Goal: Task Accomplishment & Management: Use online tool/utility

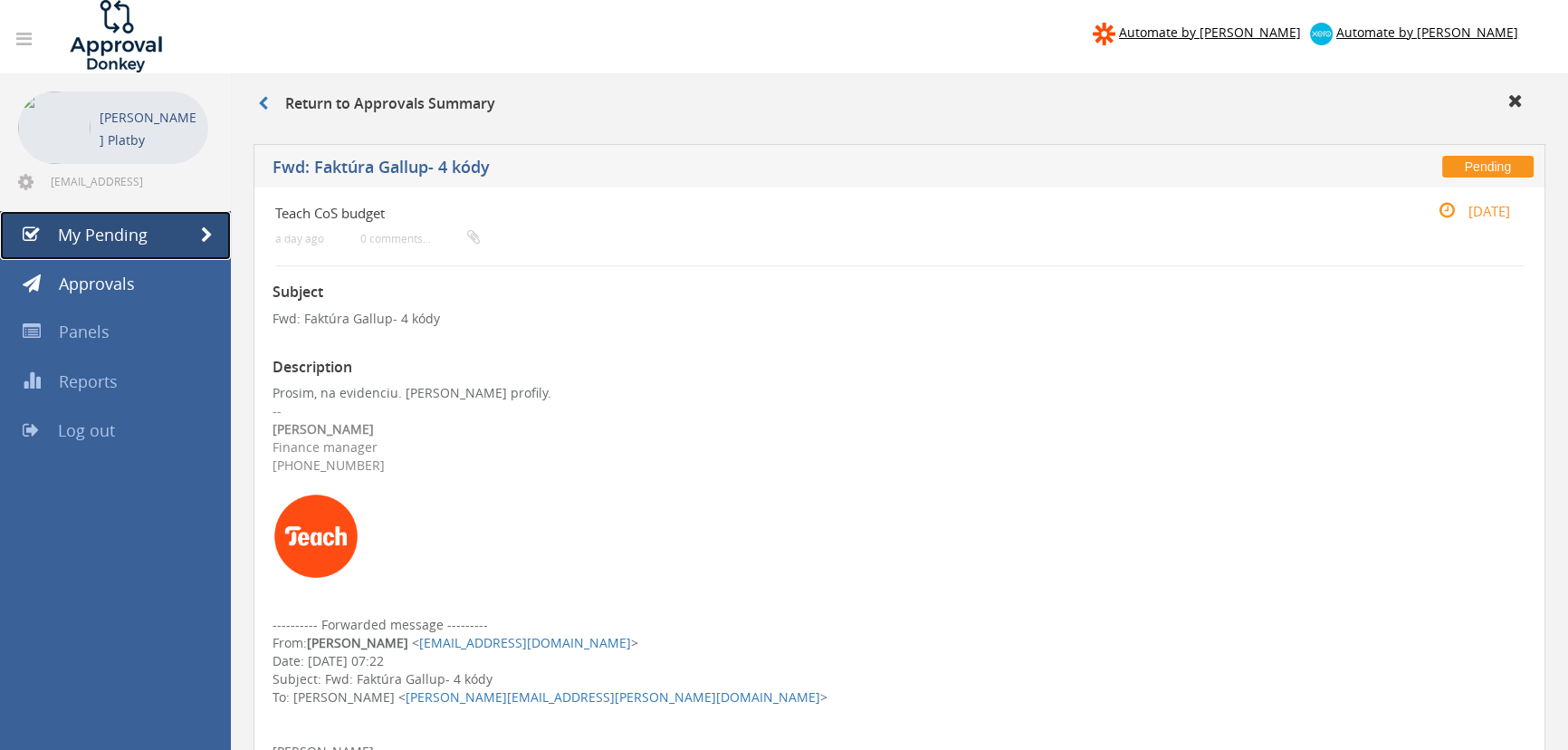
click at [64, 225] on span "My Pending" at bounding box center [102, 235] width 89 height 22
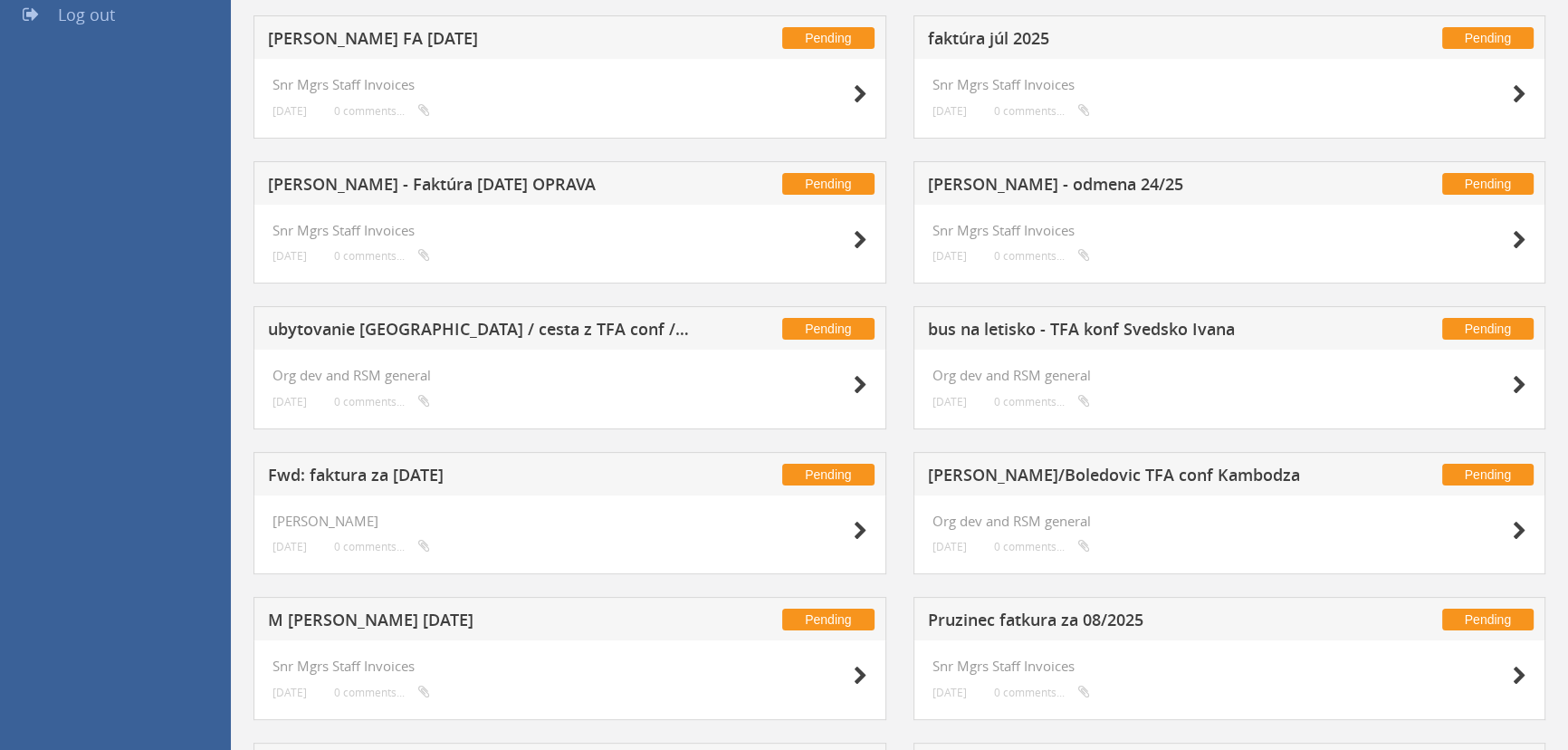
scroll to position [386, 0]
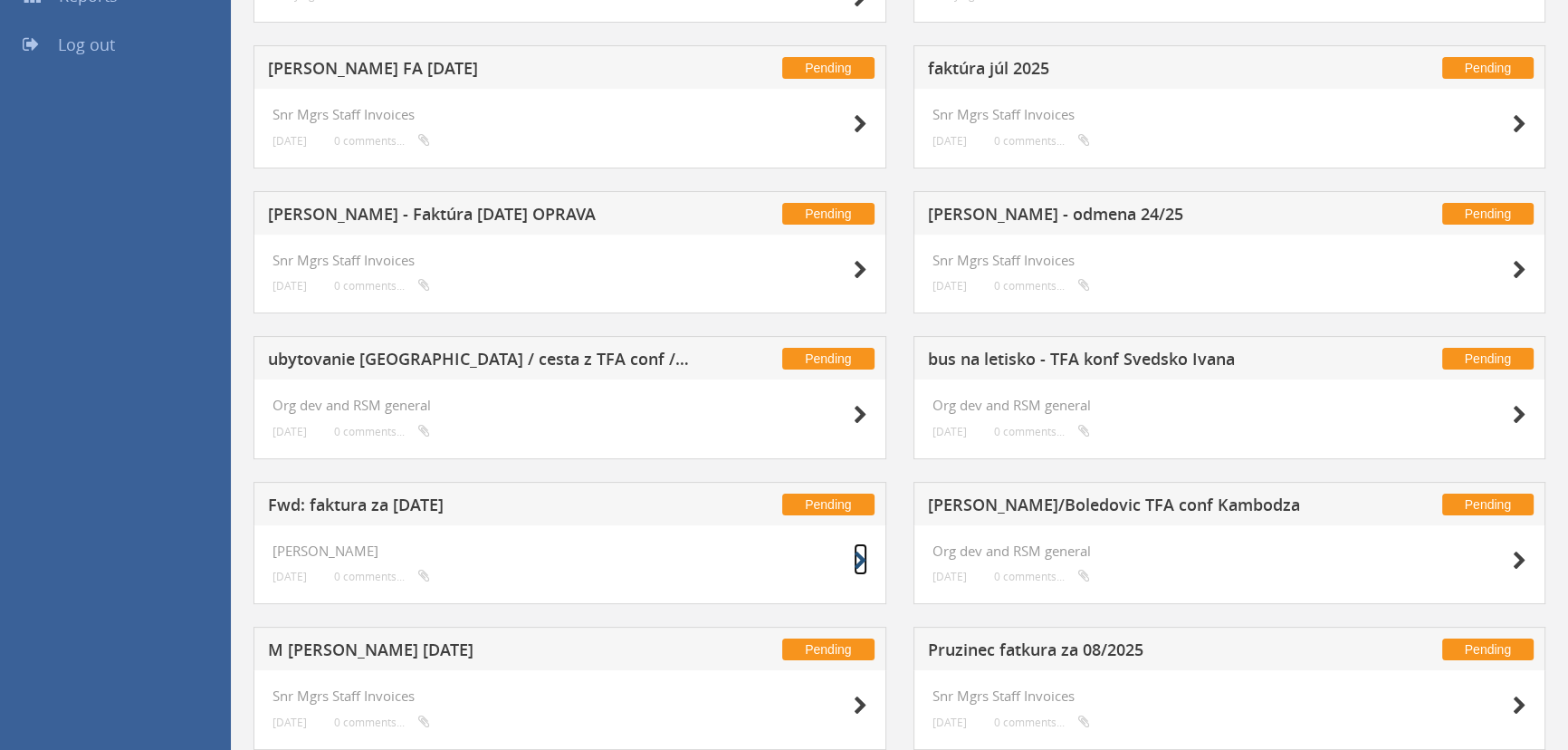
click at [770, 324] on icon at bounding box center [861, 560] width 14 height 19
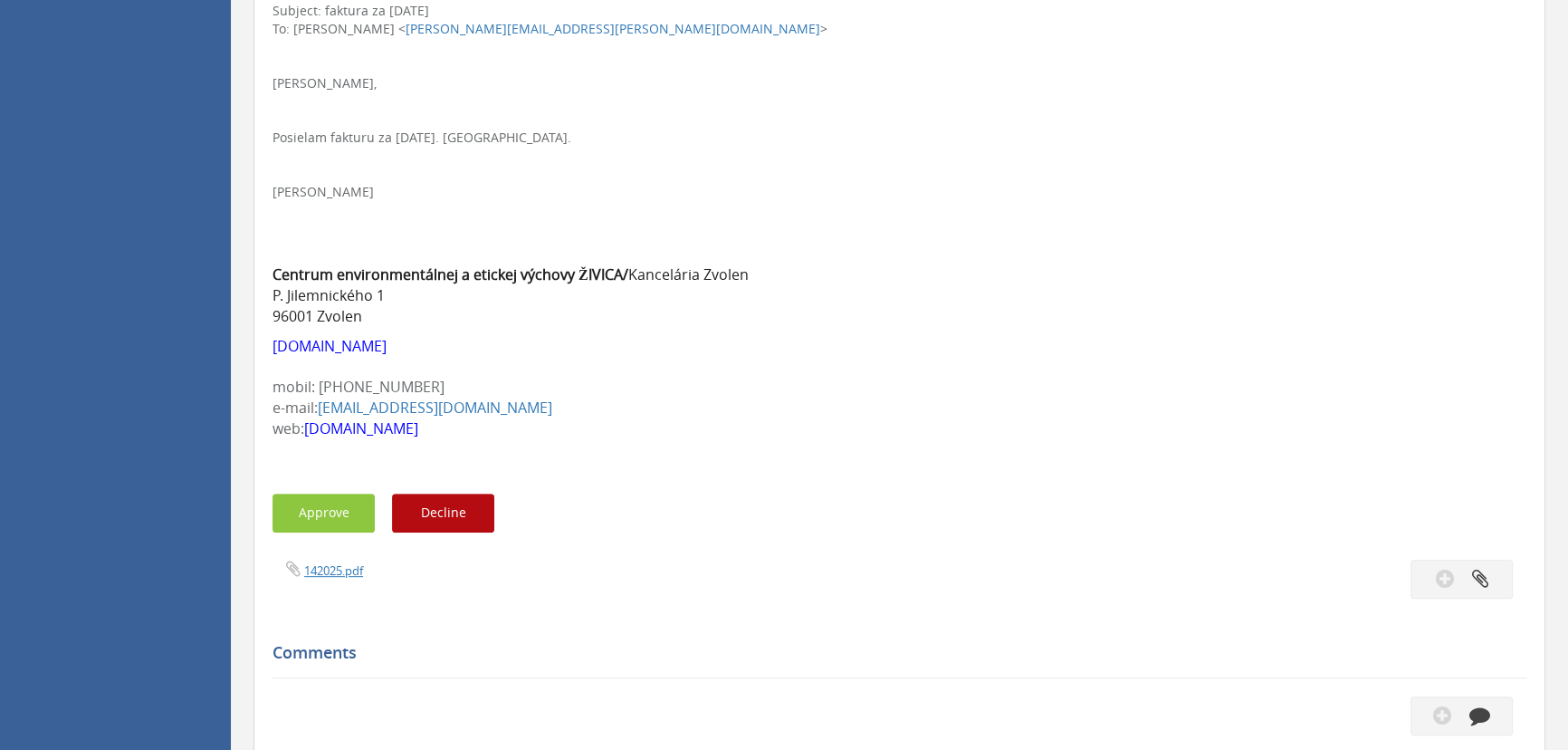
scroll to position [697, 0]
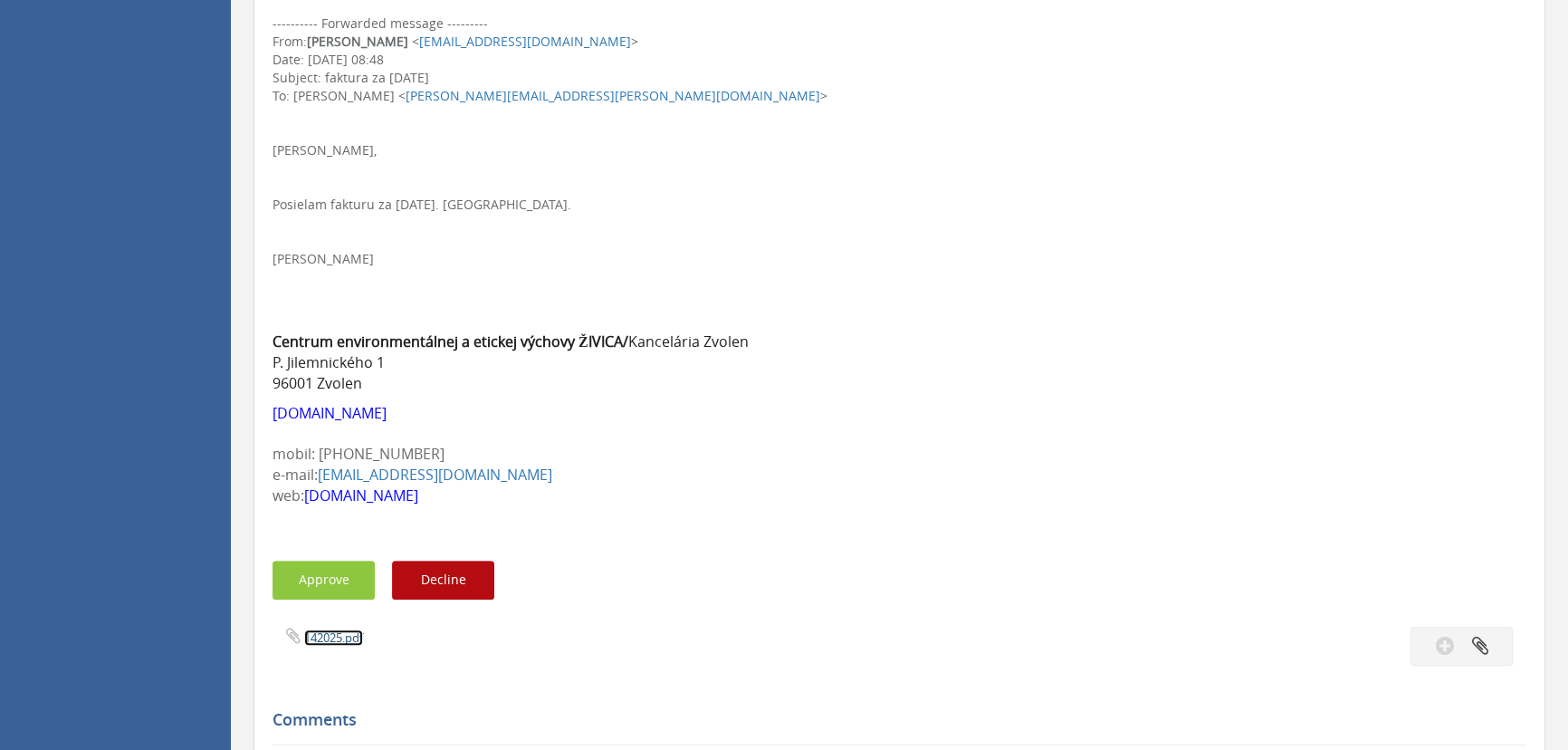
click at [340, 324] on link "142025.pdf" at bounding box center [334, 637] width 59 height 17
click at [333, 324] on link "142025.pdf" at bounding box center [334, 637] width 59 height 17
click at [335, 324] on button "Approve" at bounding box center [323, 580] width 102 height 39
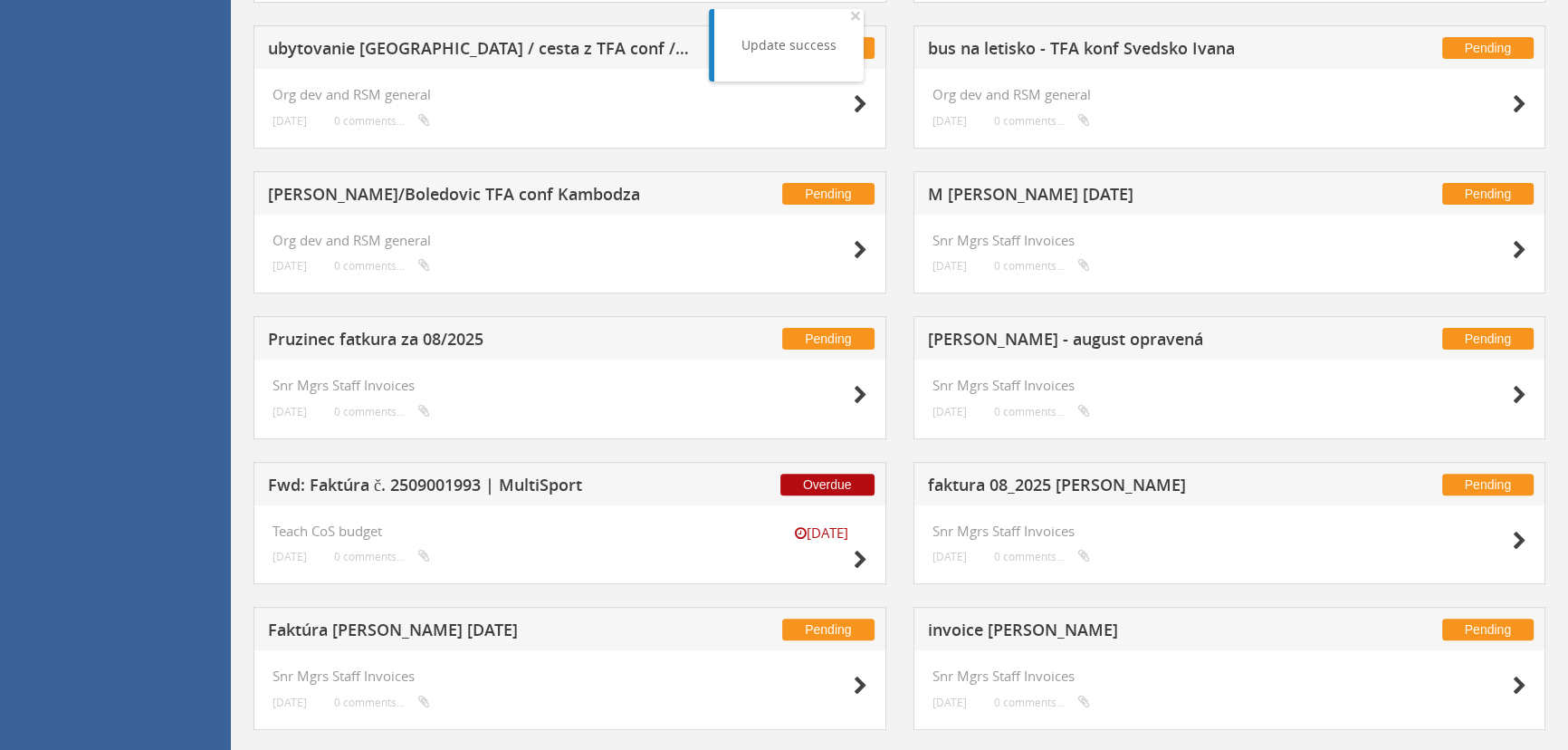
scroll to position [733, 0]
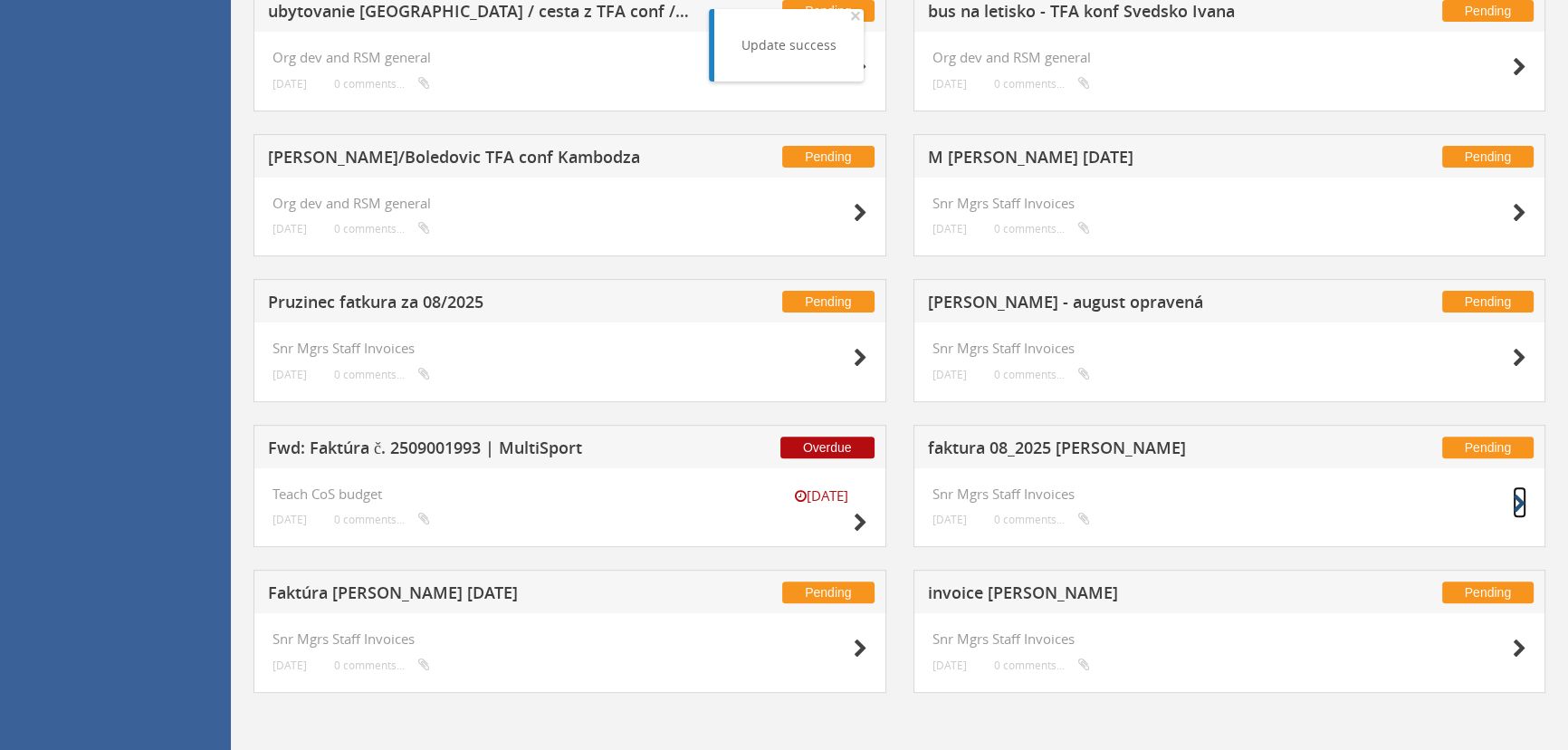
click at [770, 324] on icon at bounding box center [1520, 503] width 14 height 19
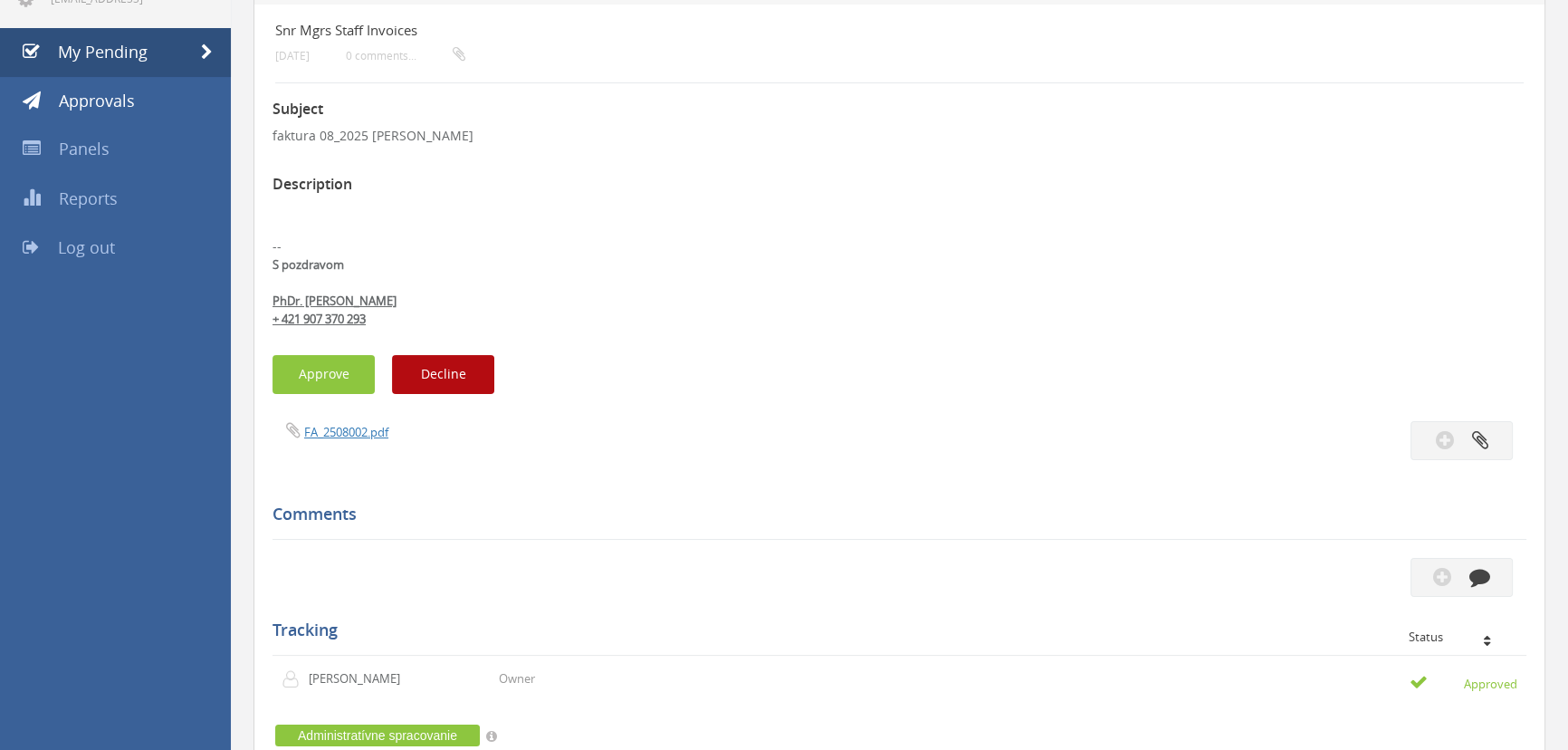
scroll to position [181, 0]
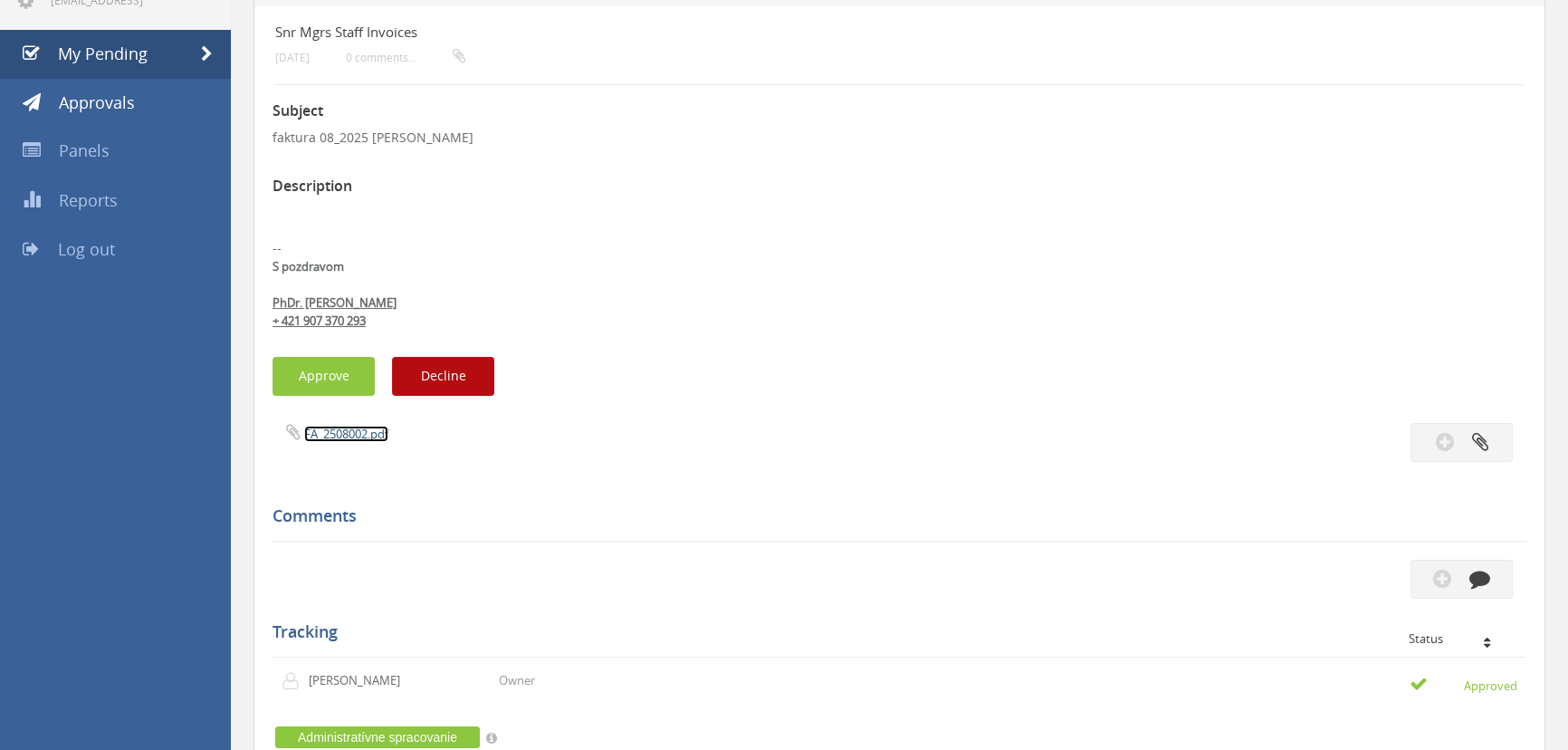
click at [344, 324] on link "FA_2508002.pdf" at bounding box center [347, 433] width 84 height 17
click at [327, 324] on button "Approve" at bounding box center [323, 376] width 102 height 39
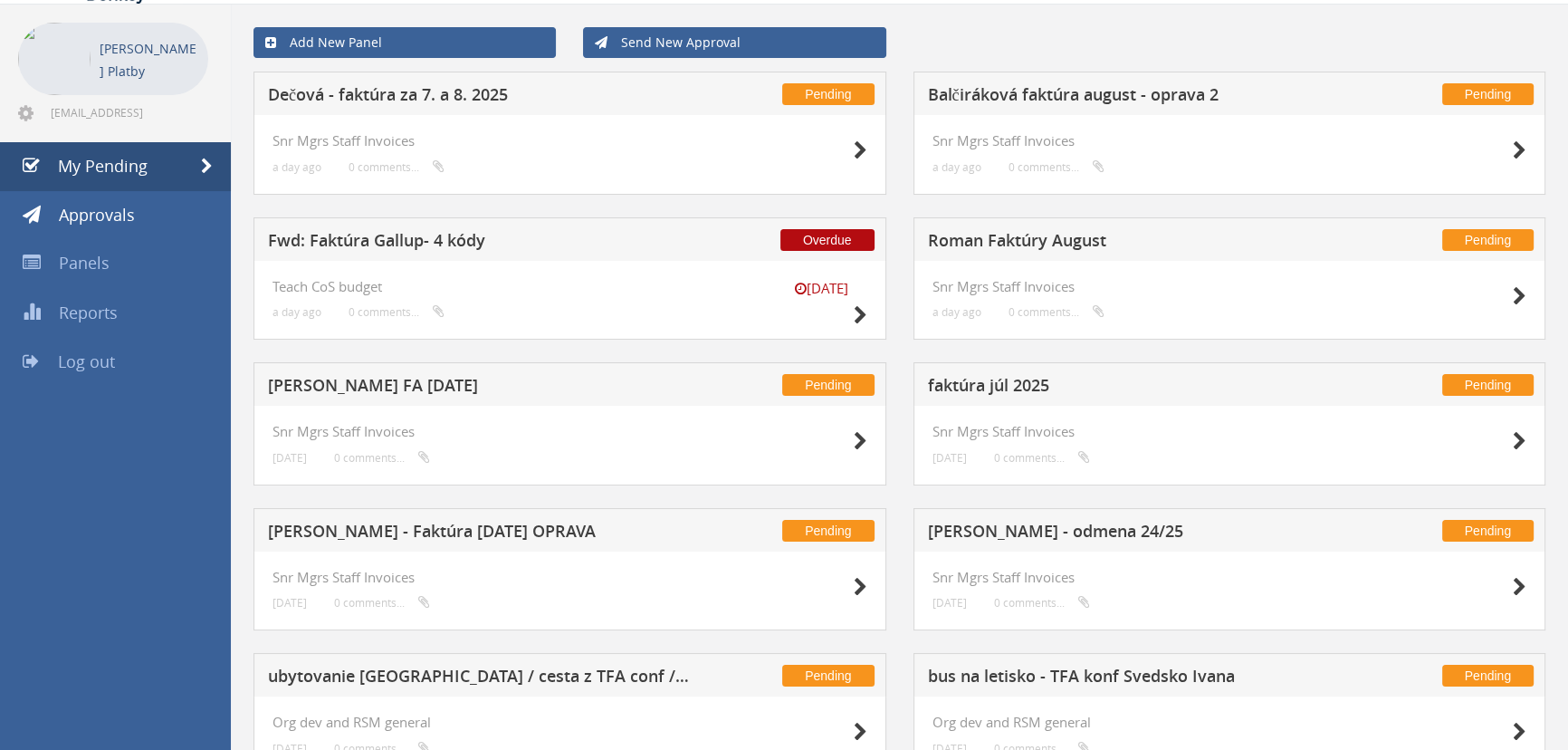
scroll to position [67, 0]
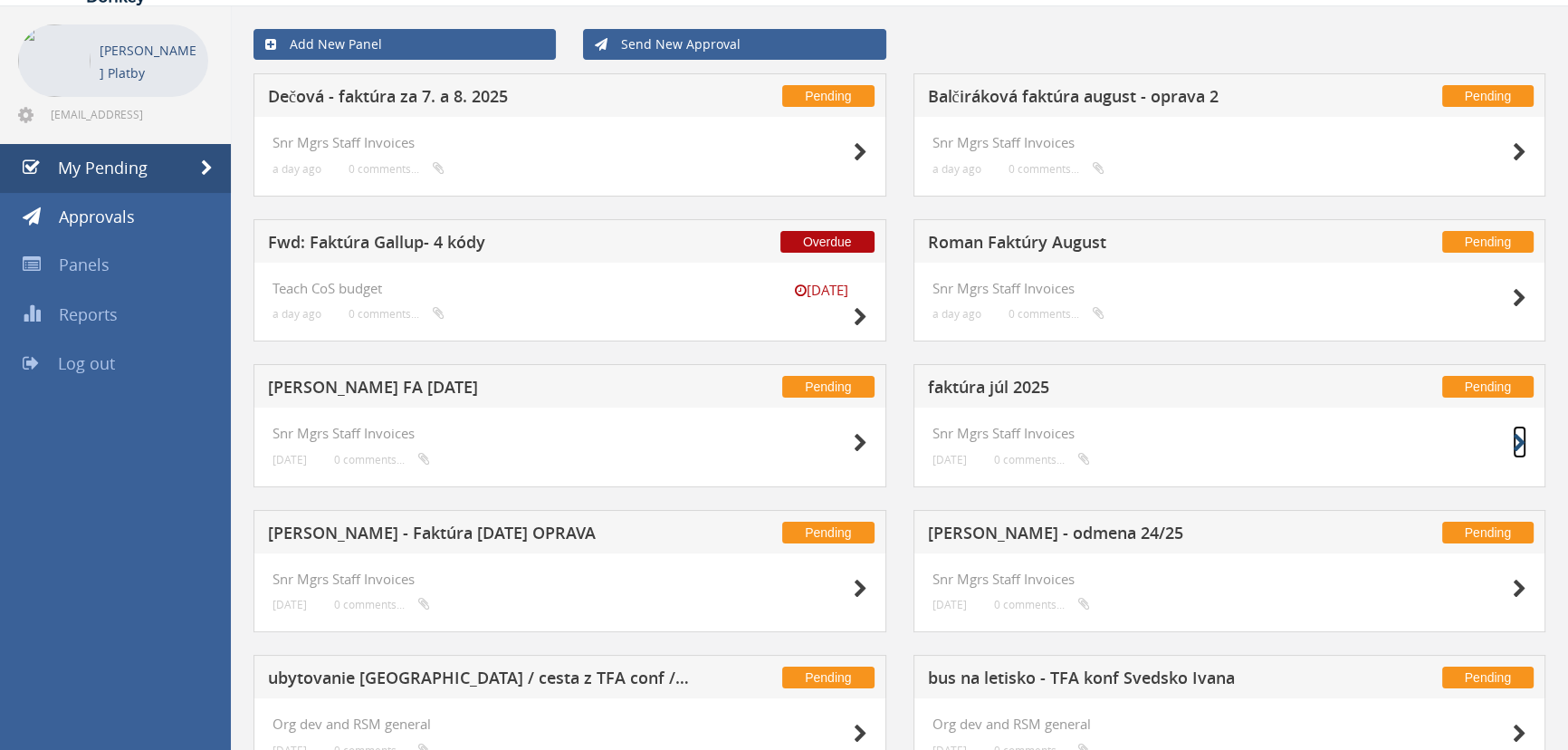
click at [770, 324] on icon at bounding box center [1520, 442] width 14 height 19
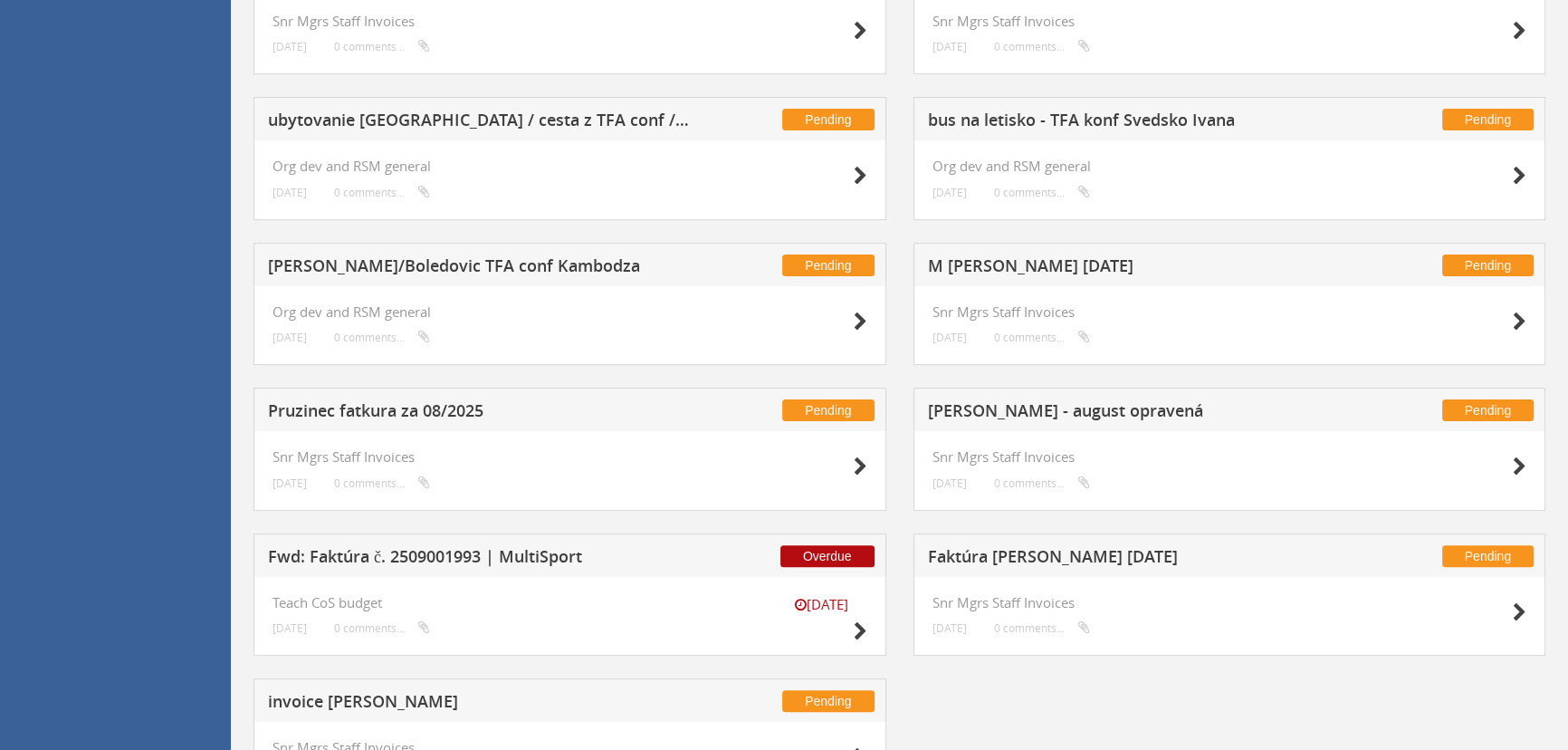
scroll to position [626, 0]
click at [770, 324] on h4 "Snr Mgrs Staff Invoices" at bounding box center [1229, 456] width 594 height 16
click at [770, 324] on icon at bounding box center [1520, 465] width 14 height 19
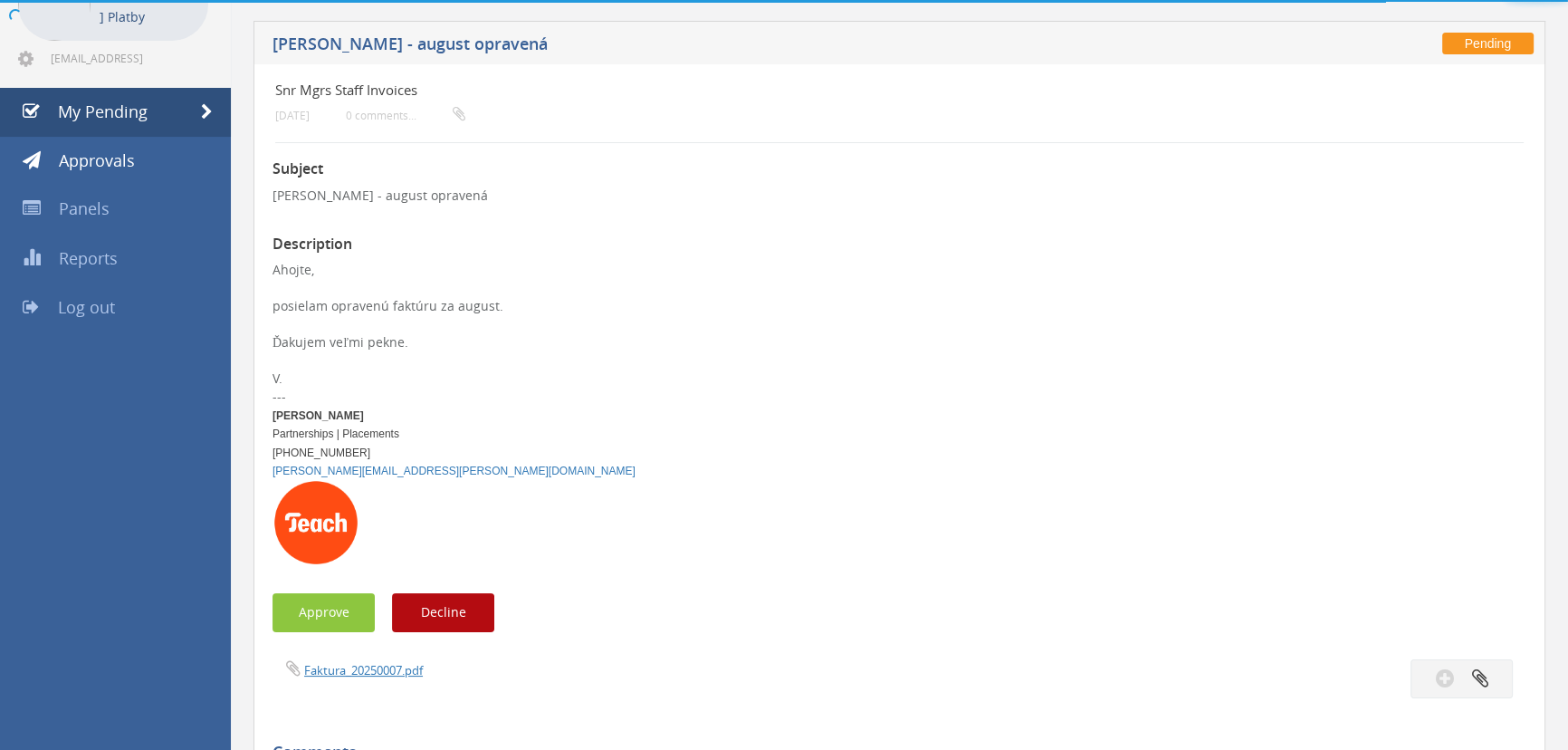
scroll to position [626, 0]
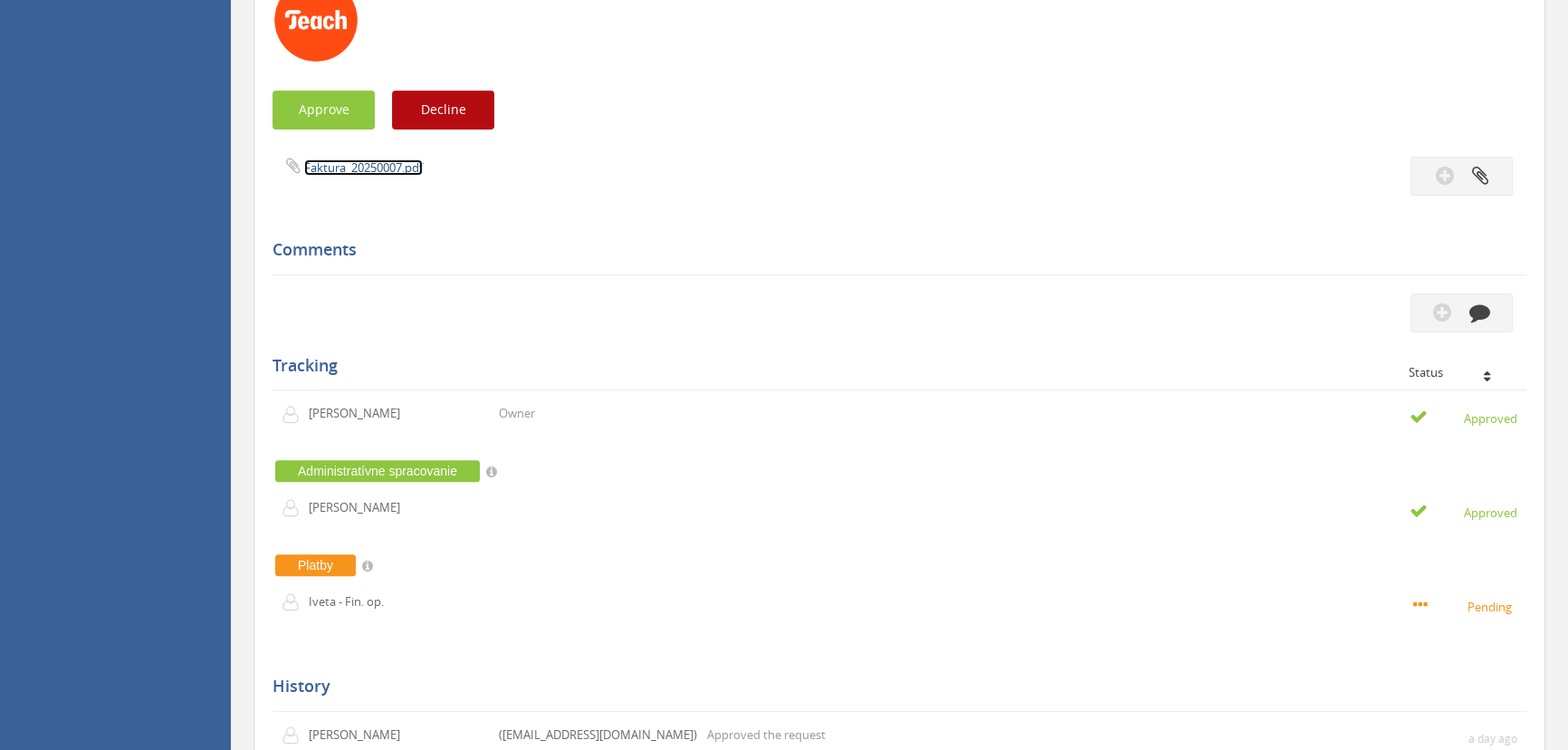
click at [374, 172] on link "Faktura_20250007.pdf" at bounding box center [364, 167] width 119 height 17
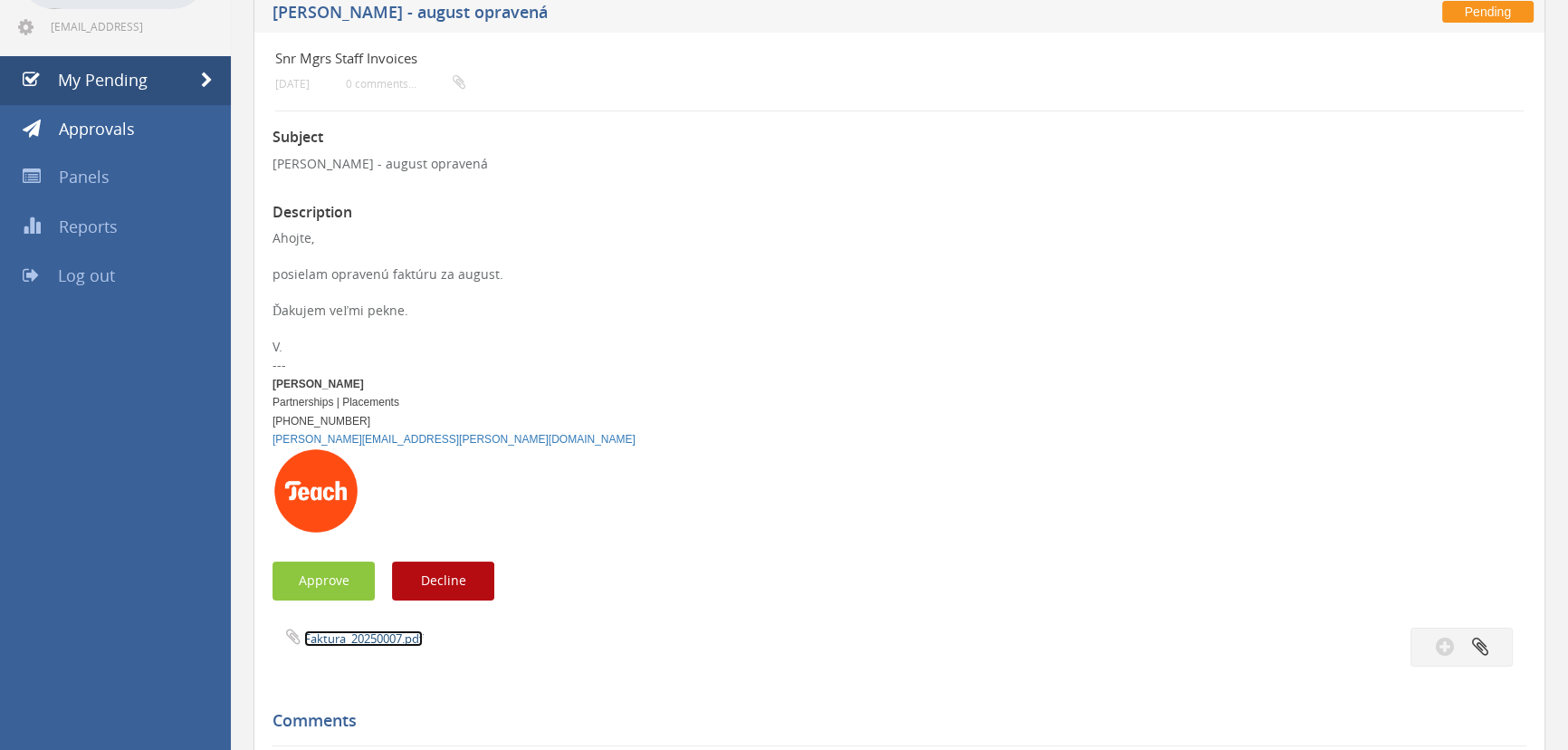
scroll to position [156, 0]
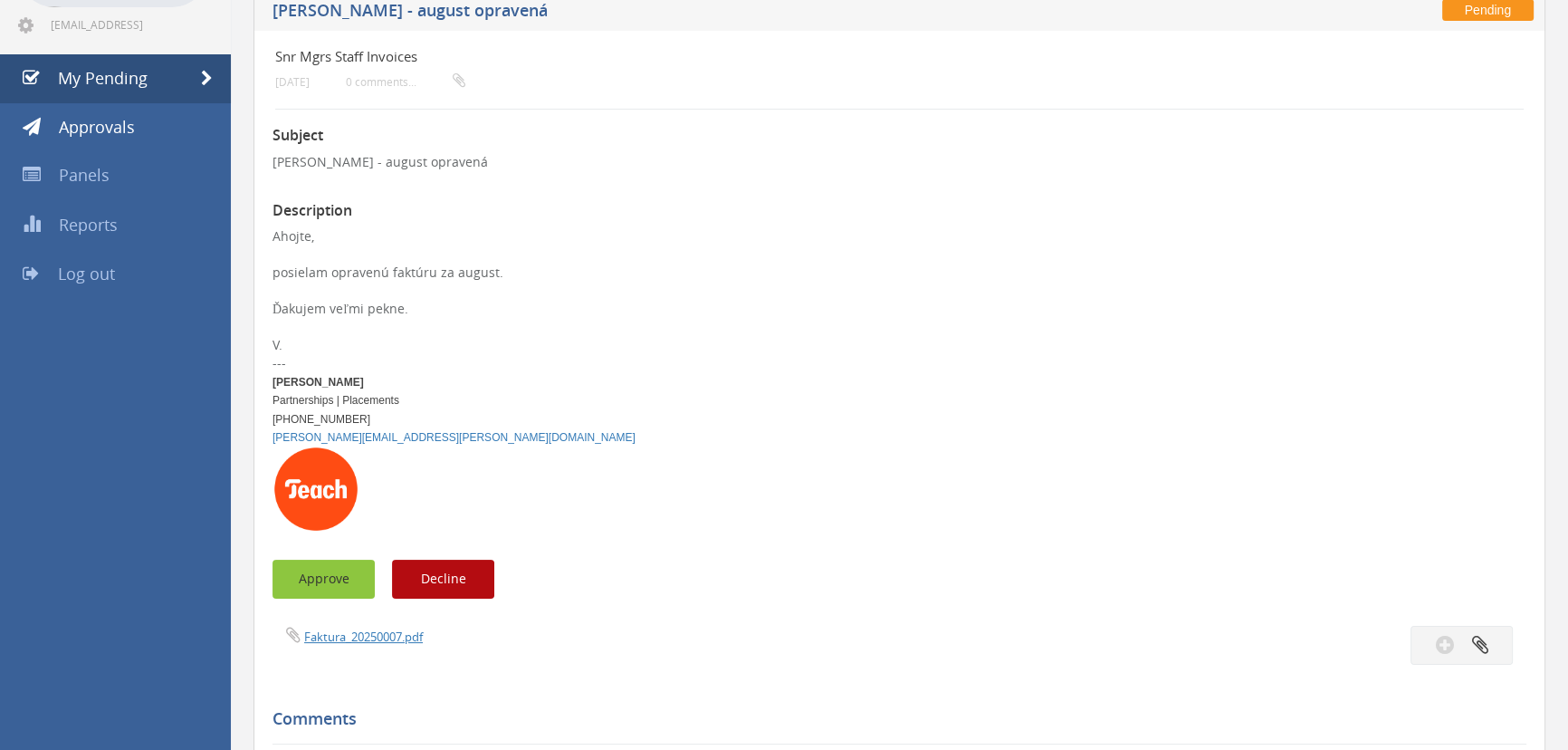
click at [308, 324] on button "Approve" at bounding box center [323, 579] width 102 height 39
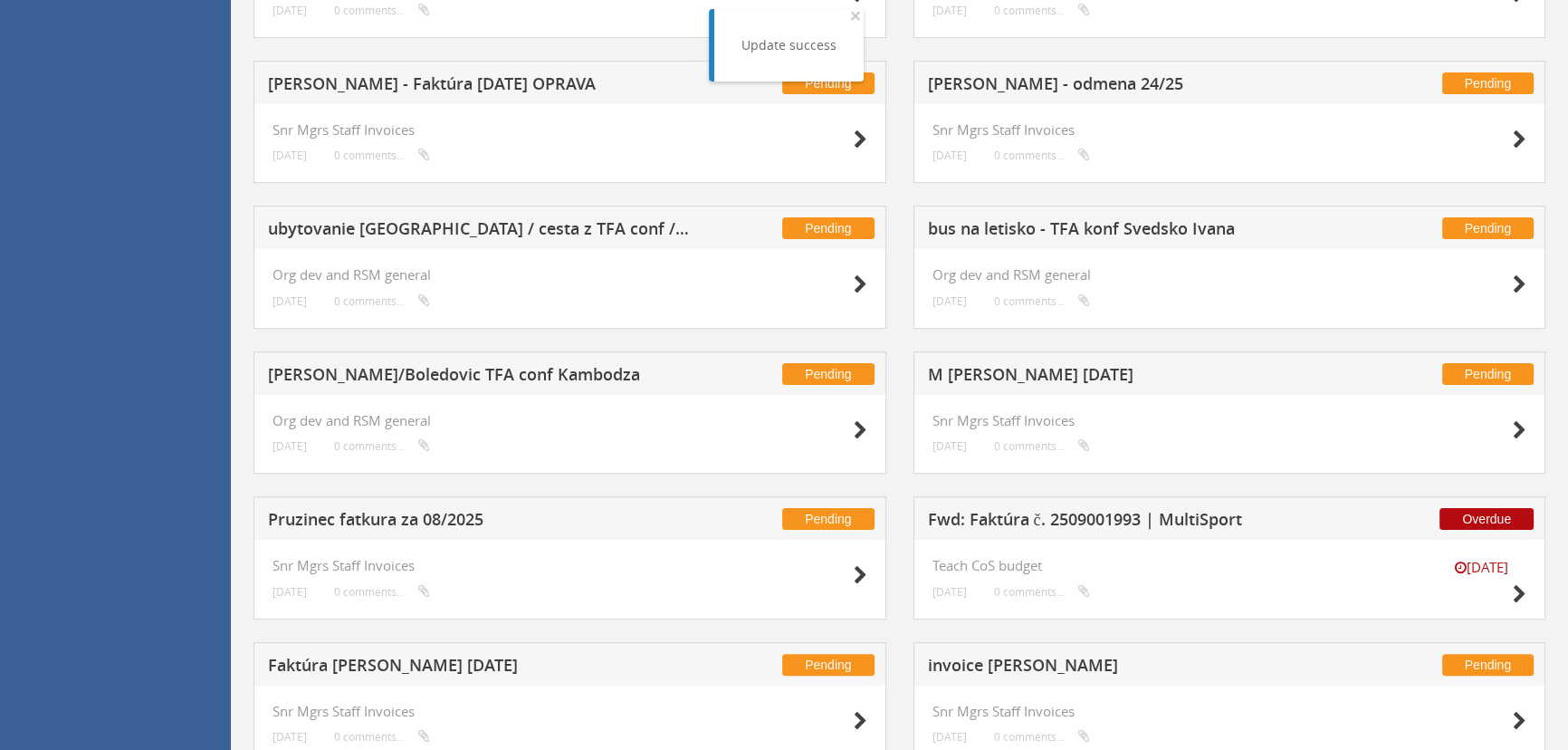
scroll to position [589, 0]
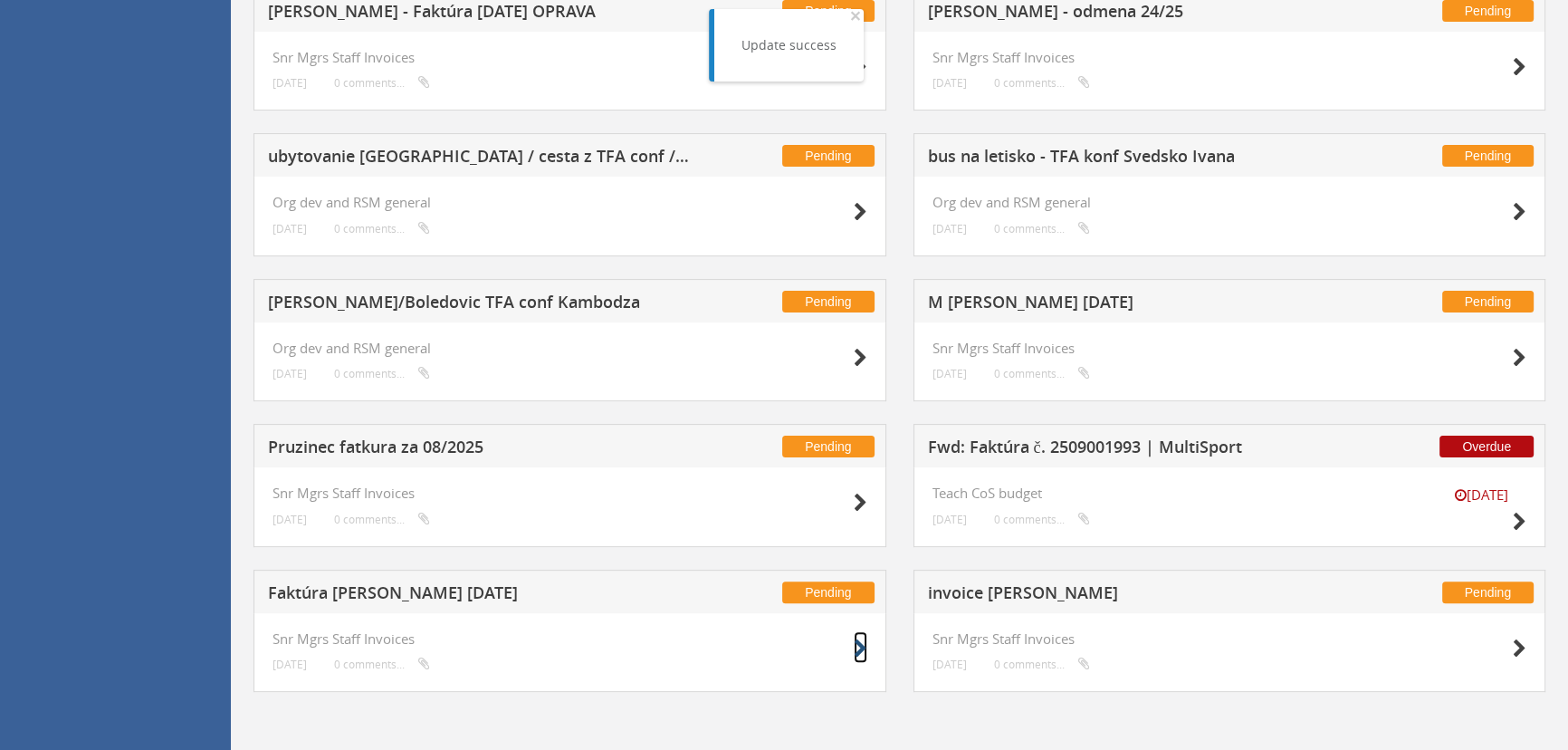
click at [770, 324] on small at bounding box center [861, 649] width 14 height 26
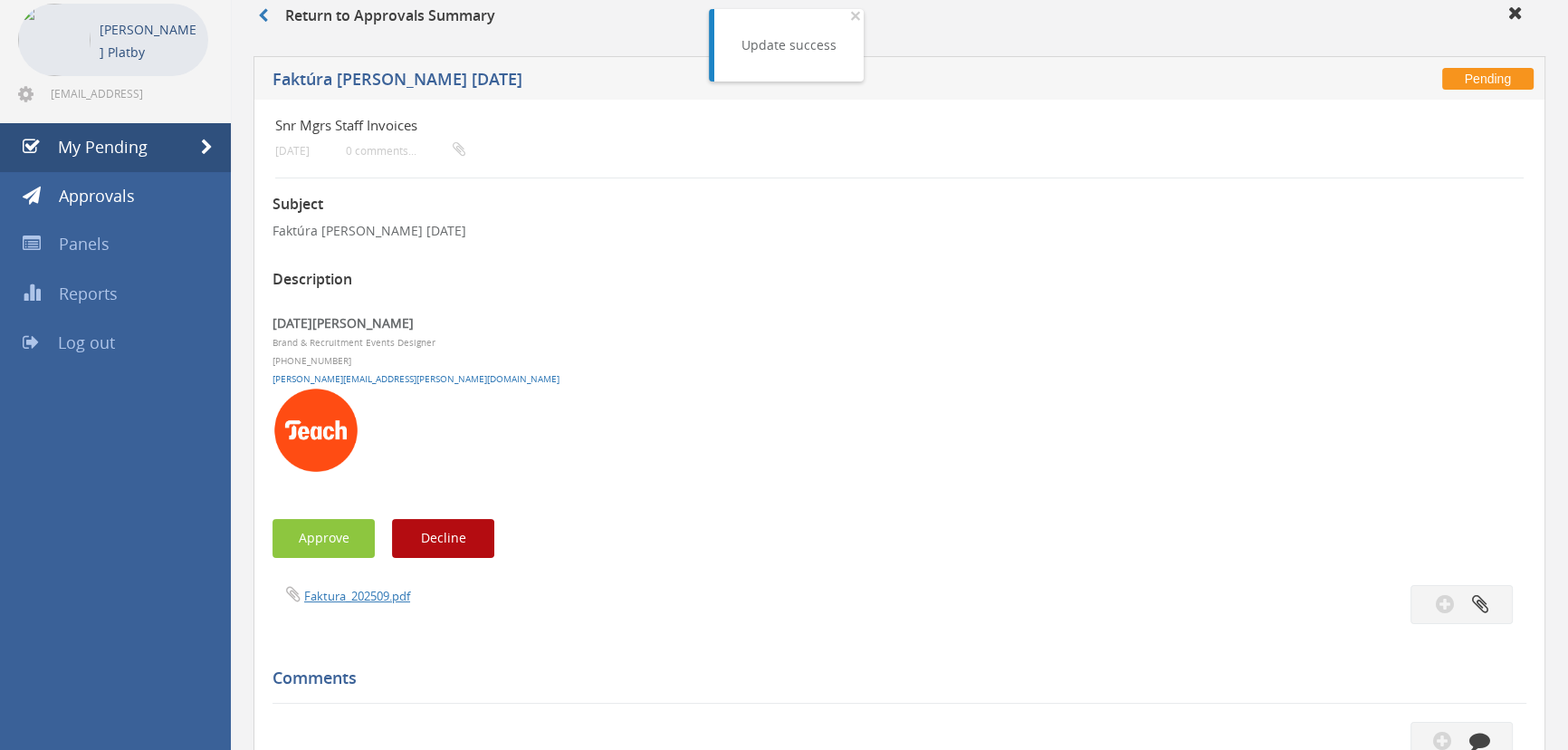
scroll to position [87, 0]
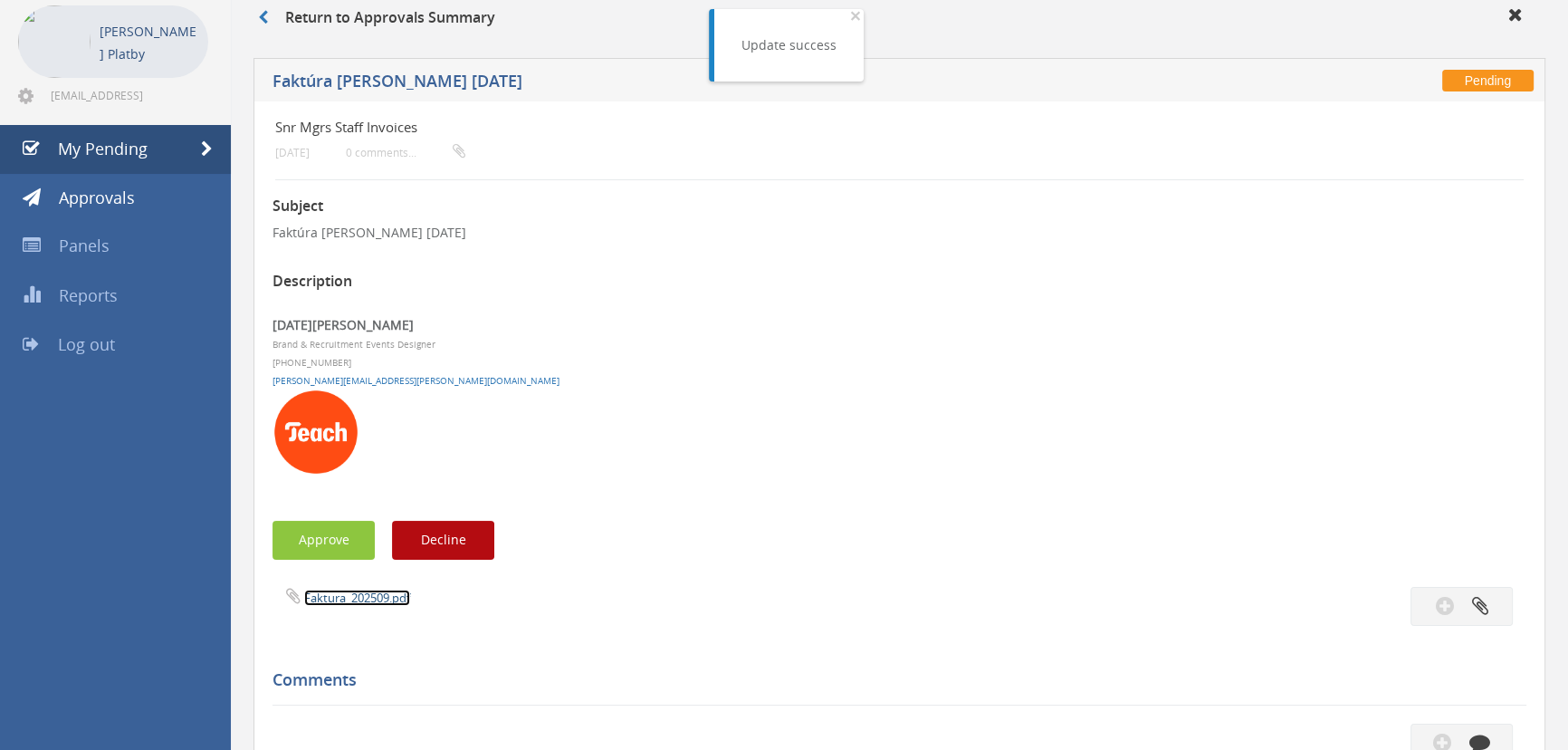
click at [374, 324] on link "Faktura_202509.pdf" at bounding box center [358, 598] width 106 height 17
click at [344, 324] on button "Approve" at bounding box center [323, 541] width 102 height 39
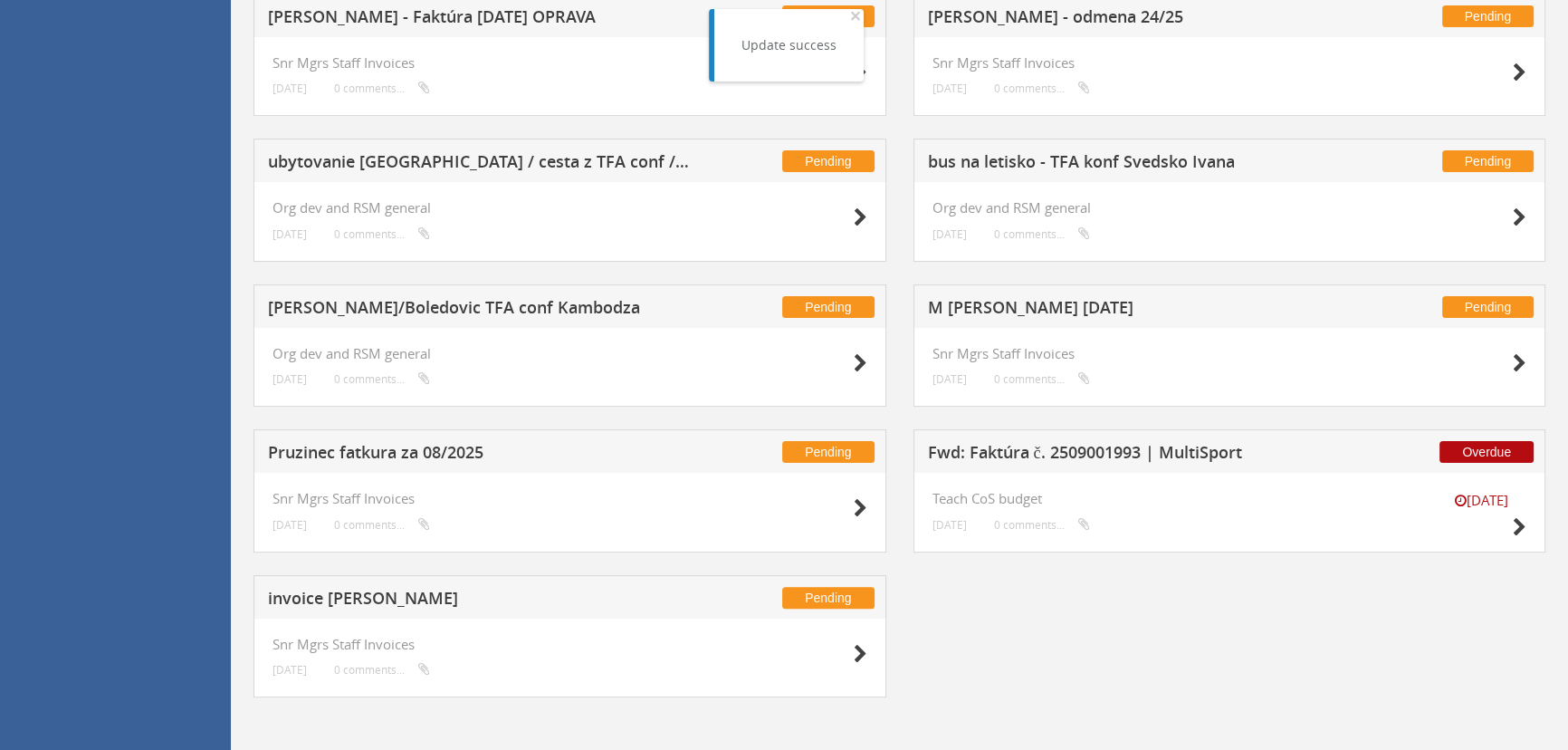
scroll to position [589, 0]
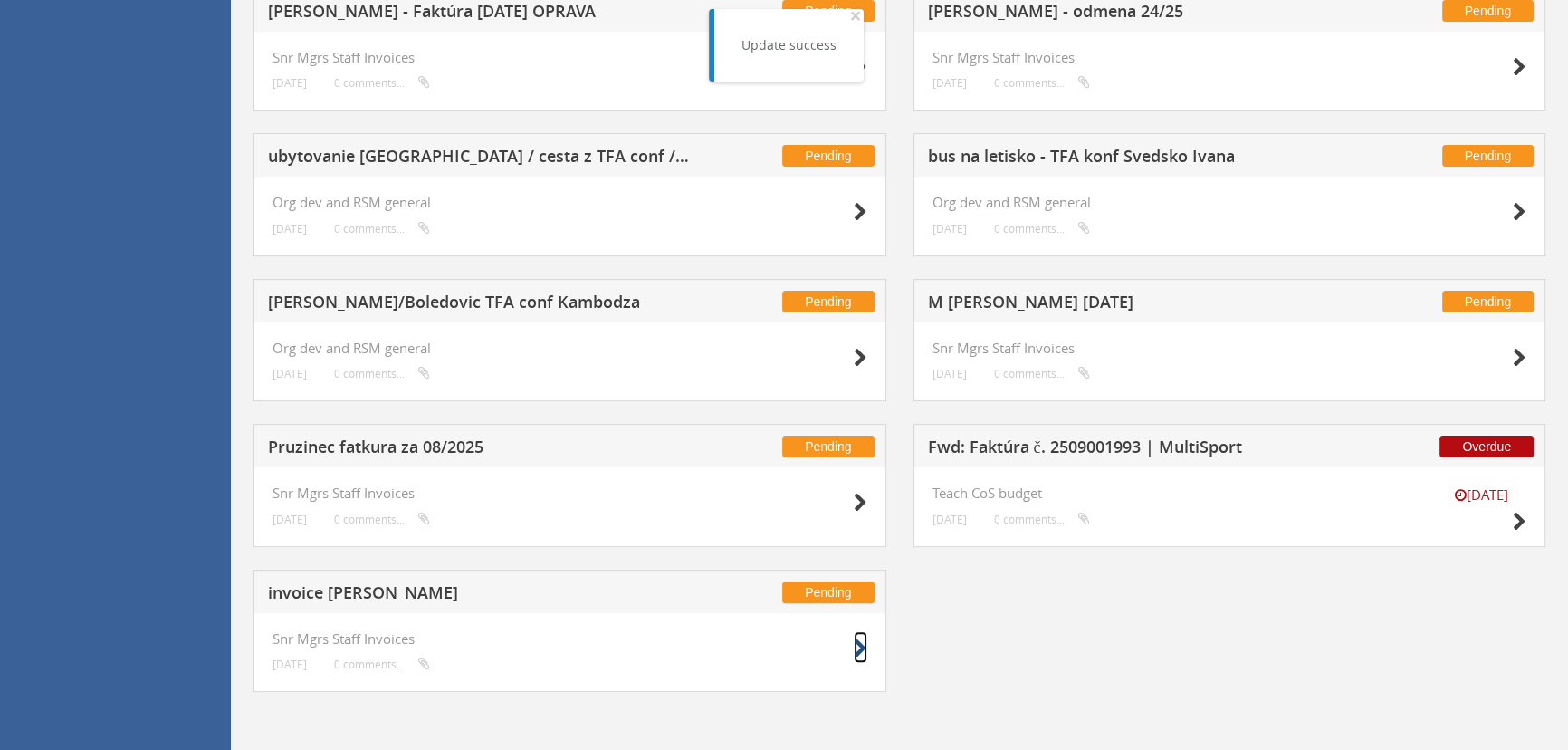
click at [770, 324] on icon at bounding box center [861, 649] width 14 height 19
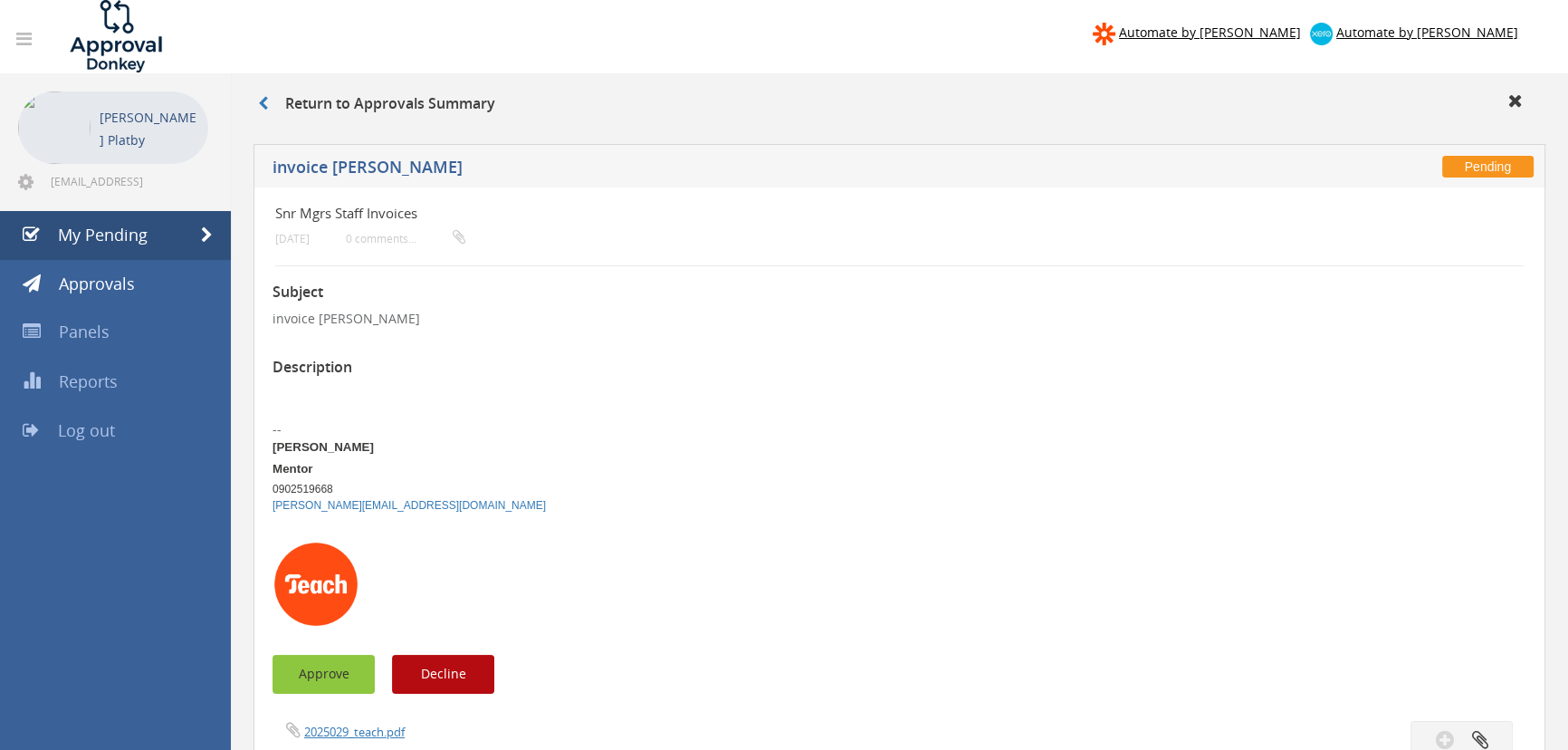
click at [323, 324] on button "Approve" at bounding box center [323, 674] width 102 height 39
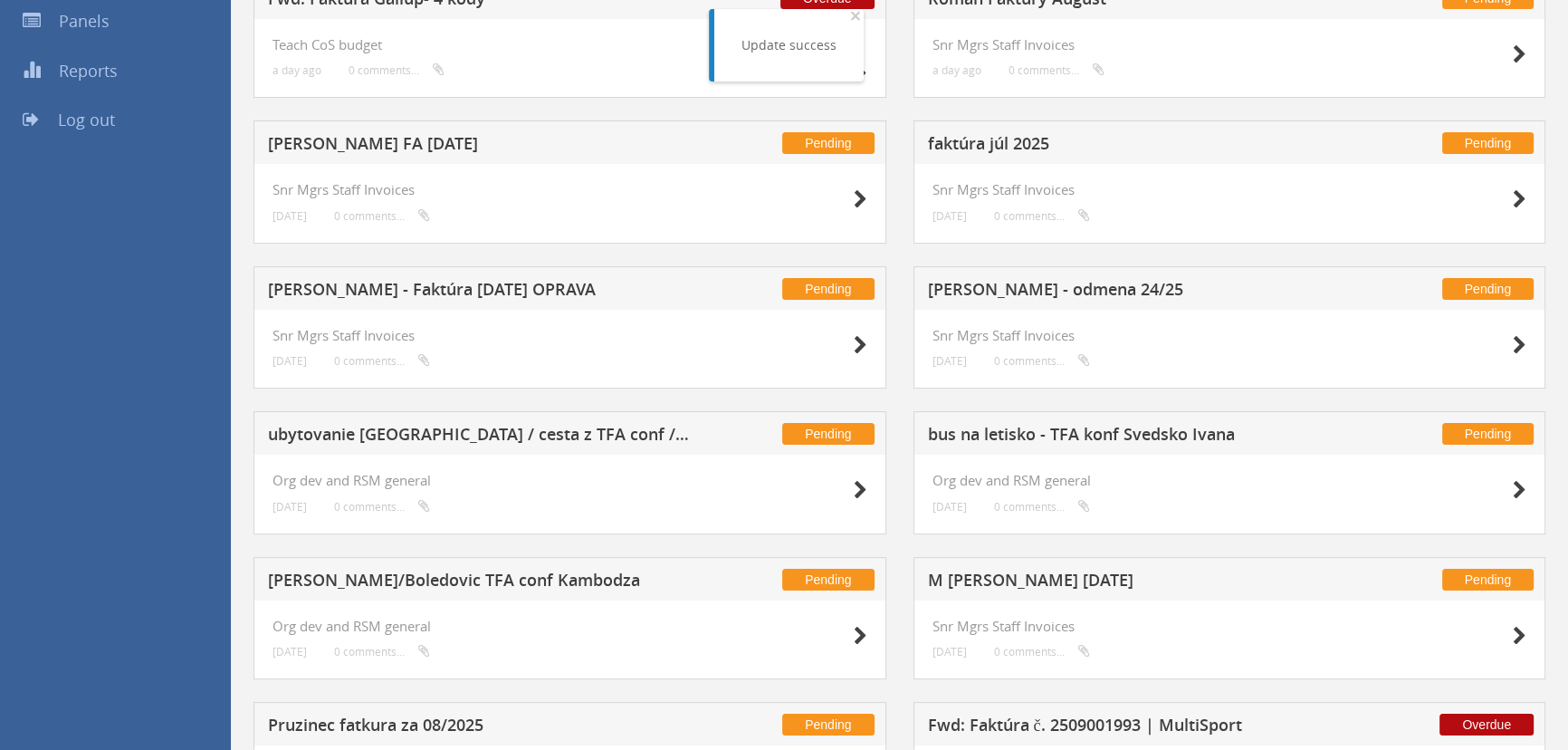
scroll to position [443, 0]
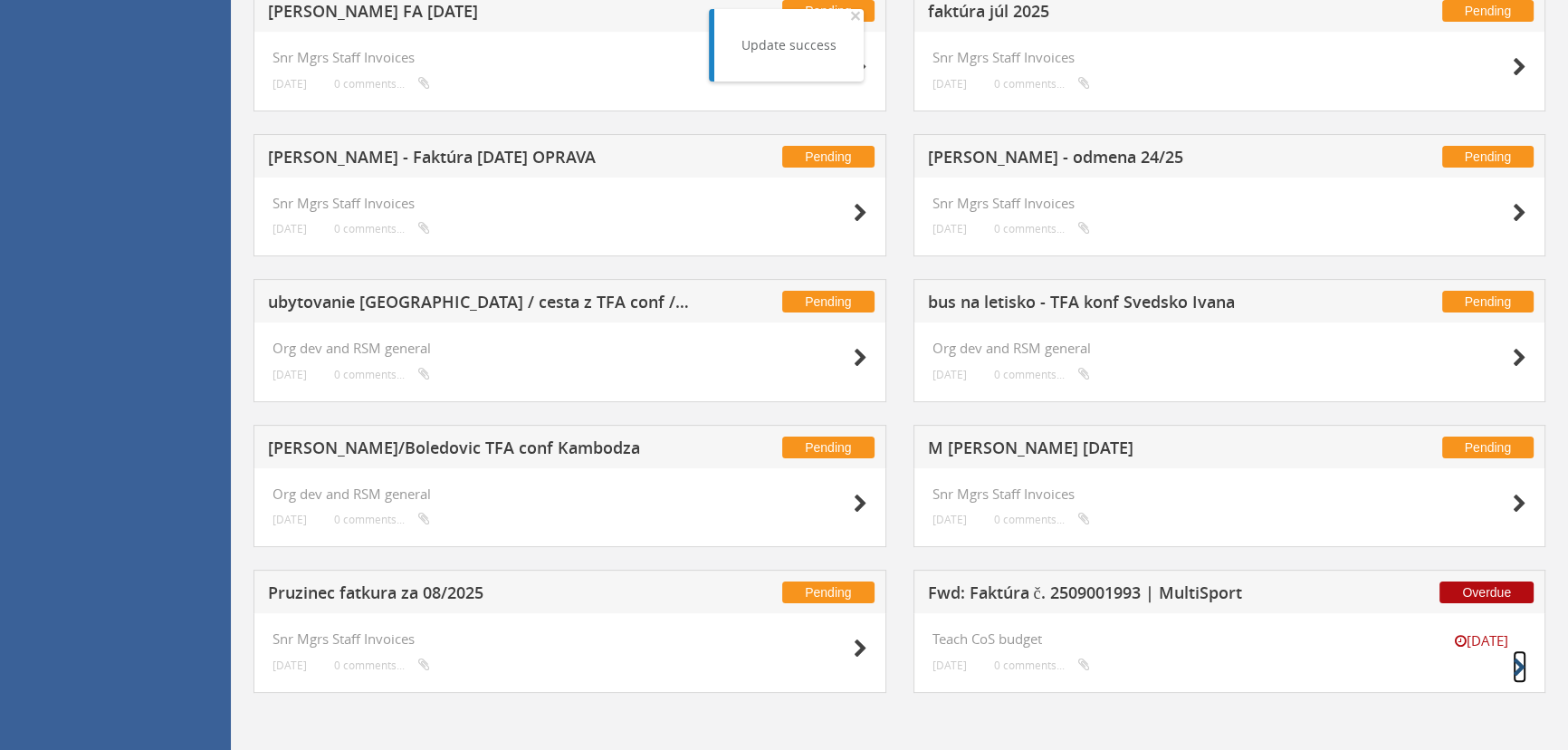
click at [770, 324] on icon at bounding box center [1520, 667] width 14 height 19
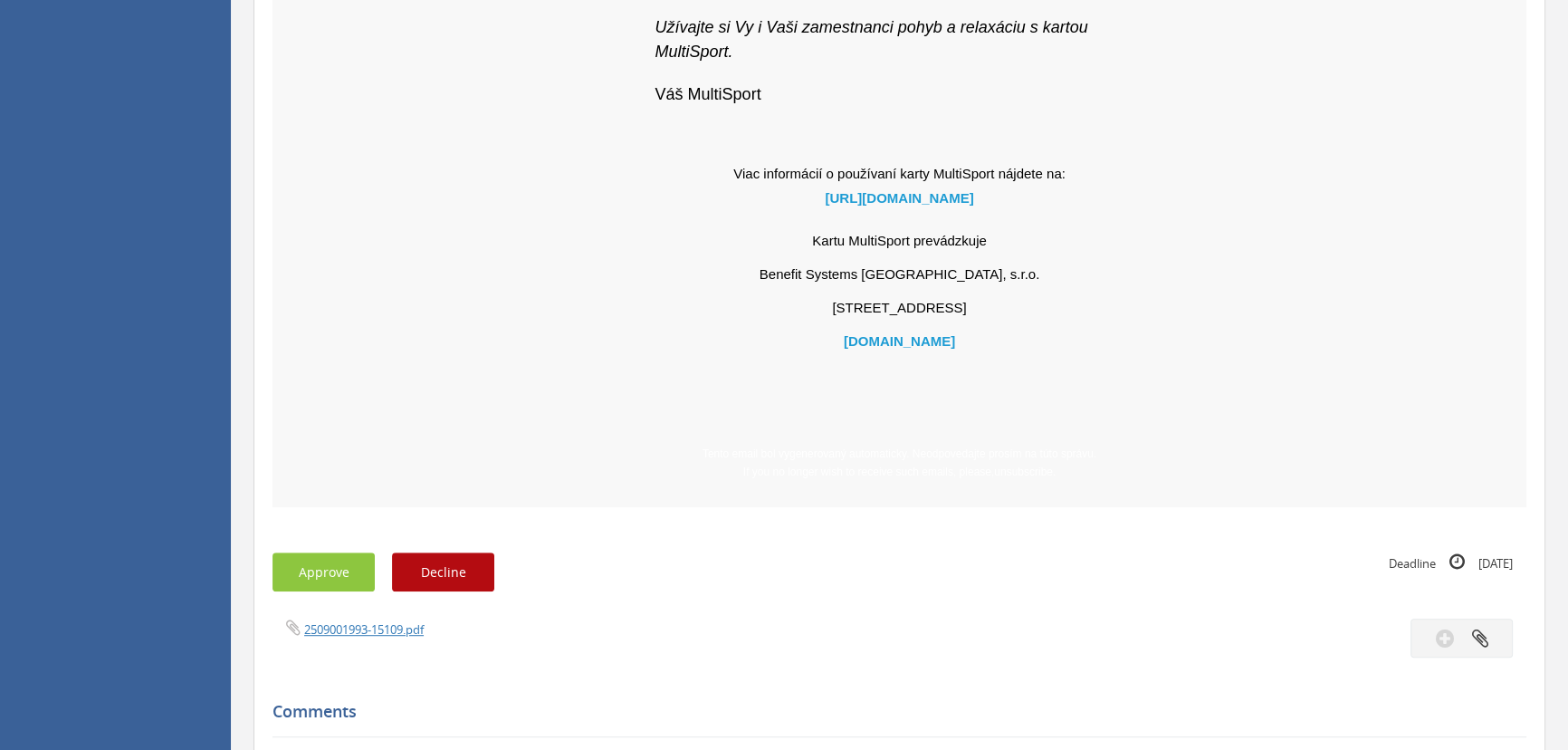
scroll to position [1174, 0]
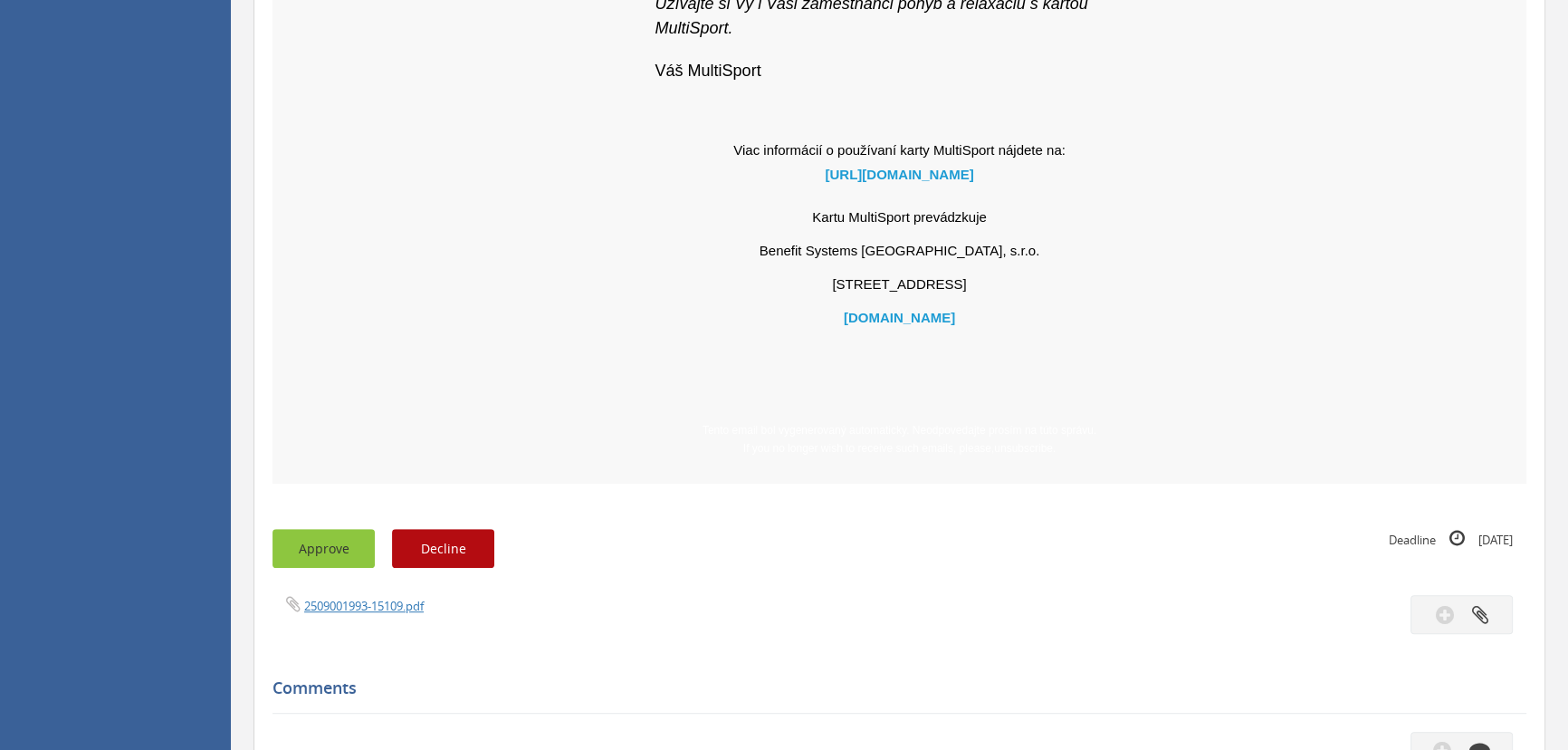
click at [304, 324] on button "Approve" at bounding box center [323, 548] width 102 height 39
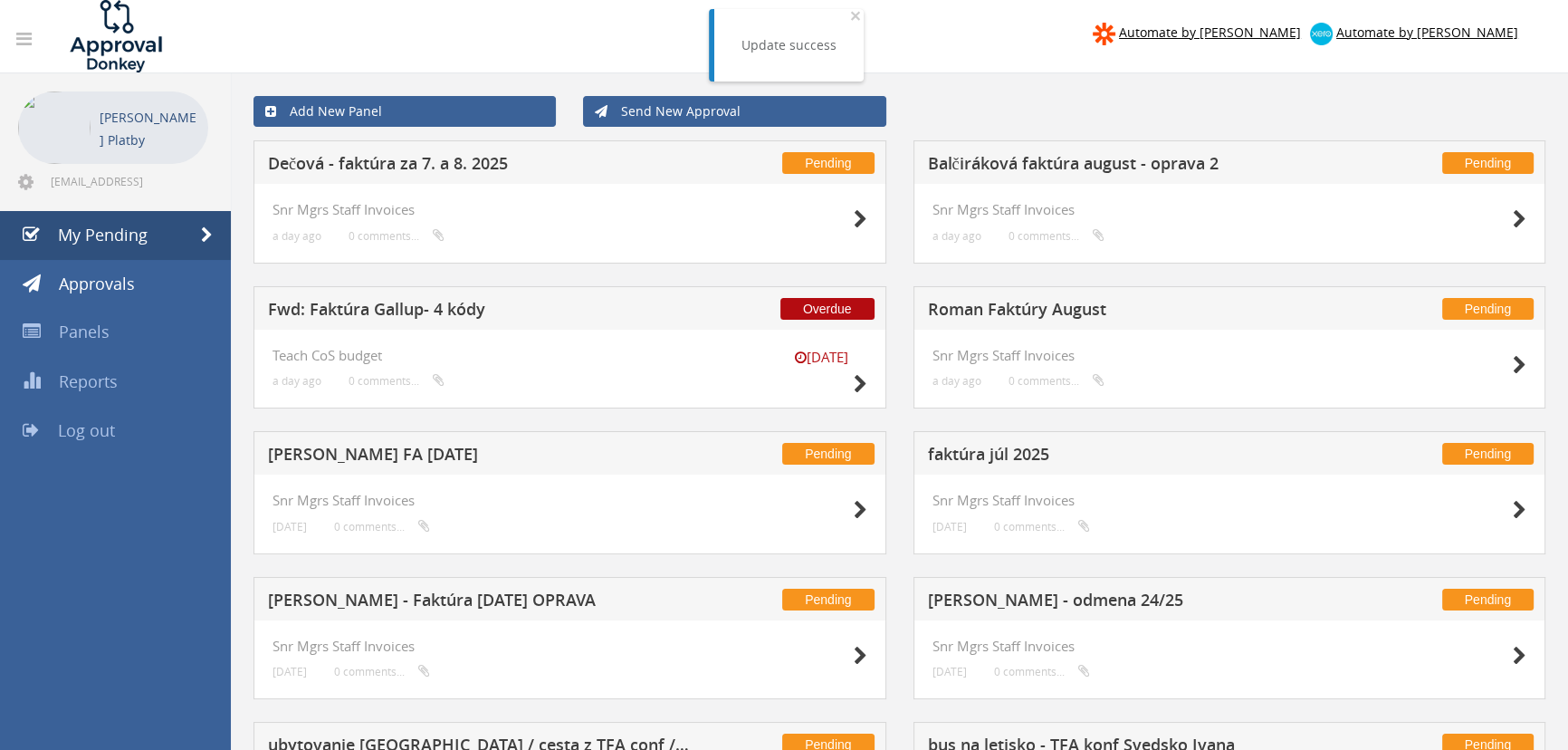
click at [770, 198] on div "Snr Mgrs Staff Invoices a day ago 0 comments..." at bounding box center [1230, 223] width 633 height 80
click at [770, 223] on div at bounding box center [1481, 217] width 90 height 32
click at [770, 219] on icon at bounding box center [1520, 219] width 14 height 19
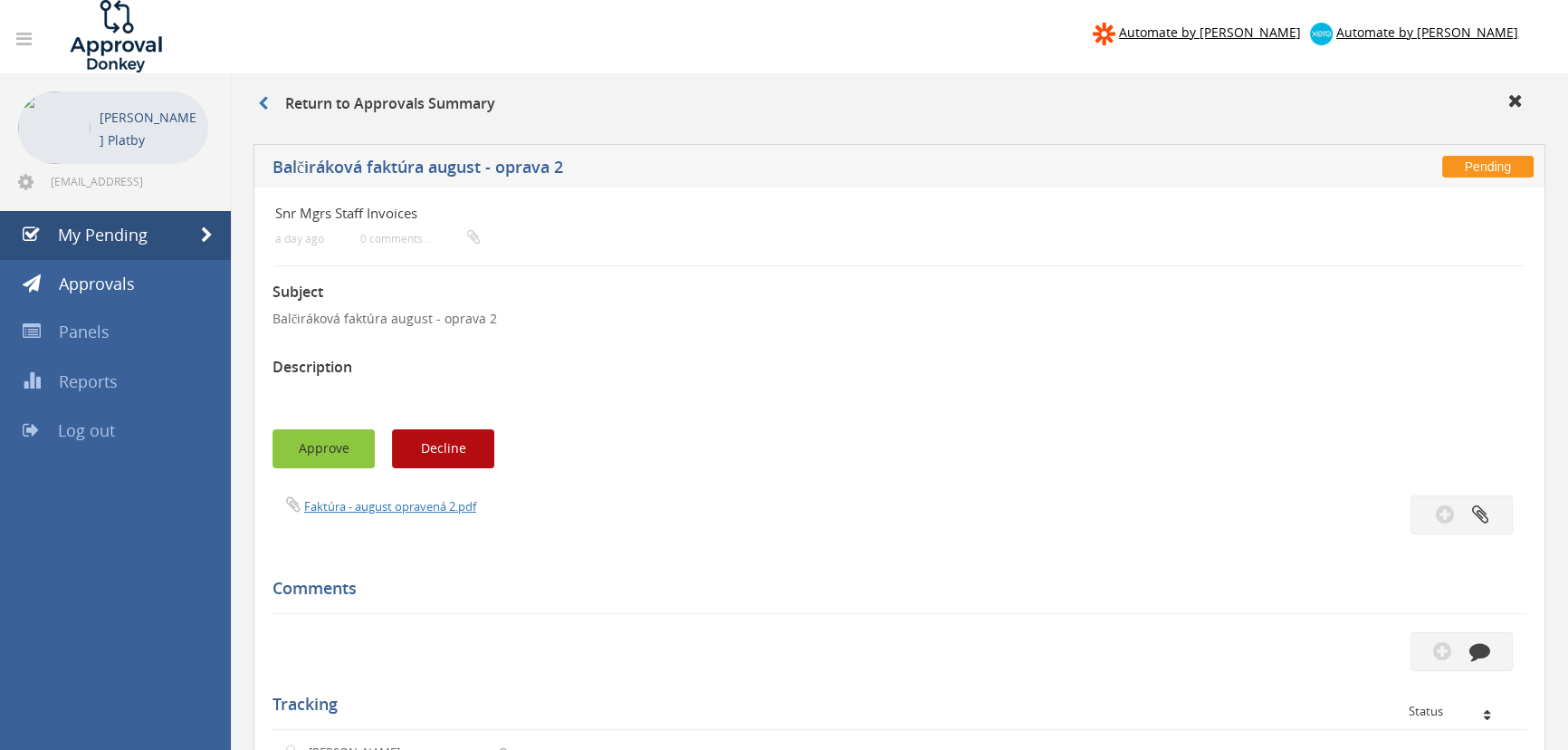
click at [332, 324] on button "Approve" at bounding box center [323, 449] width 102 height 39
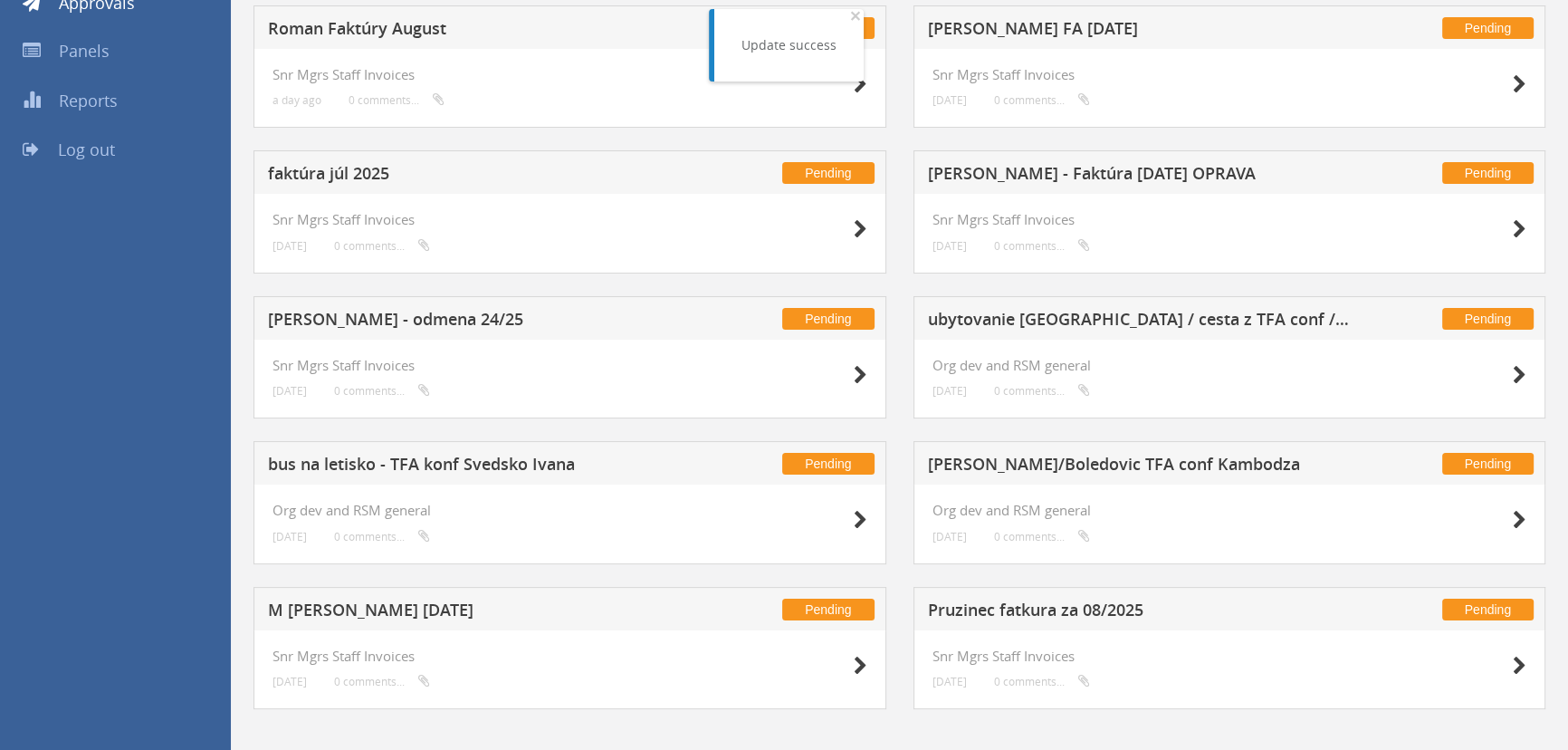
scroll to position [298, 0]
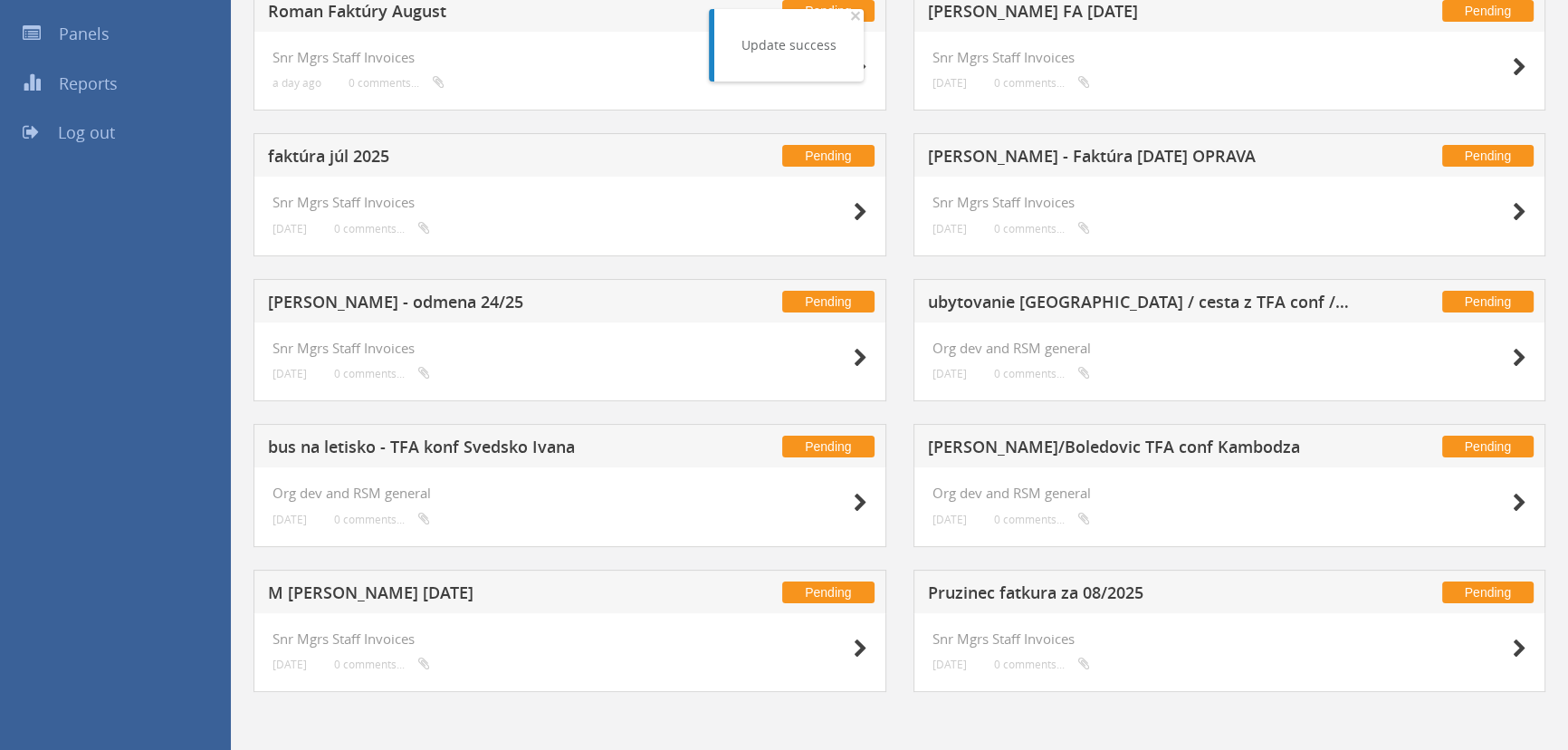
click at [770, 324] on div "Snr Mgrs Staff Invoices [DATE] 0 comments..." at bounding box center [1230, 653] width 633 height 80
click at [770, 324] on icon at bounding box center [1520, 649] width 14 height 19
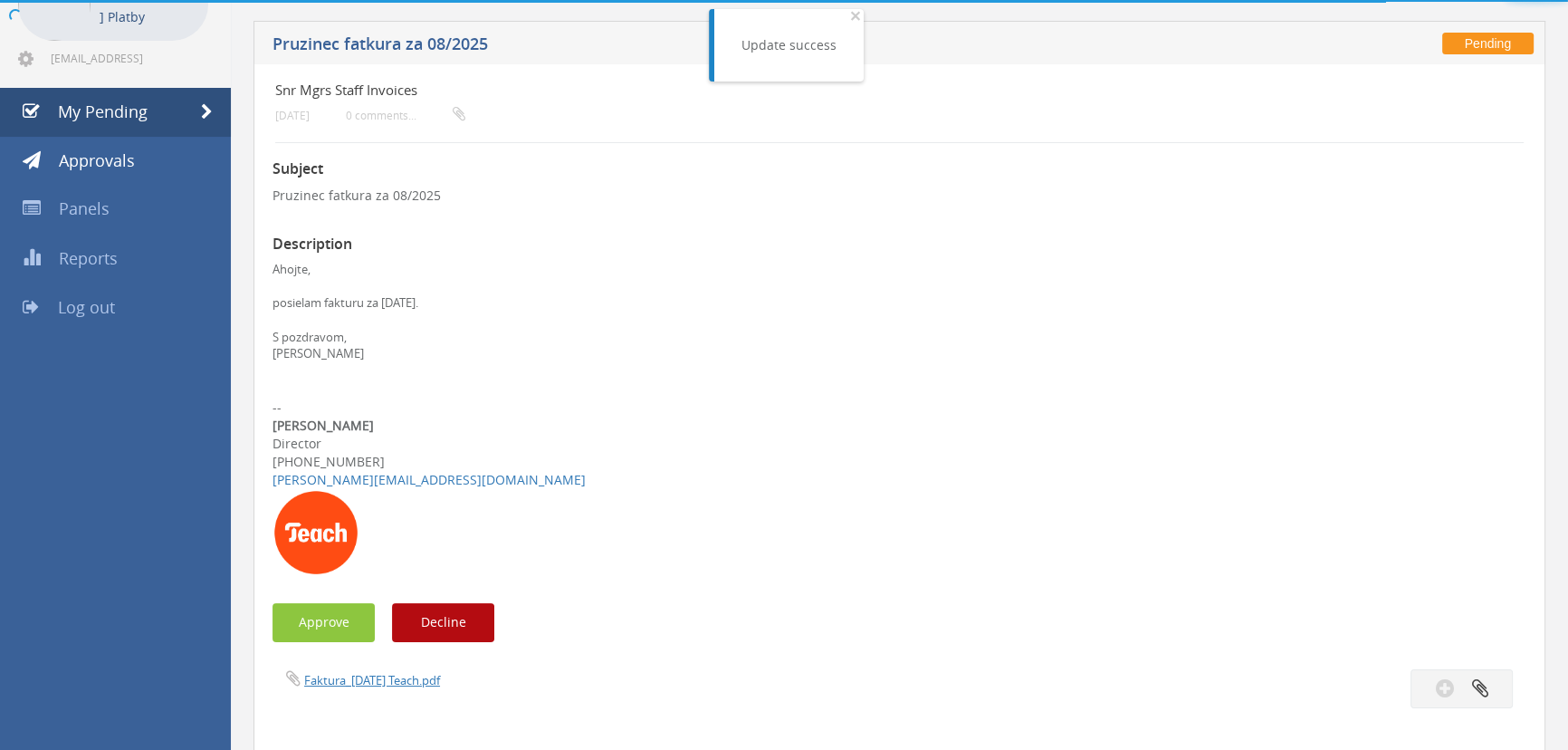
scroll to position [298, 0]
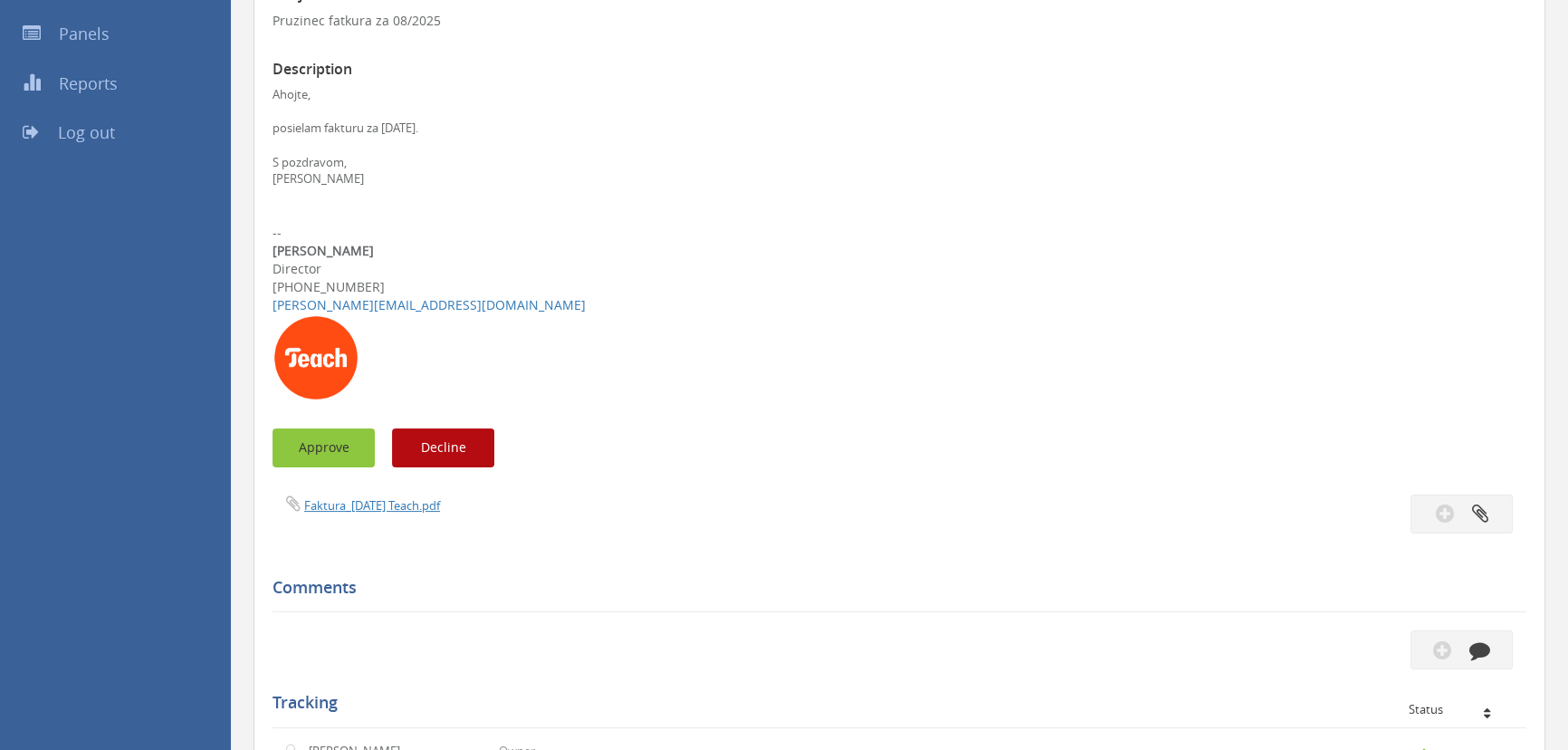
click at [332, 324] on button "Approve" at bounding box center [323, 448] width 102 height 39
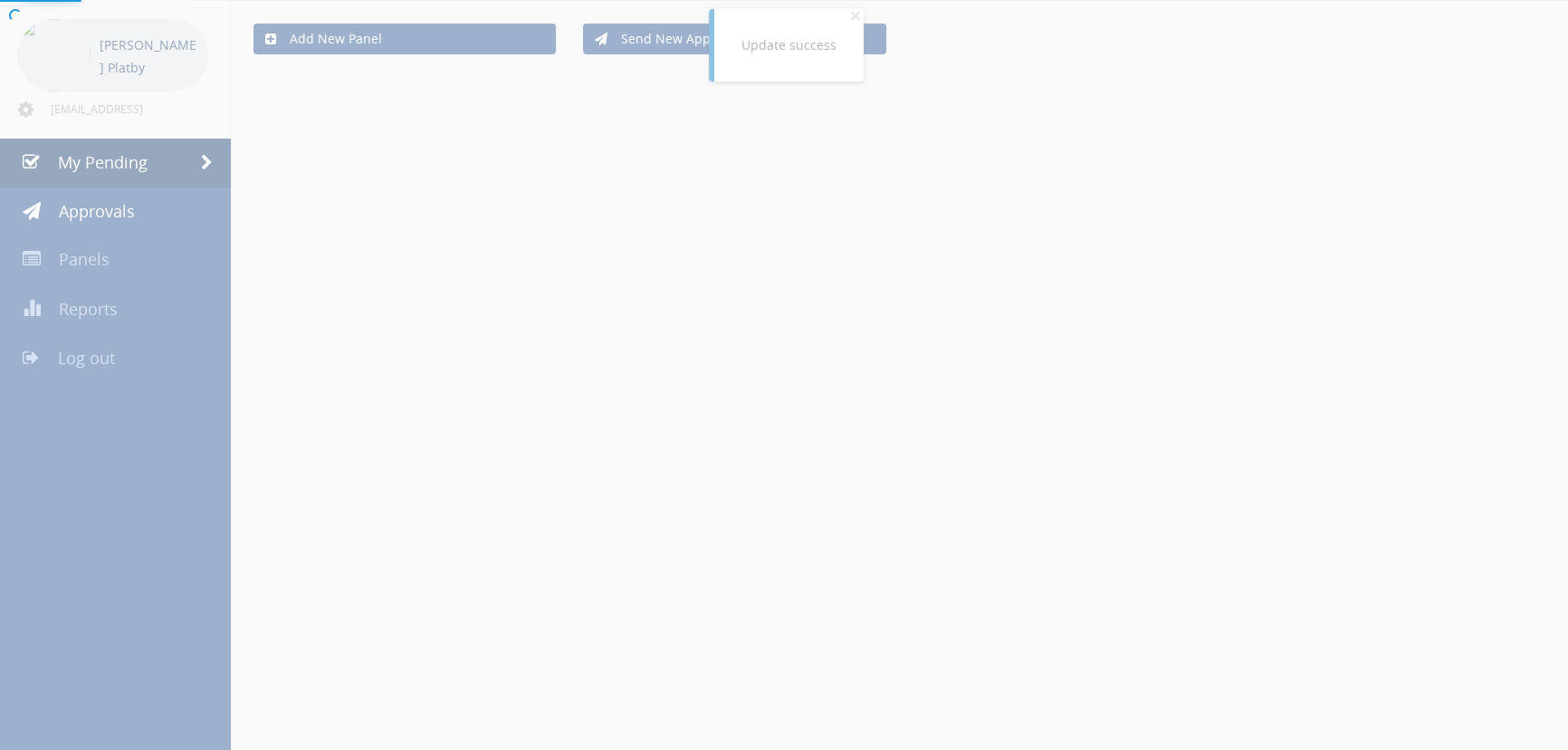
scroll to position [298, 0]
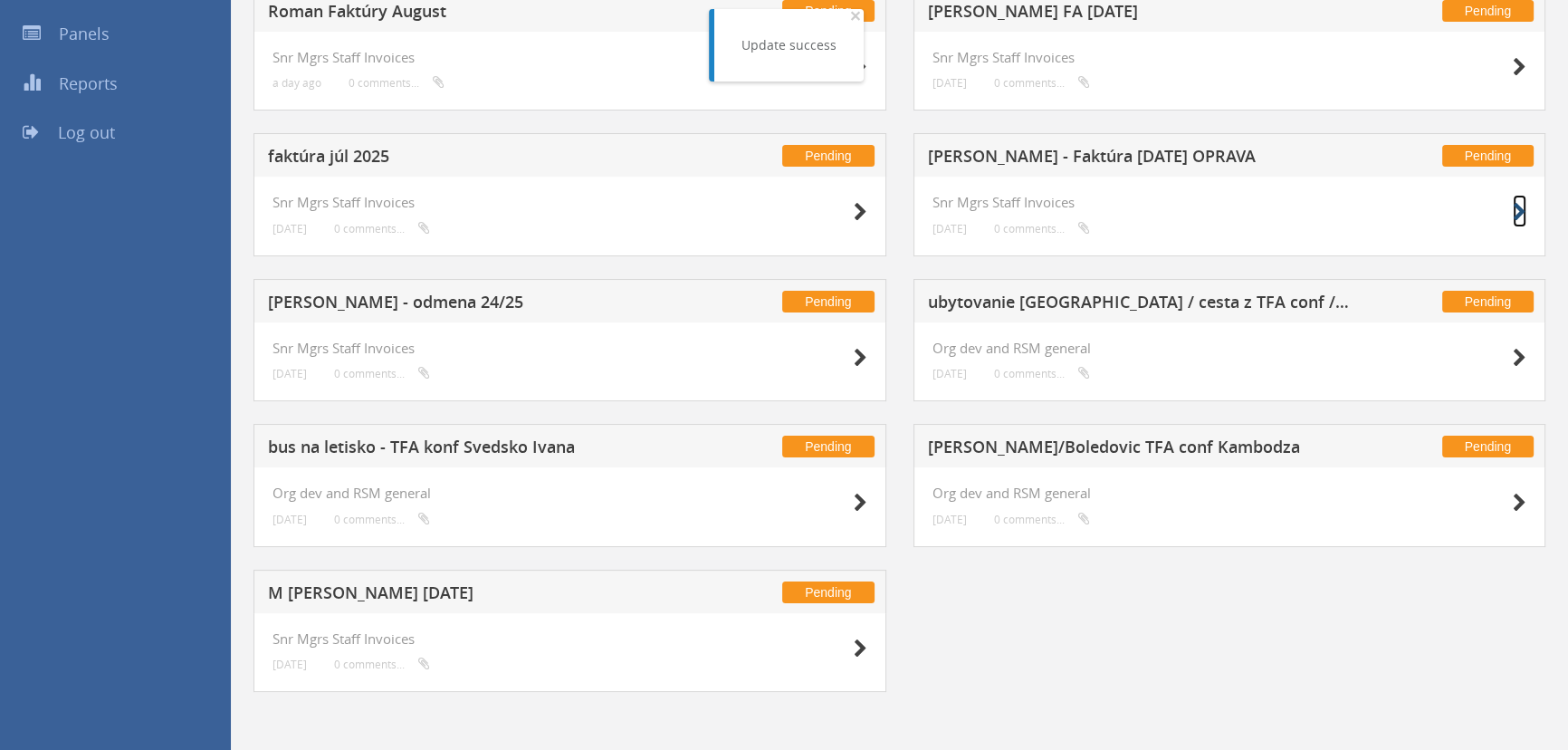
click at [770, 206] on icon at bounding box center [1520, 211] width 14 height 19
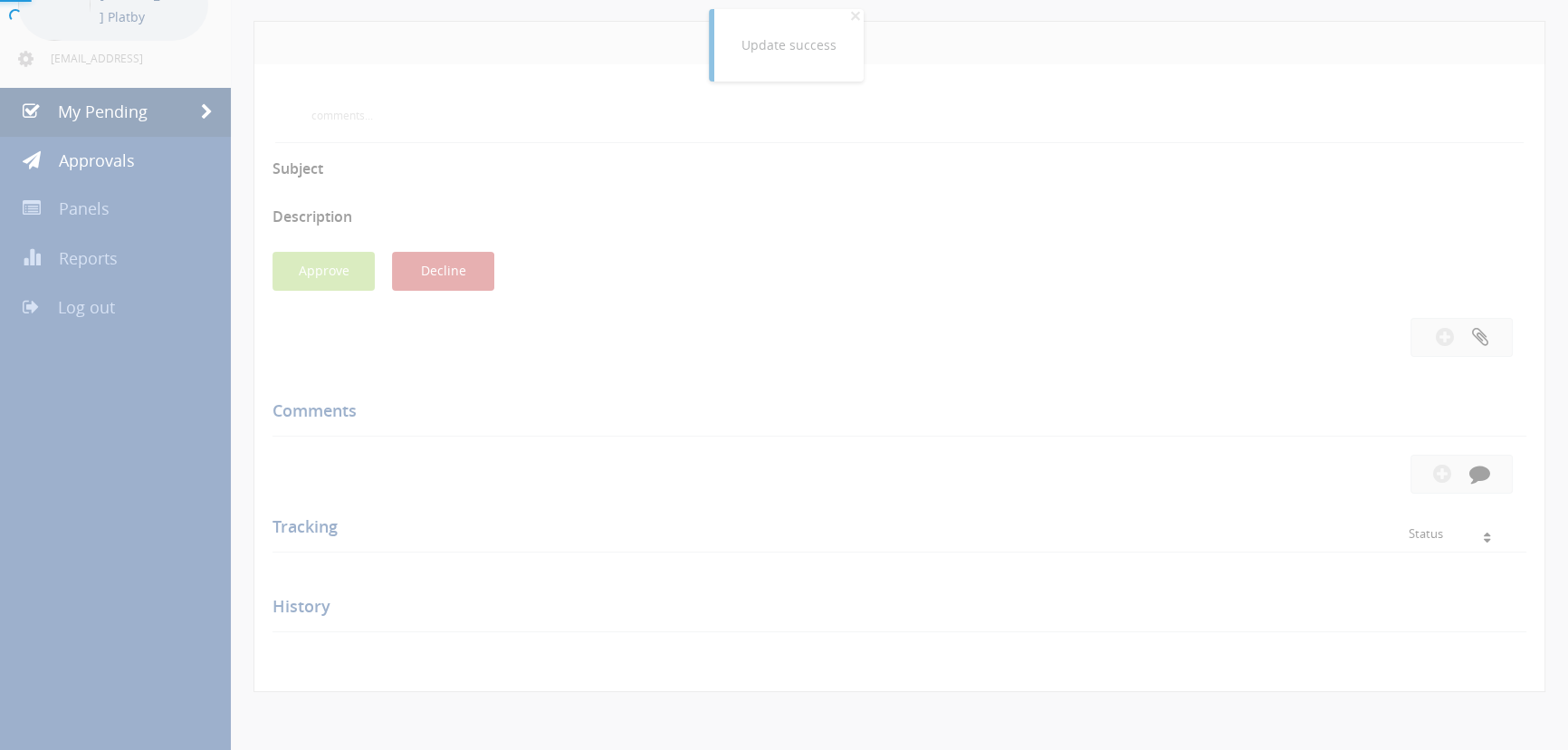
scroll to position [298, 0]
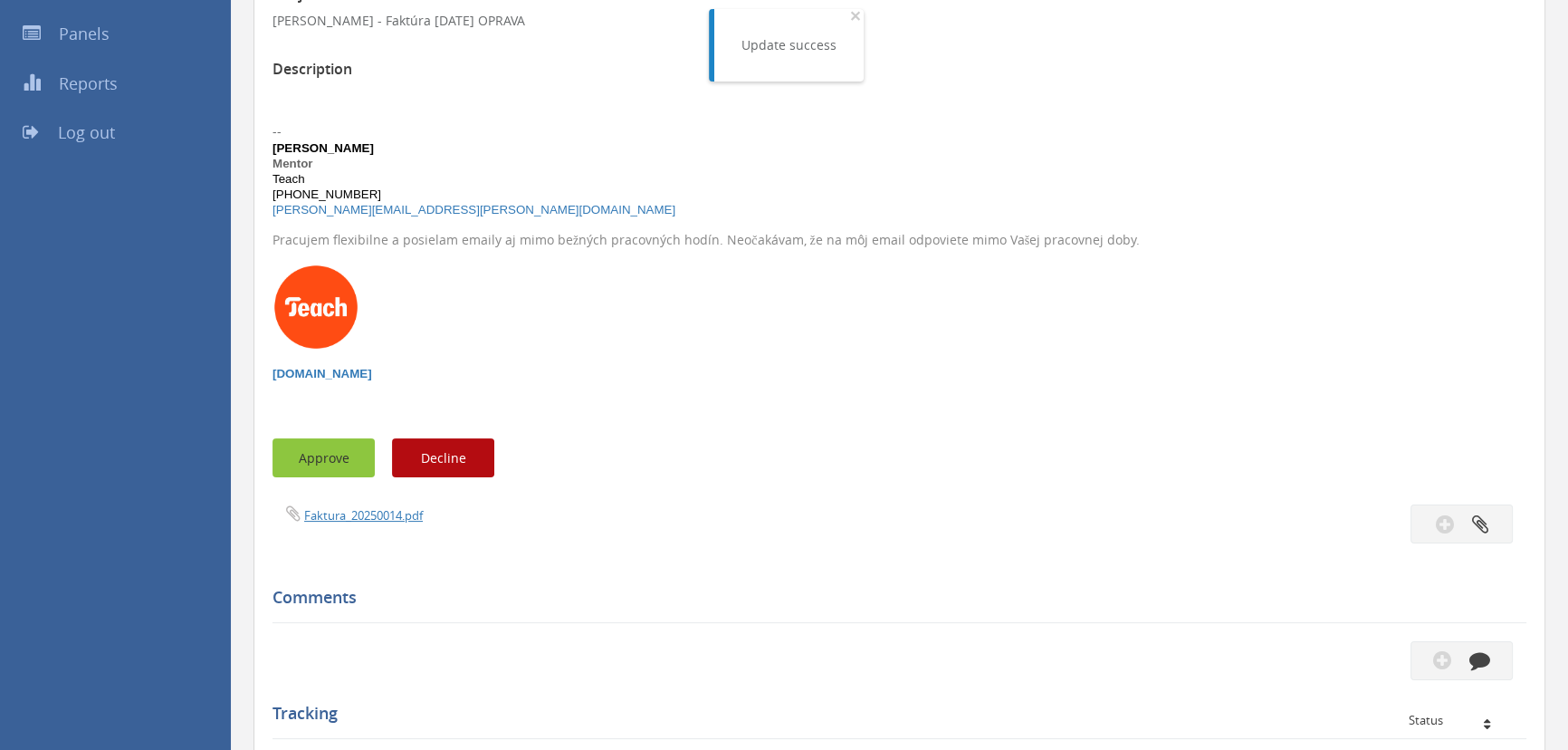
click at [317, 324] on button "Approve" at bounding box center [323, 458] width 102 height 39
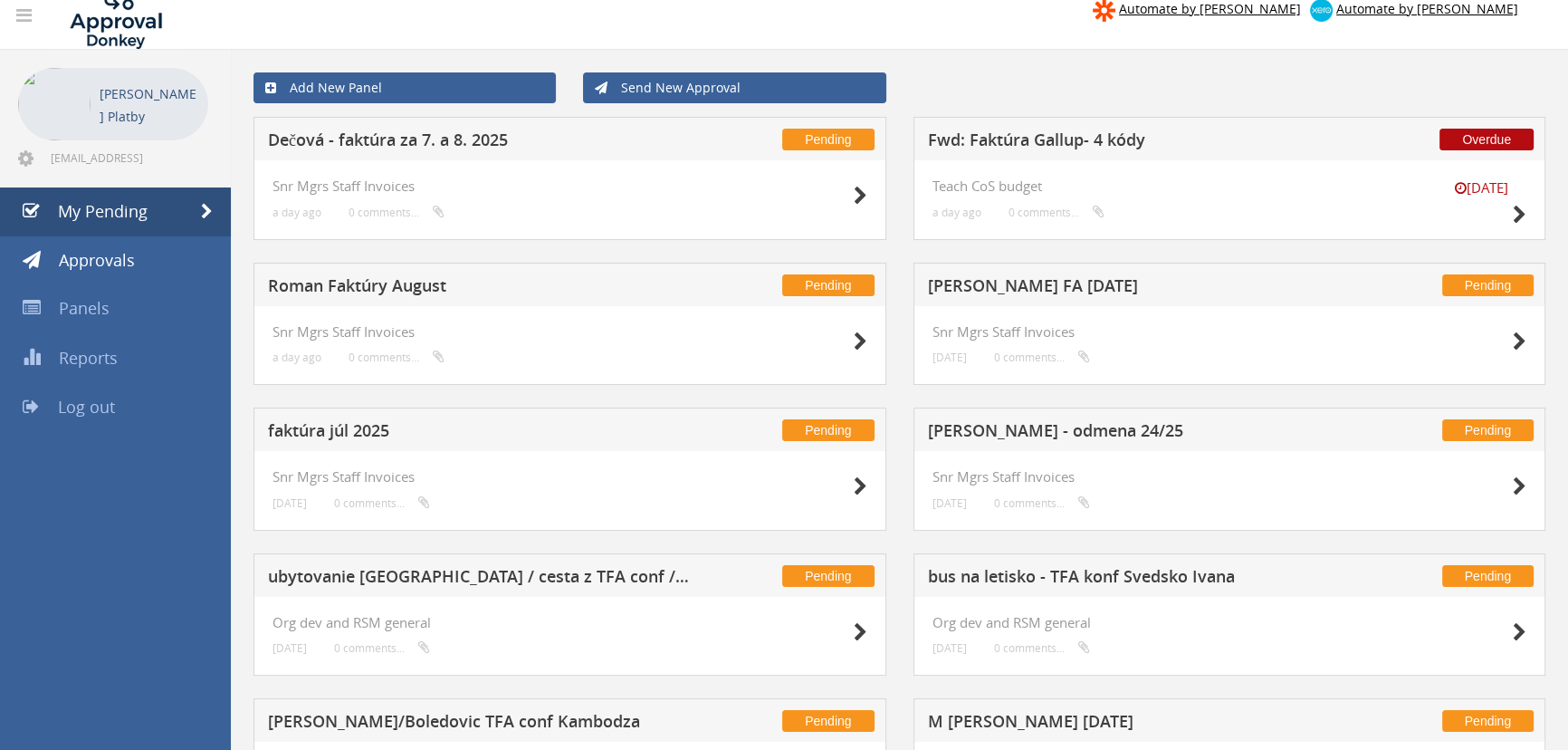
scroll to position [54, 0]
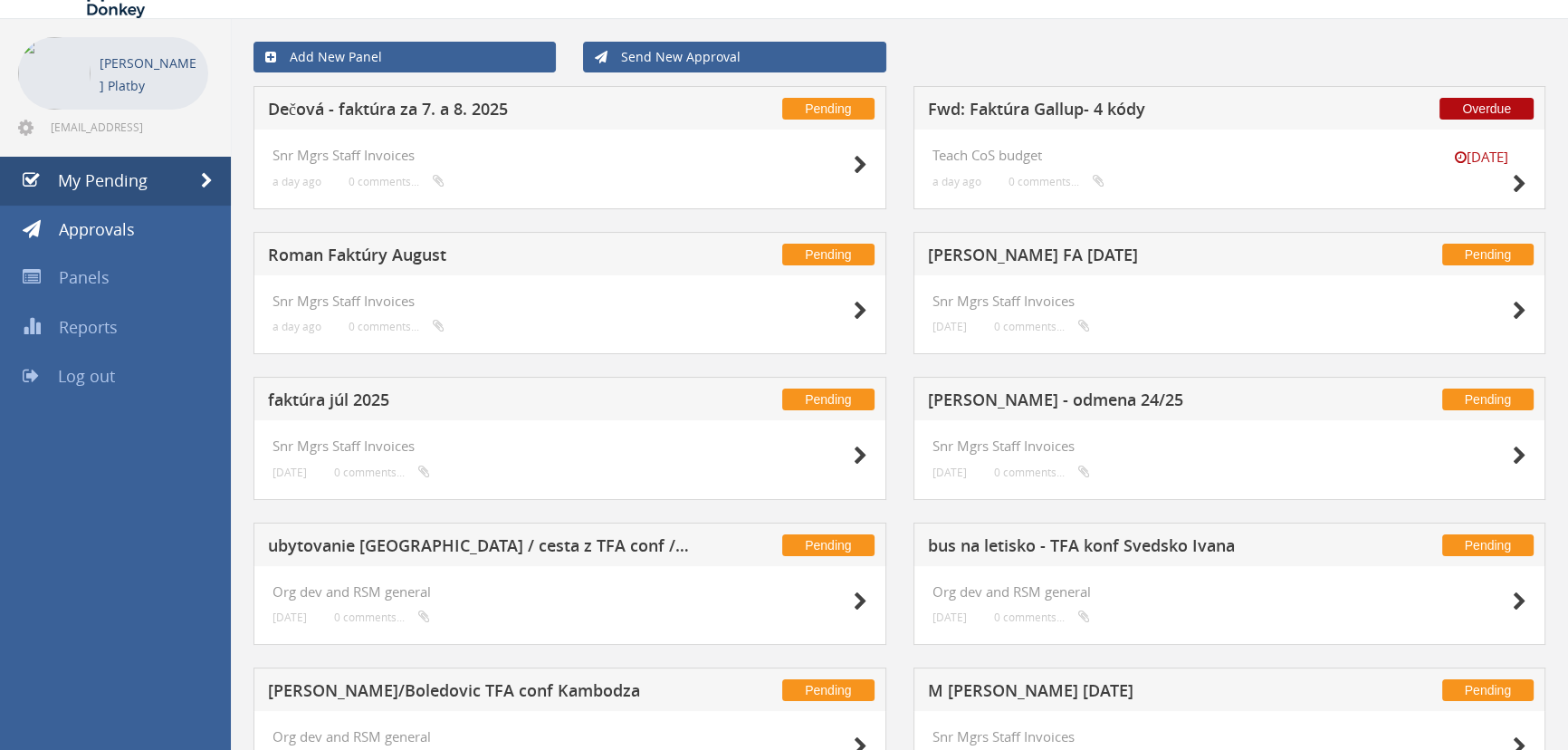
click at [770, 324] on small "0 comments..." at bounding box center [1042, 326] width 96 height 14
click at [770, 306] on icon at bounding box center [1520, 311] width 14 height 19
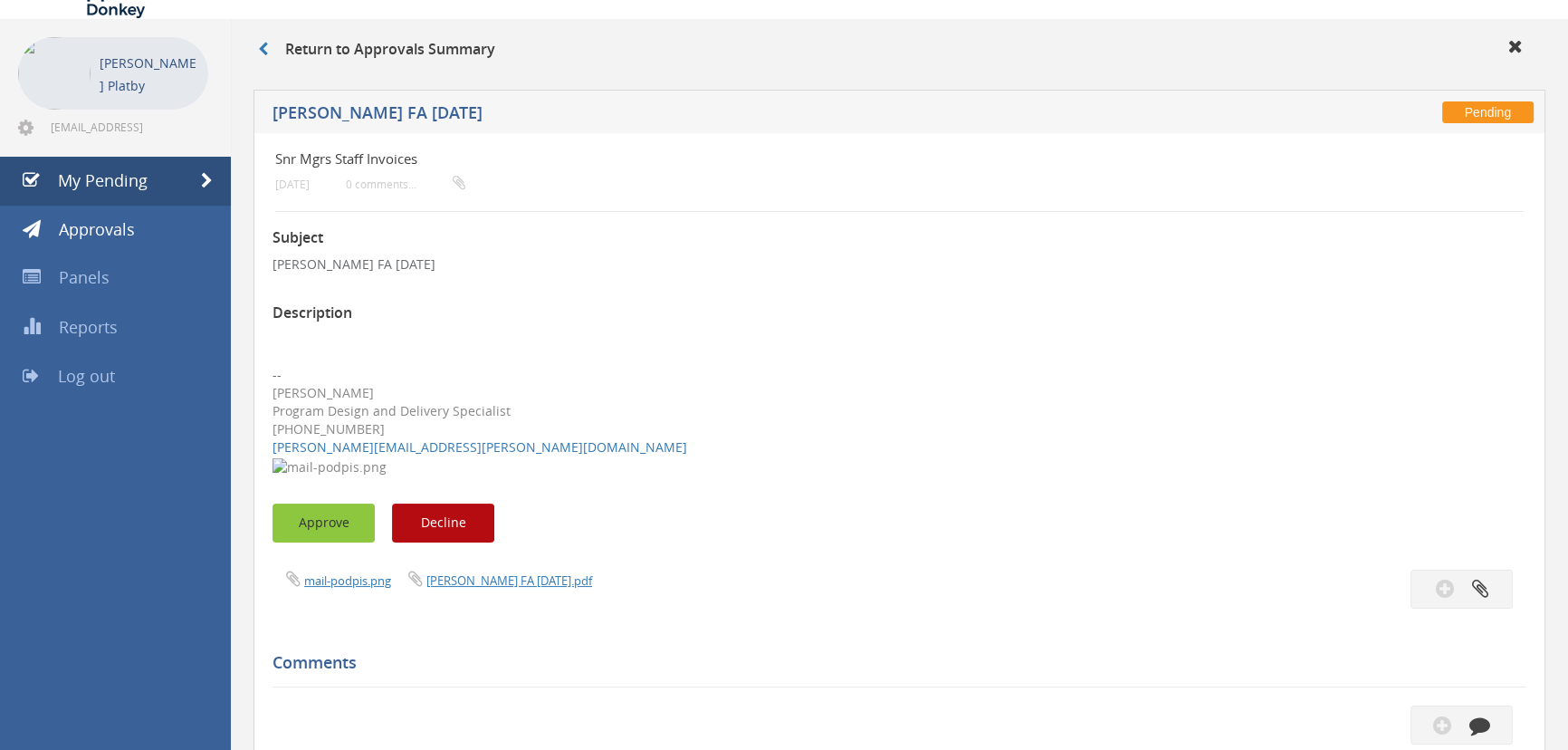
click at [295, 324] on button "Approve" at bounding box center [323, 523] width 102 height 39
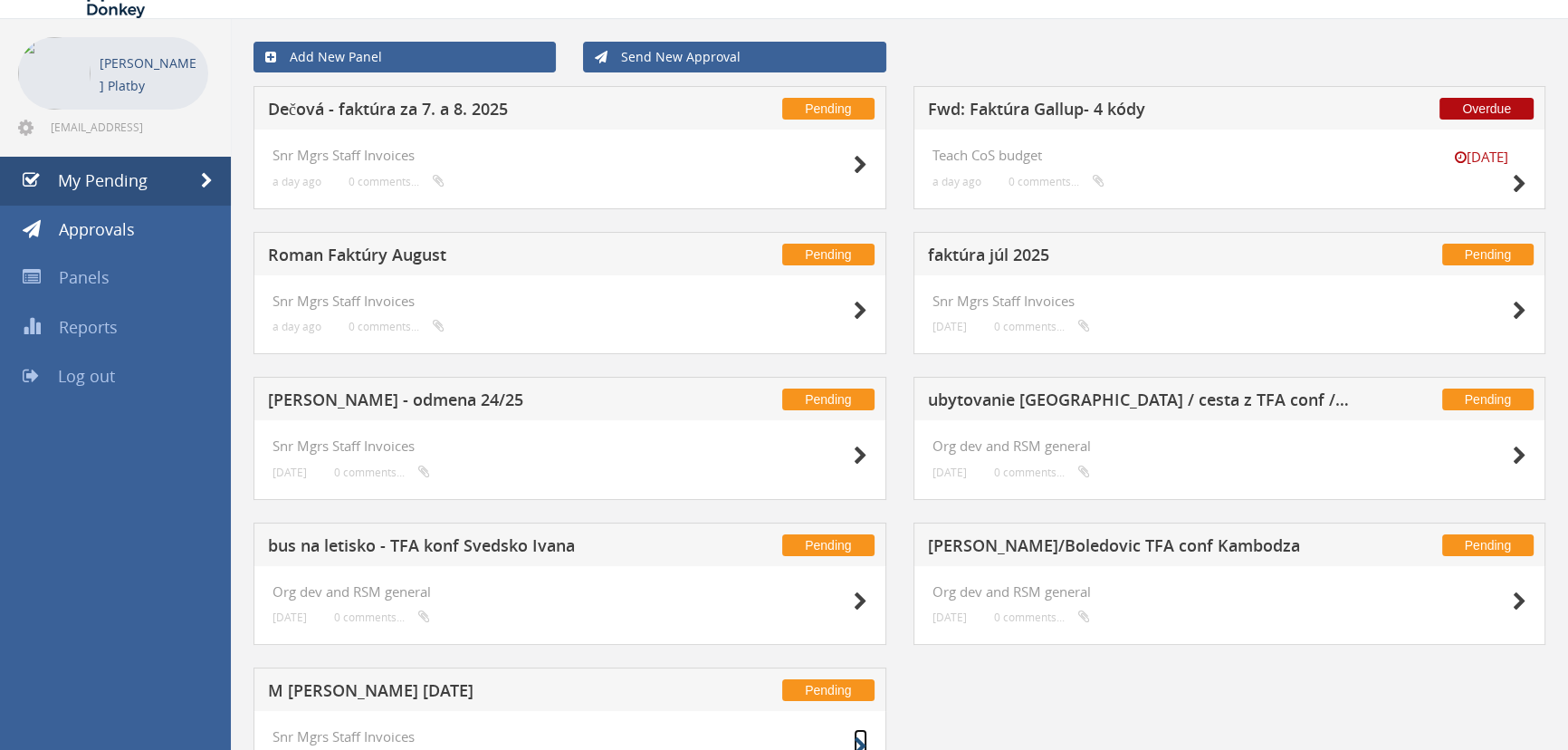
click at [770, 324] on icon at bounding box center [861, 746] width 14 height 19
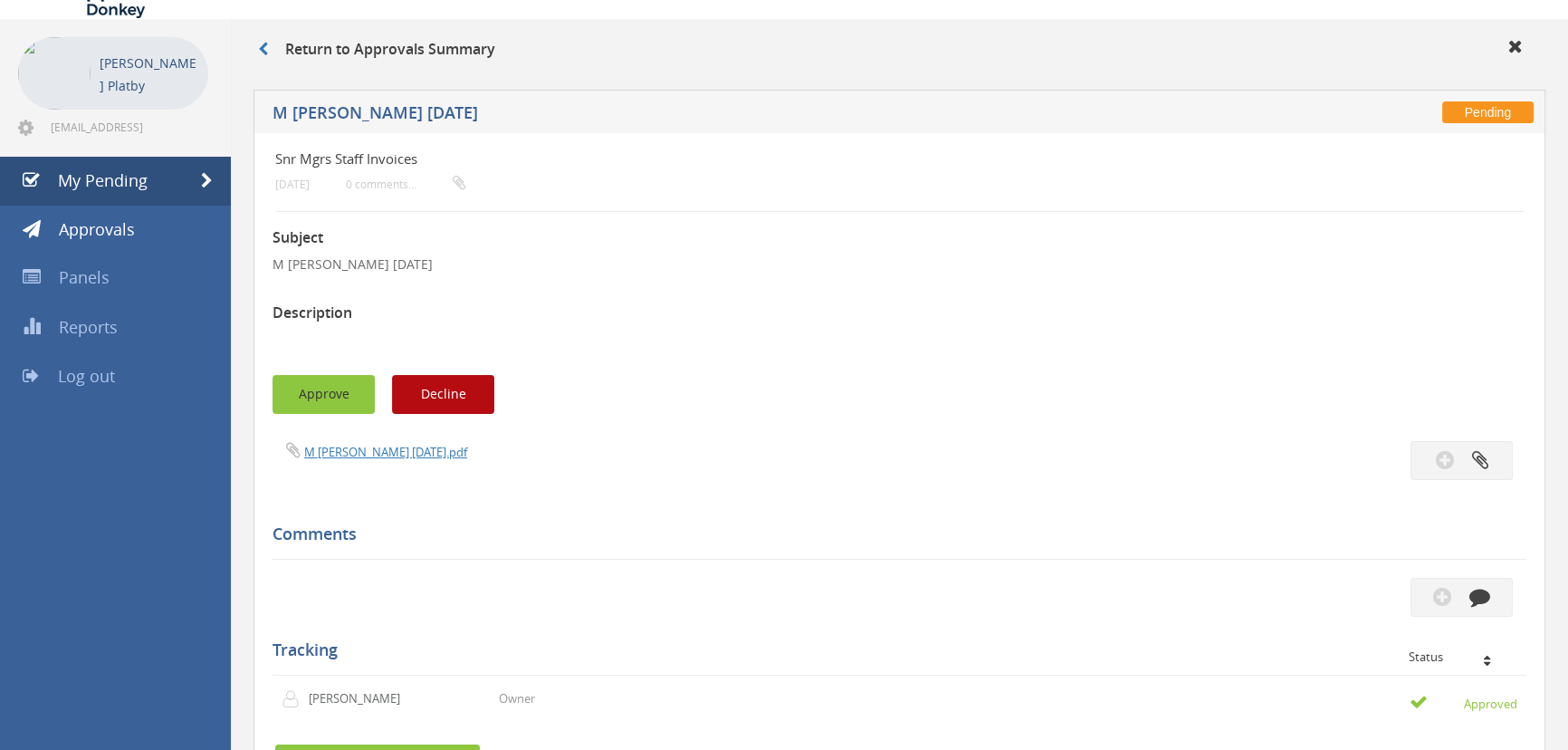
click at [317, 324] on button "Approve" at bounding box center [323, 394] width 102 height 39
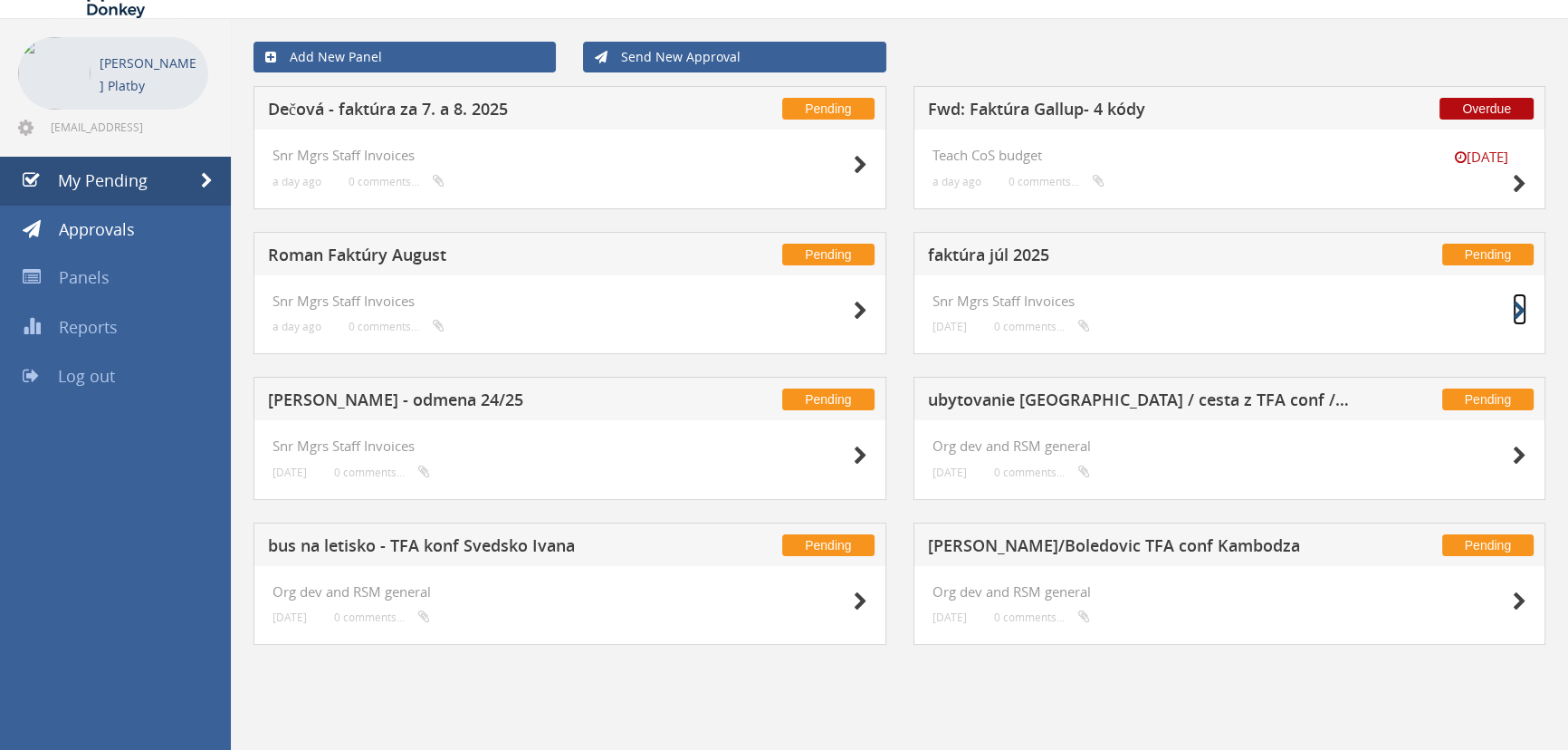
click at [770, 311] on icon at bounding box center [1520, 311] width 14 height 19
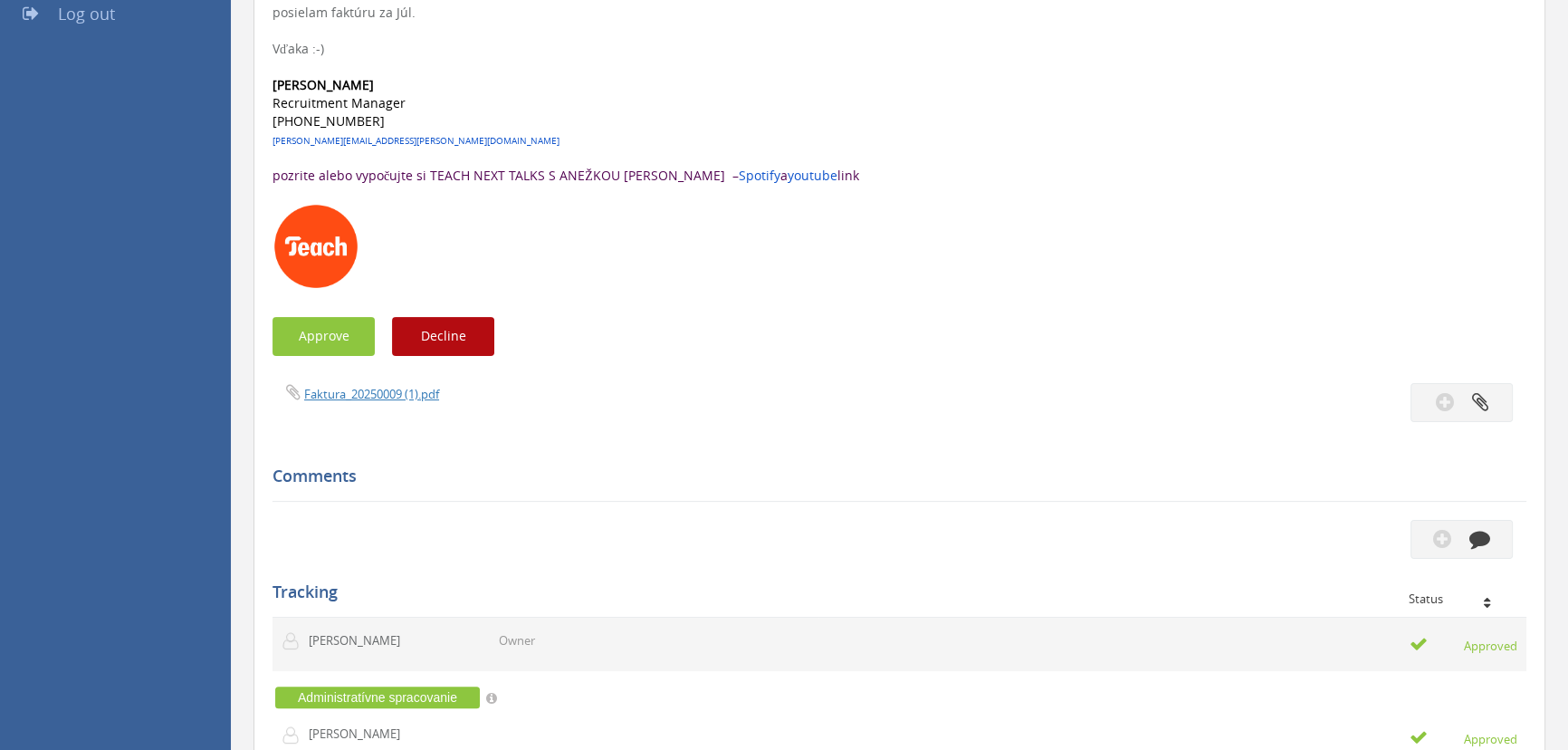
scroll to position [416, 0]
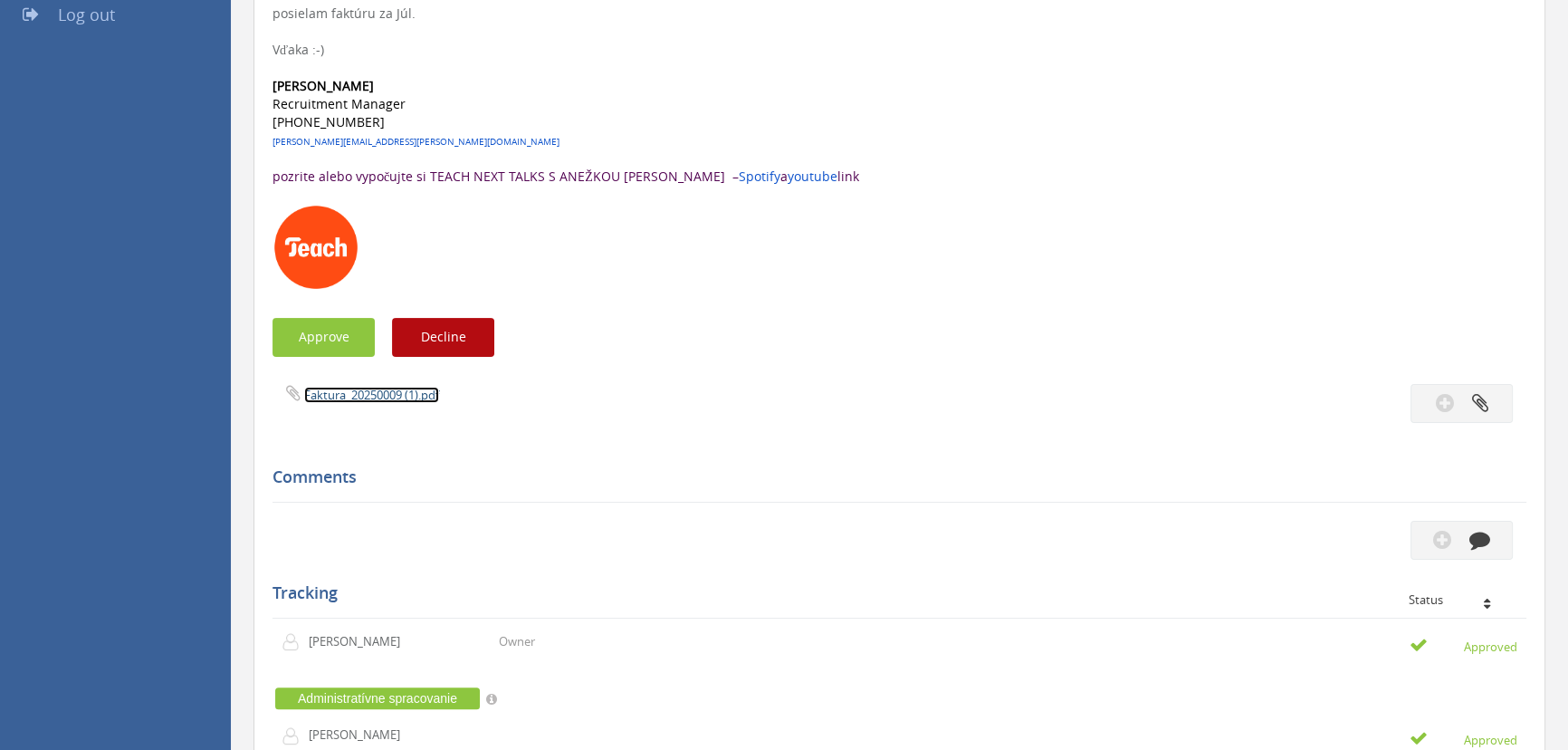
click at [386, 324] on link "Faktura_20250009 (1).pdf" at bounding box center [371, 394] width 135 height 17
click at [323, 324] on button "Approve" at bounding box center [323, 337] width 102 height 39
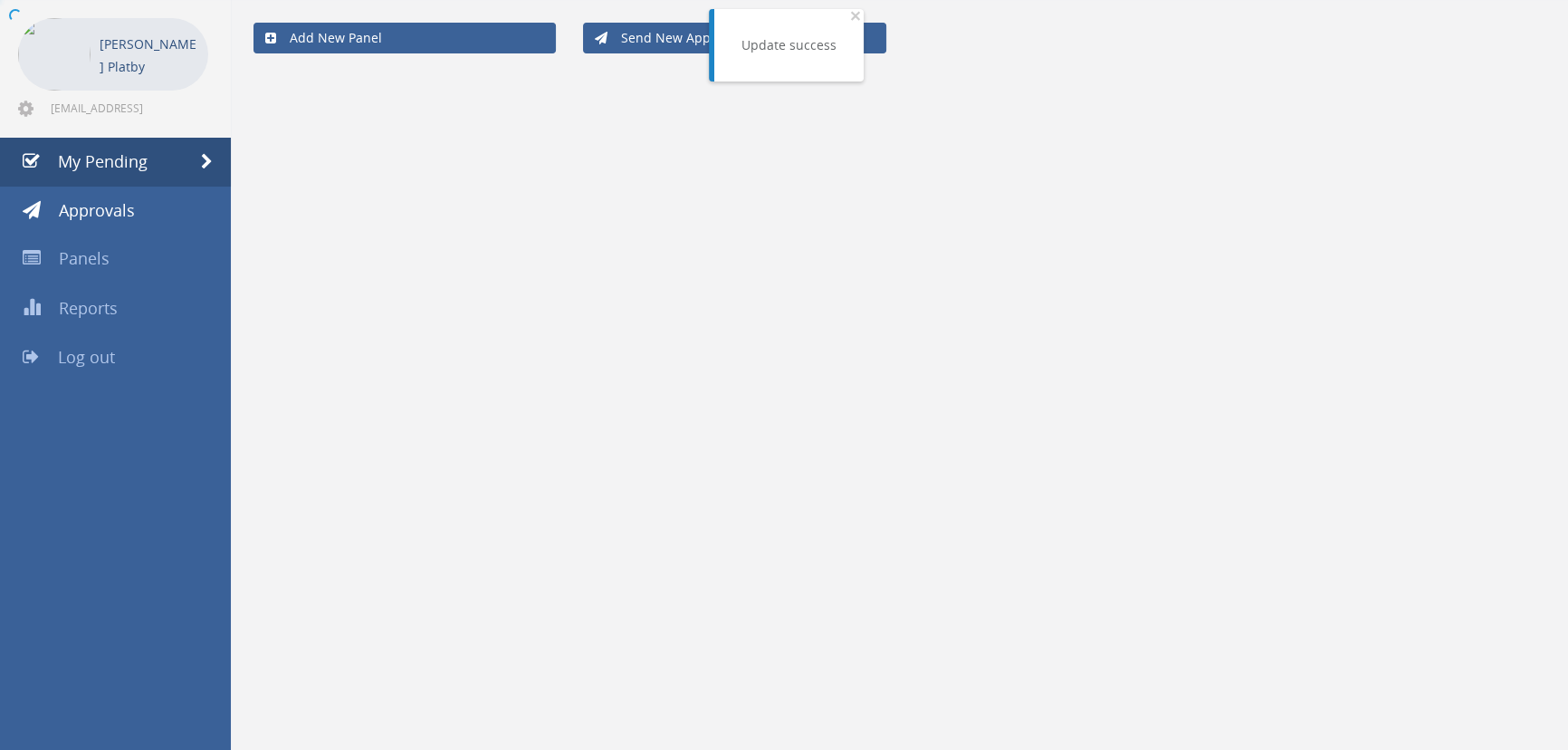
scroll to position [73, 0]
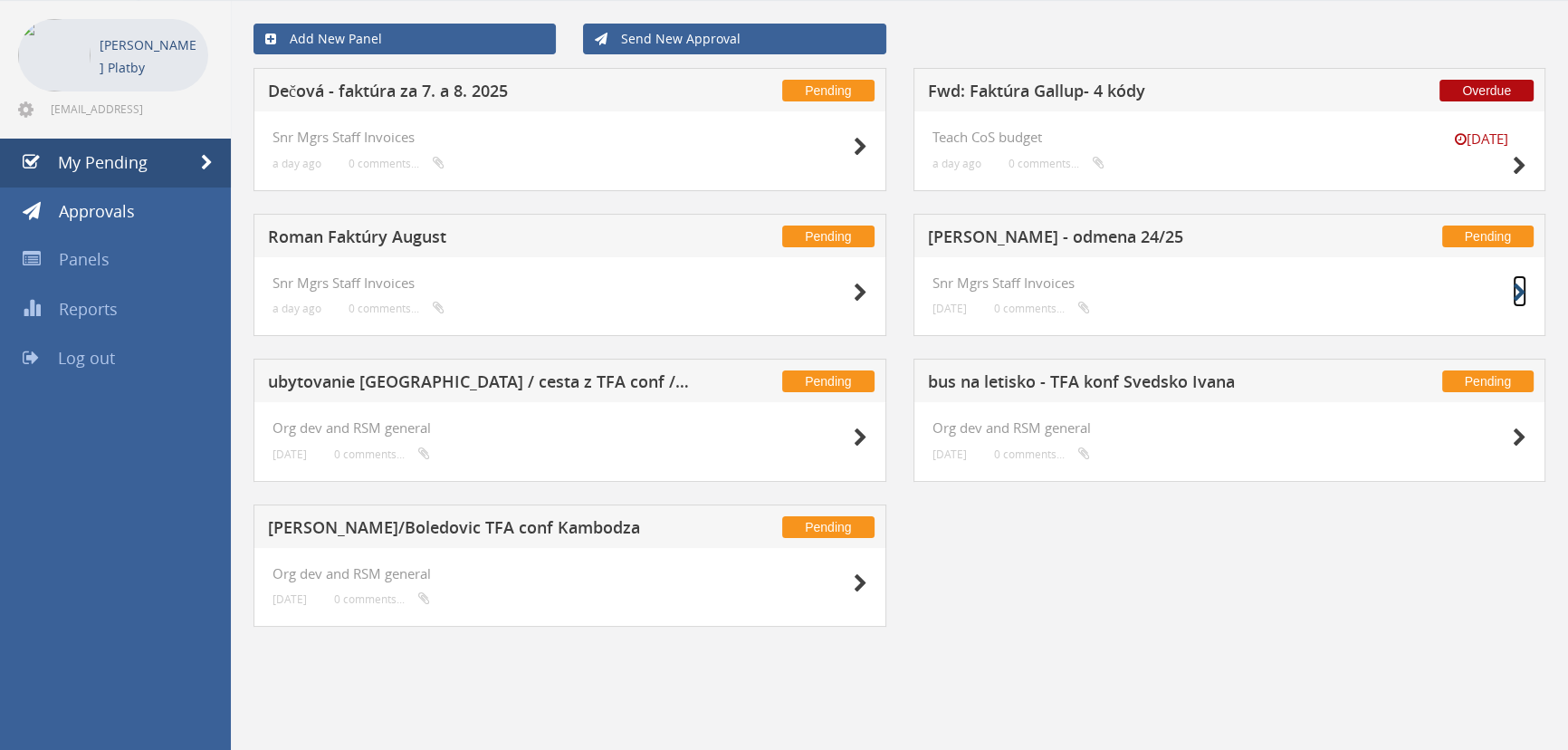
click at [770, 289] on icon at bounding box center [1520, 292] width 14 height 19
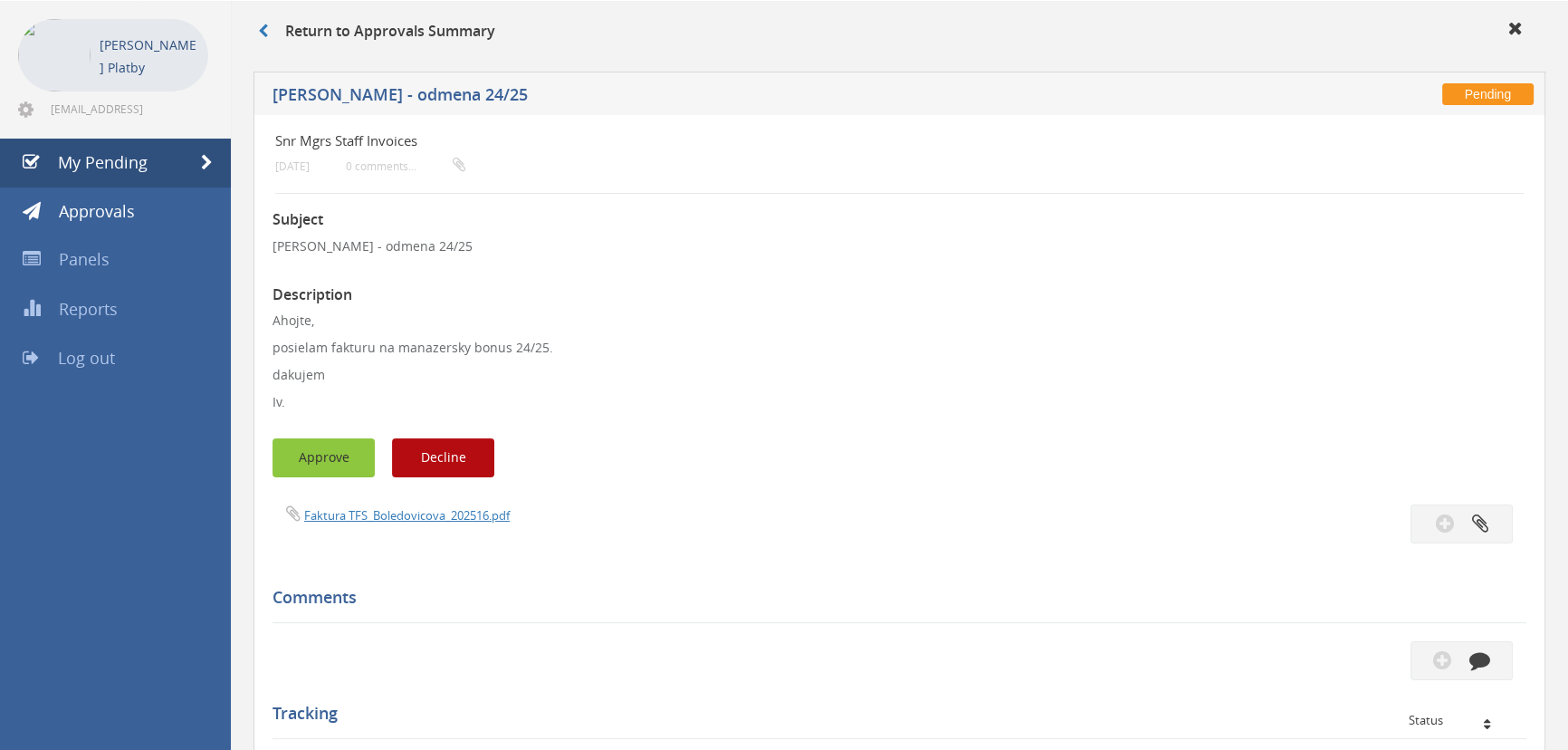
click at [327, 324] on button "Approve" at bounding box center [323, 458] width 102 height 39
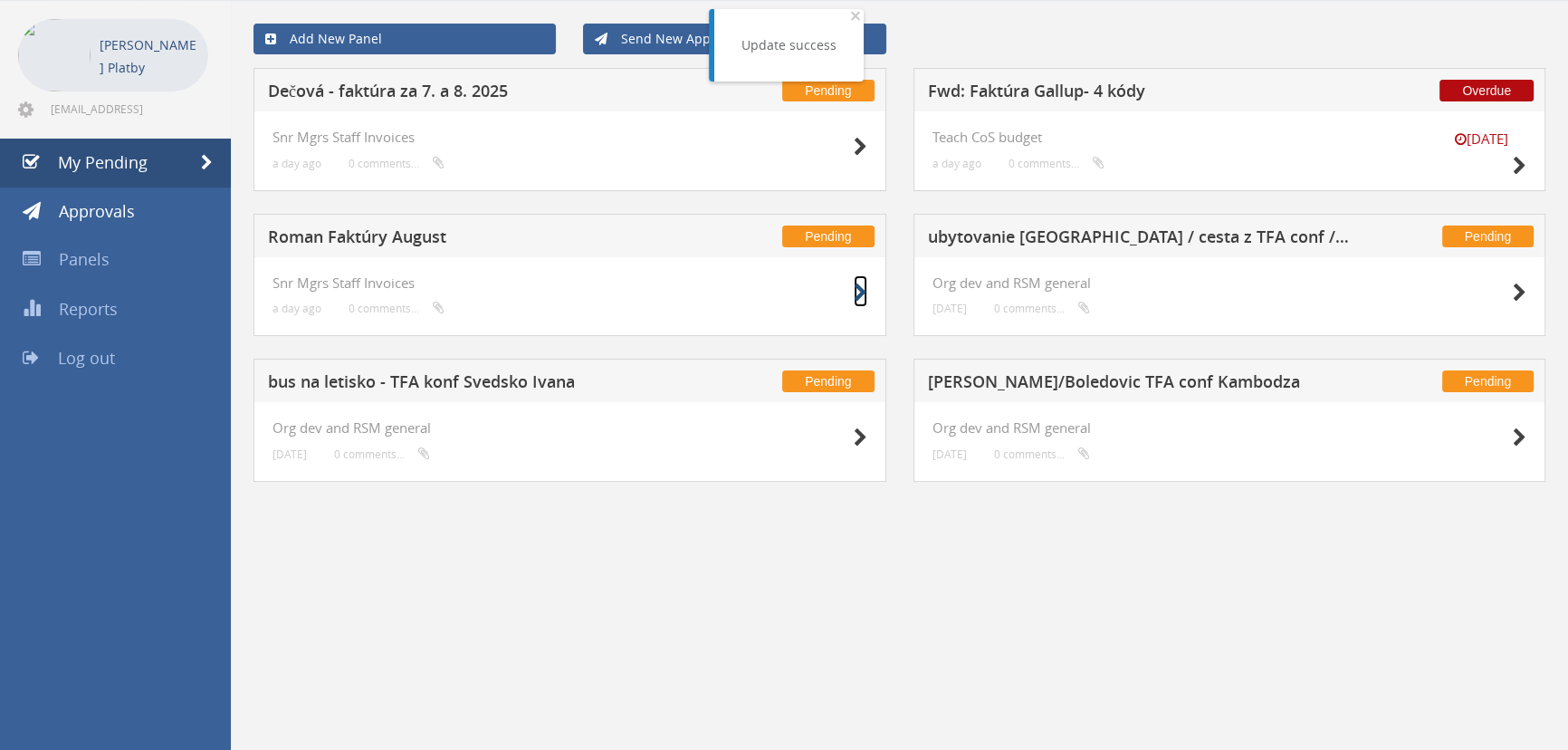
click at [770, 294] on icon at bounding box center [861, 292] width 14 height 19
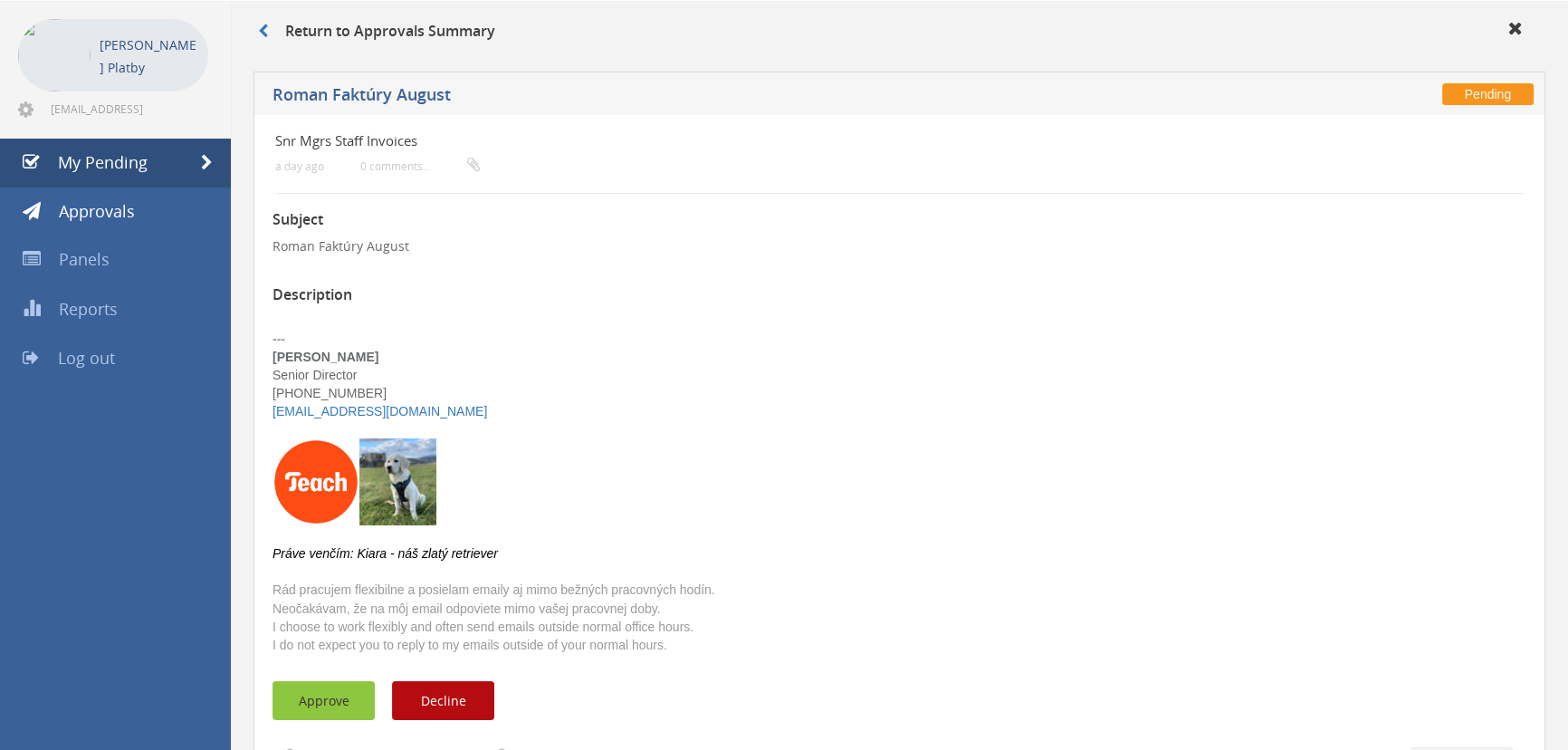
click at [333, 324] on button "Approve" at bounding box center [323, 701] width 102 height 39
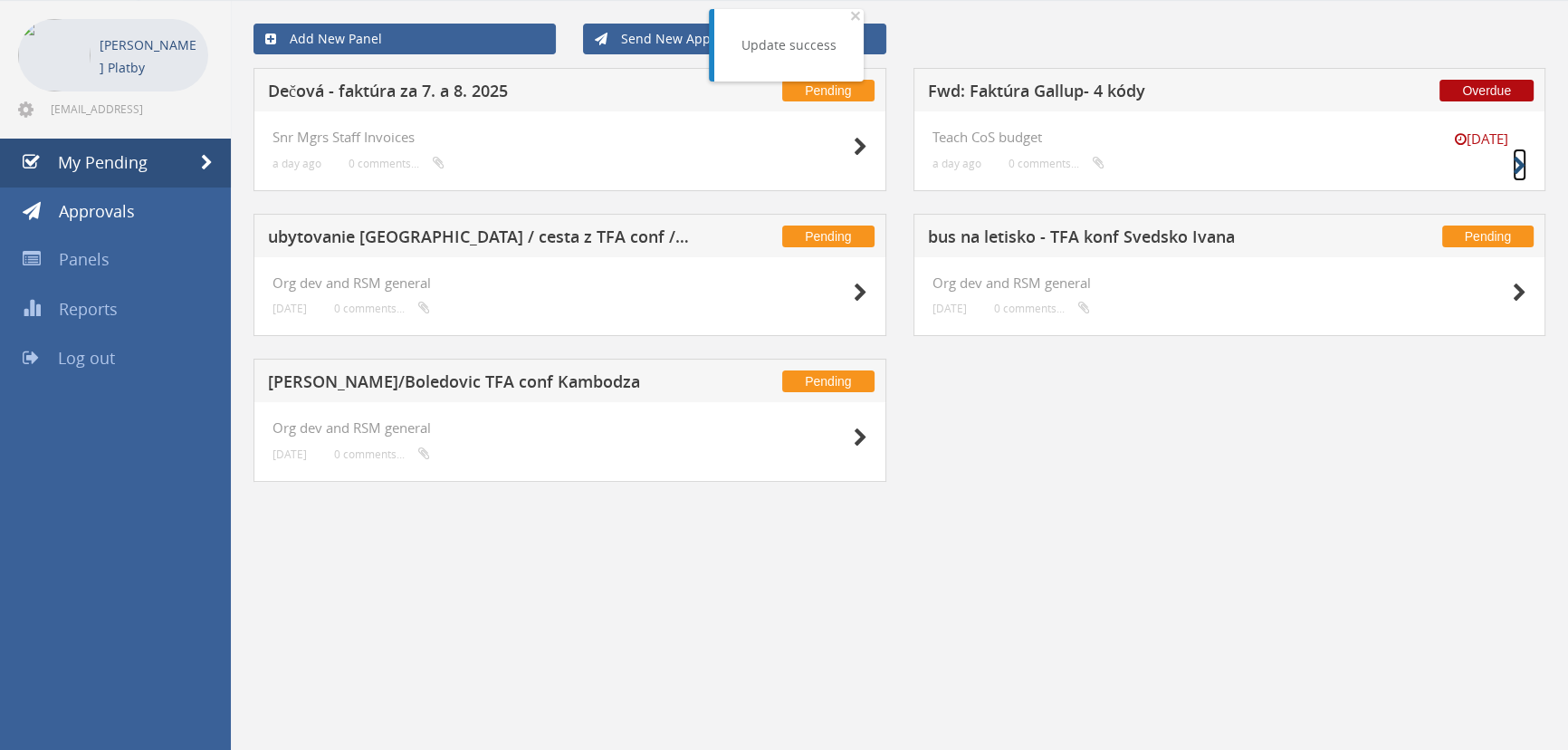
click at [770, 170] on icon at bounding box center [1520, 165] width 14 height 19
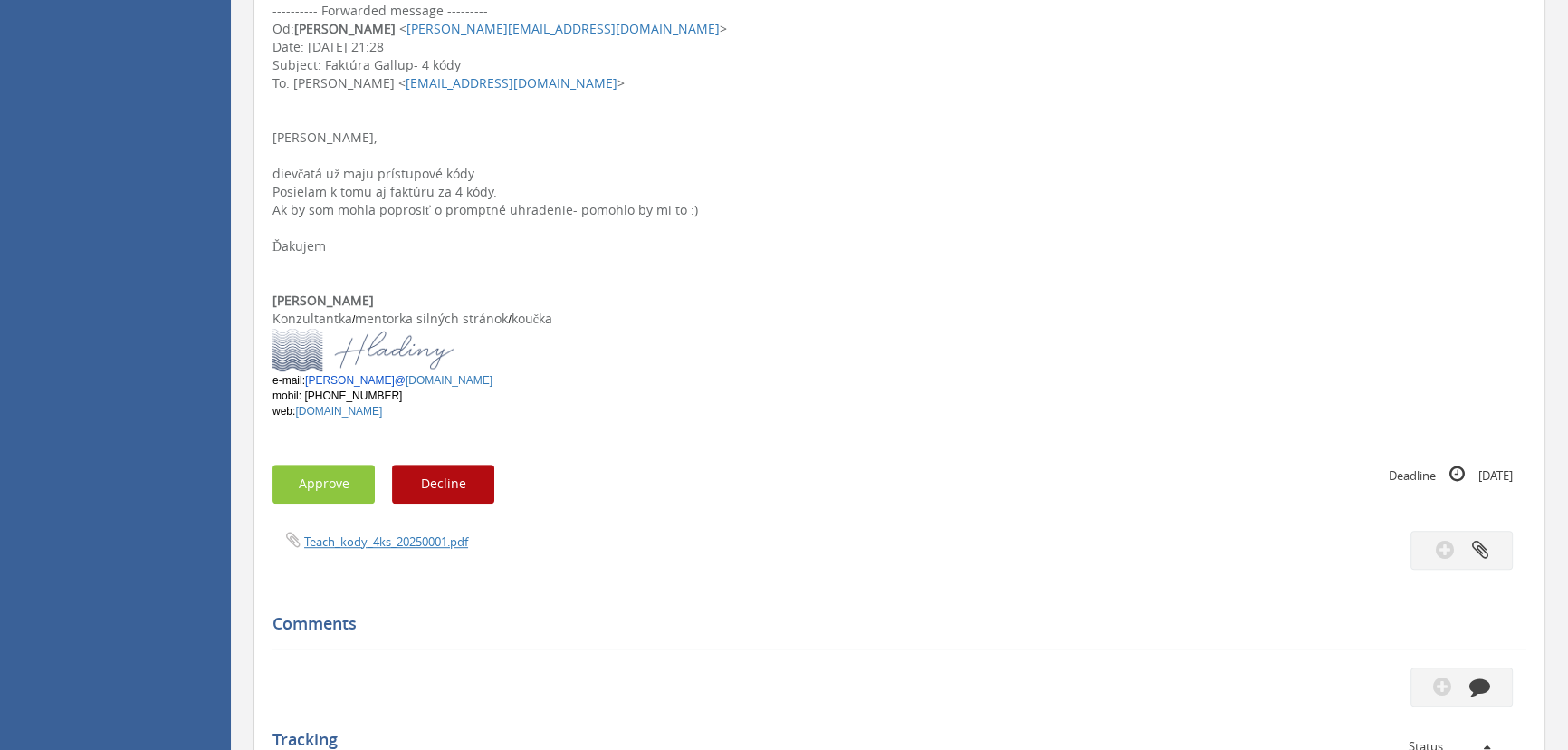
scroll to position [1138, 0]
click at [400, 324] on link "Teach_kody_4ks_20250001.pdf" at bounding box center [386, 541] width 164 height 17
click at [344, 324] on button "Approve" at bounding box center [323, 484] width 102 height 39
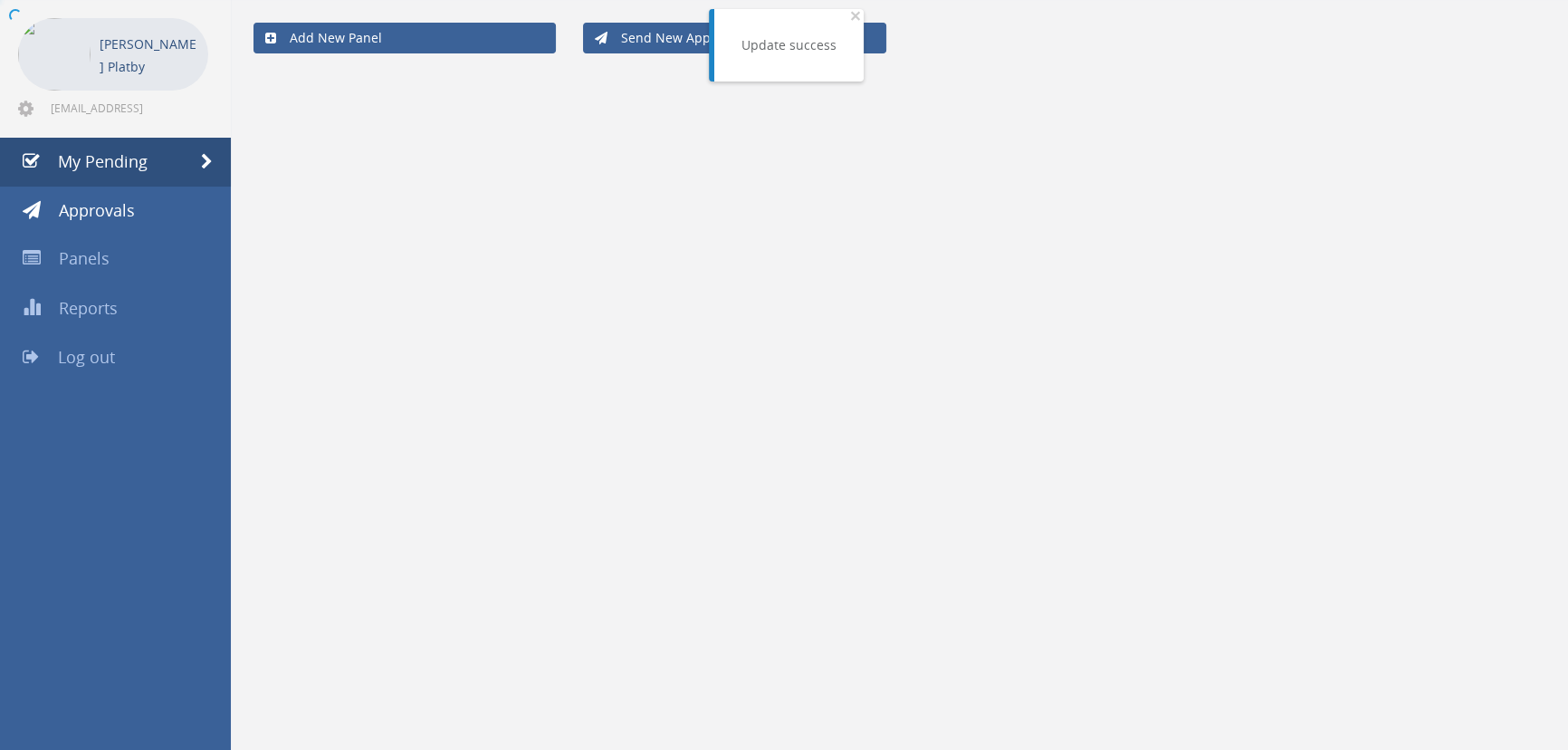
scroll to position [73, 0]
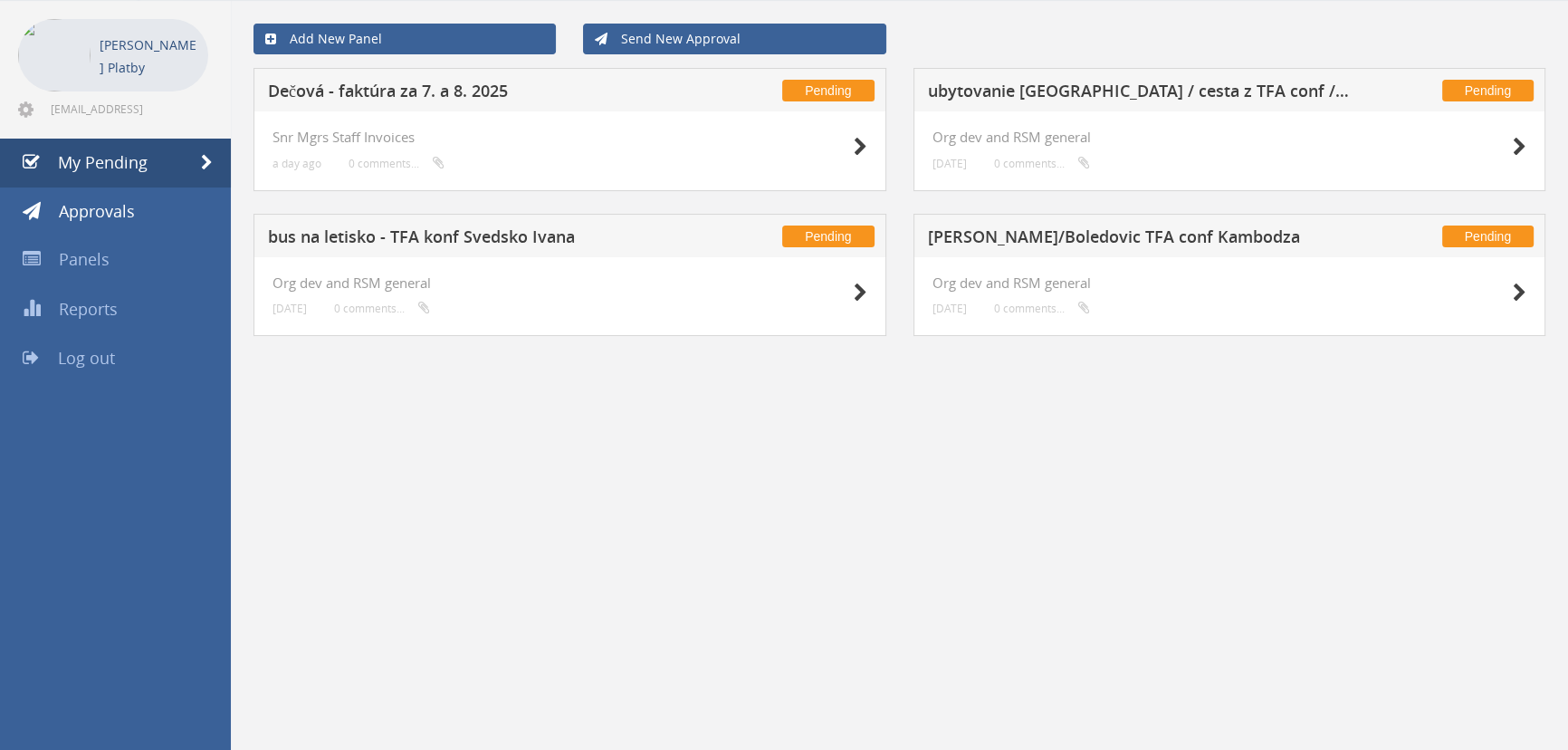
click at [770, 144] on div at bounding box center [822, 145] width 90 height 32
click at [770, 147] on icon at bounding box center [861, 146] width 14 height 19
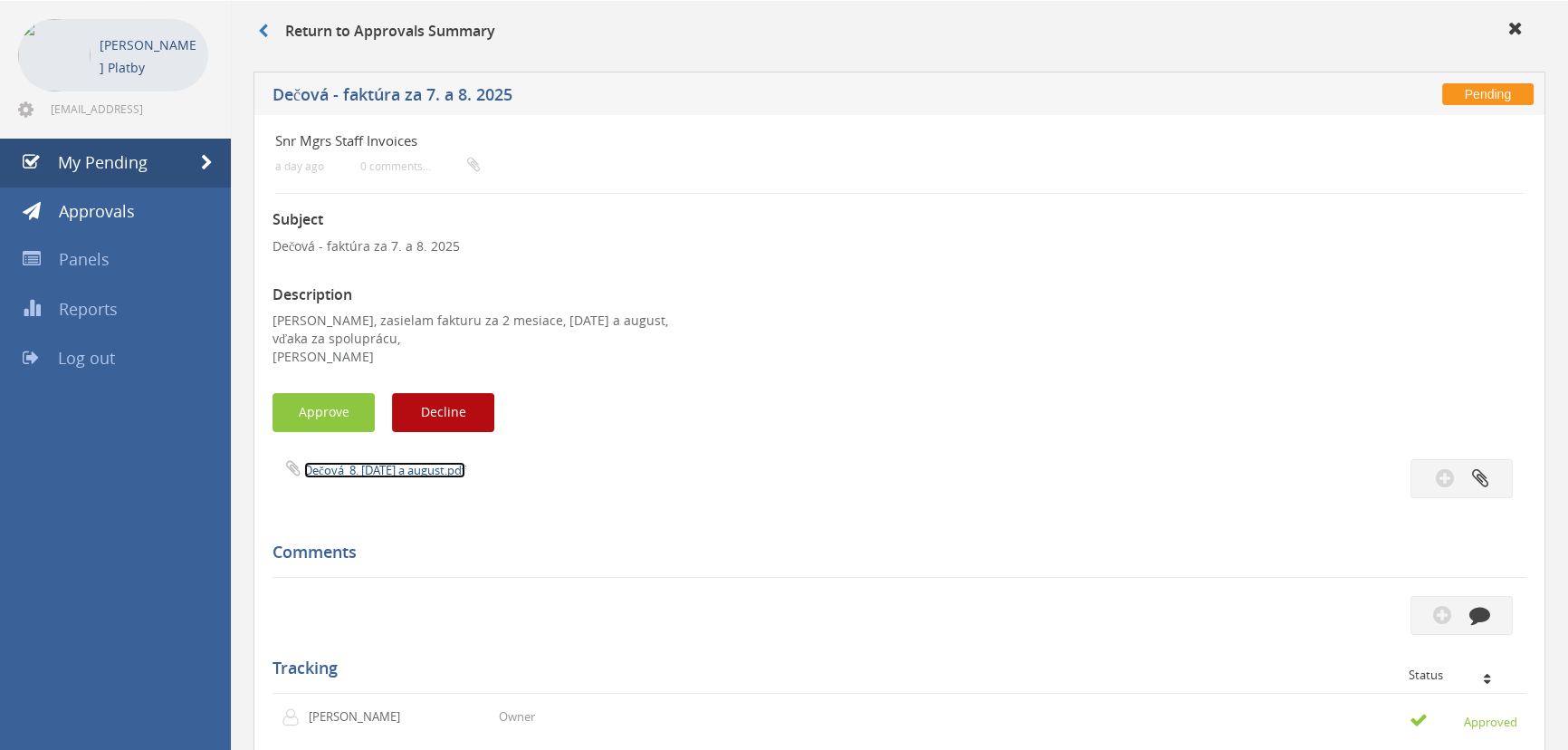
click at [363, 324] on link "Dečová_8. [DATE] a august.pdf" at bounding box center [385, 470] width 161 height 17
click at [356, 324] on button "Approve" at bounding box center [323, 413] width 102 height 39
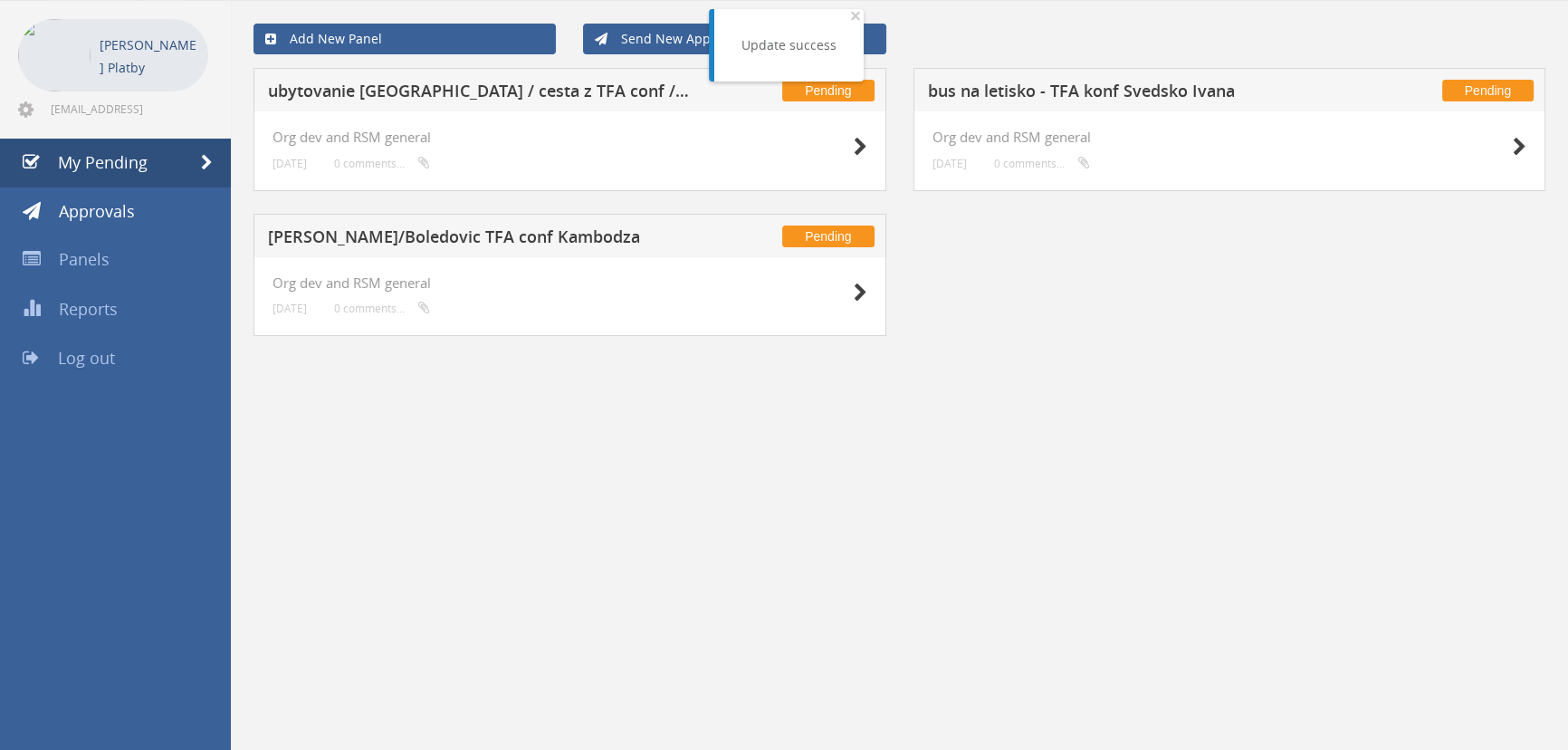
click at [770, 292] on div at bounding box center [822, 291] width 90 height 32
click at [770, 291] on icon at bounding box center [861, 292] width 14 height 19
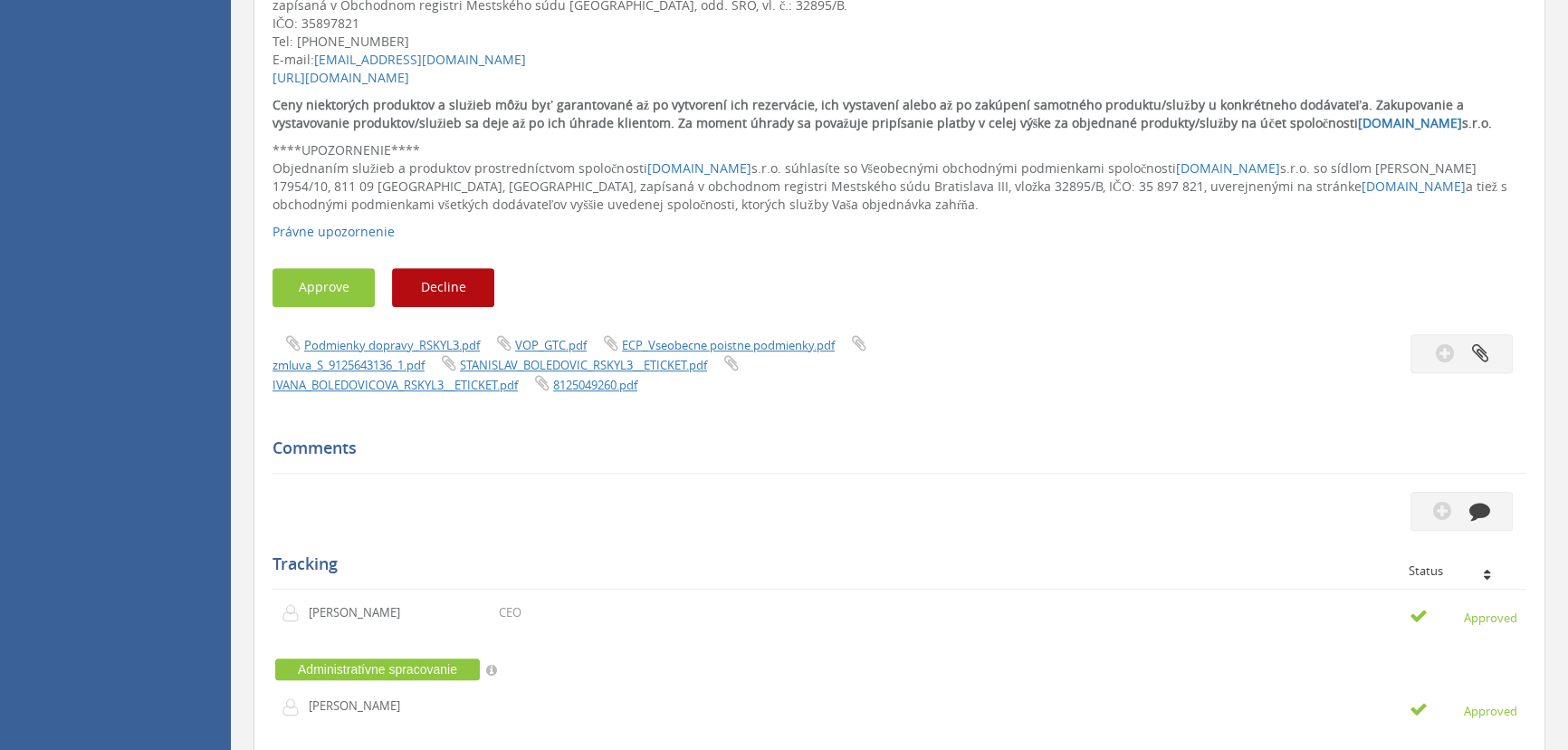
scroll to position [1206, 0]
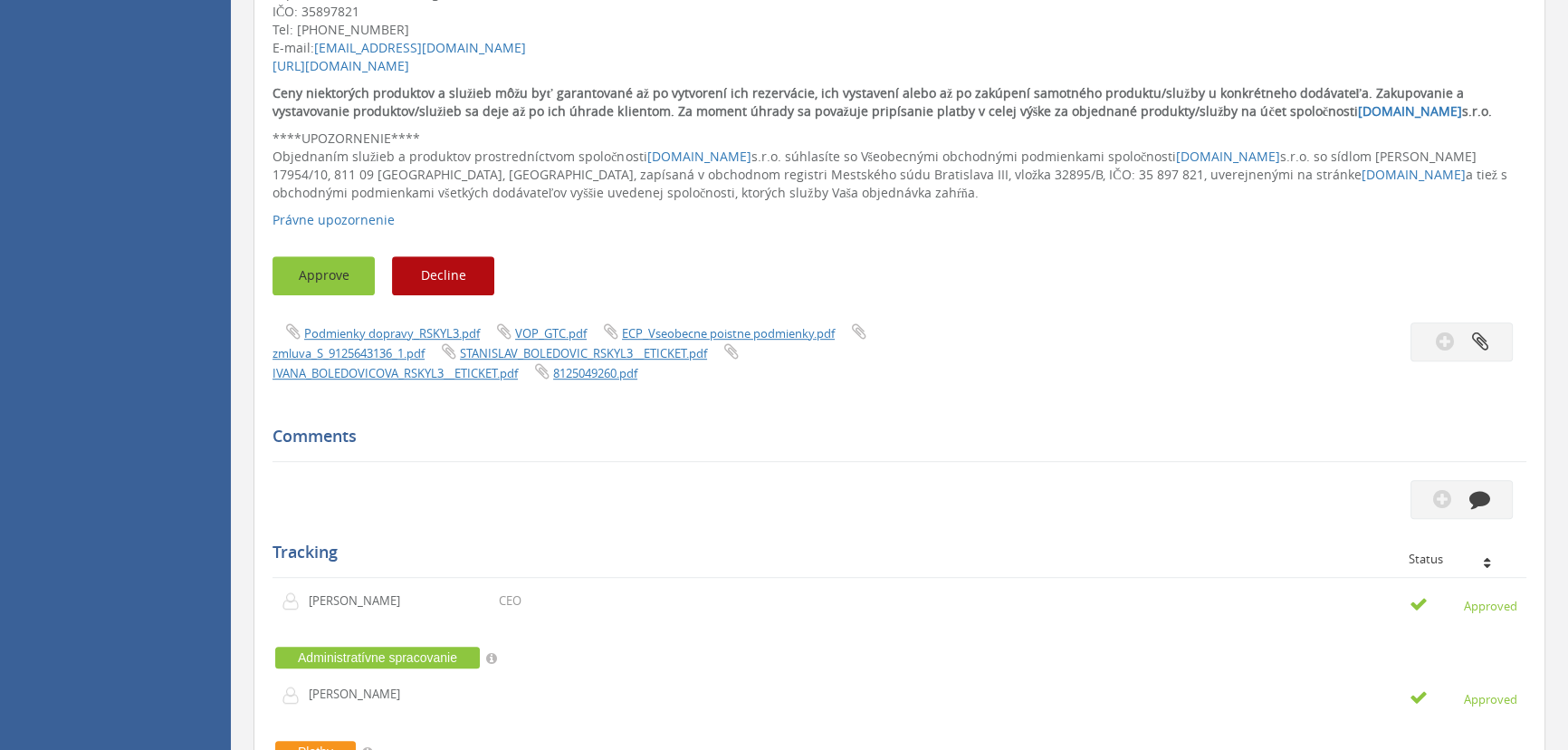
click at [329, 274] on button "Approve" at bounding box center [323, 276] width 102 height 39
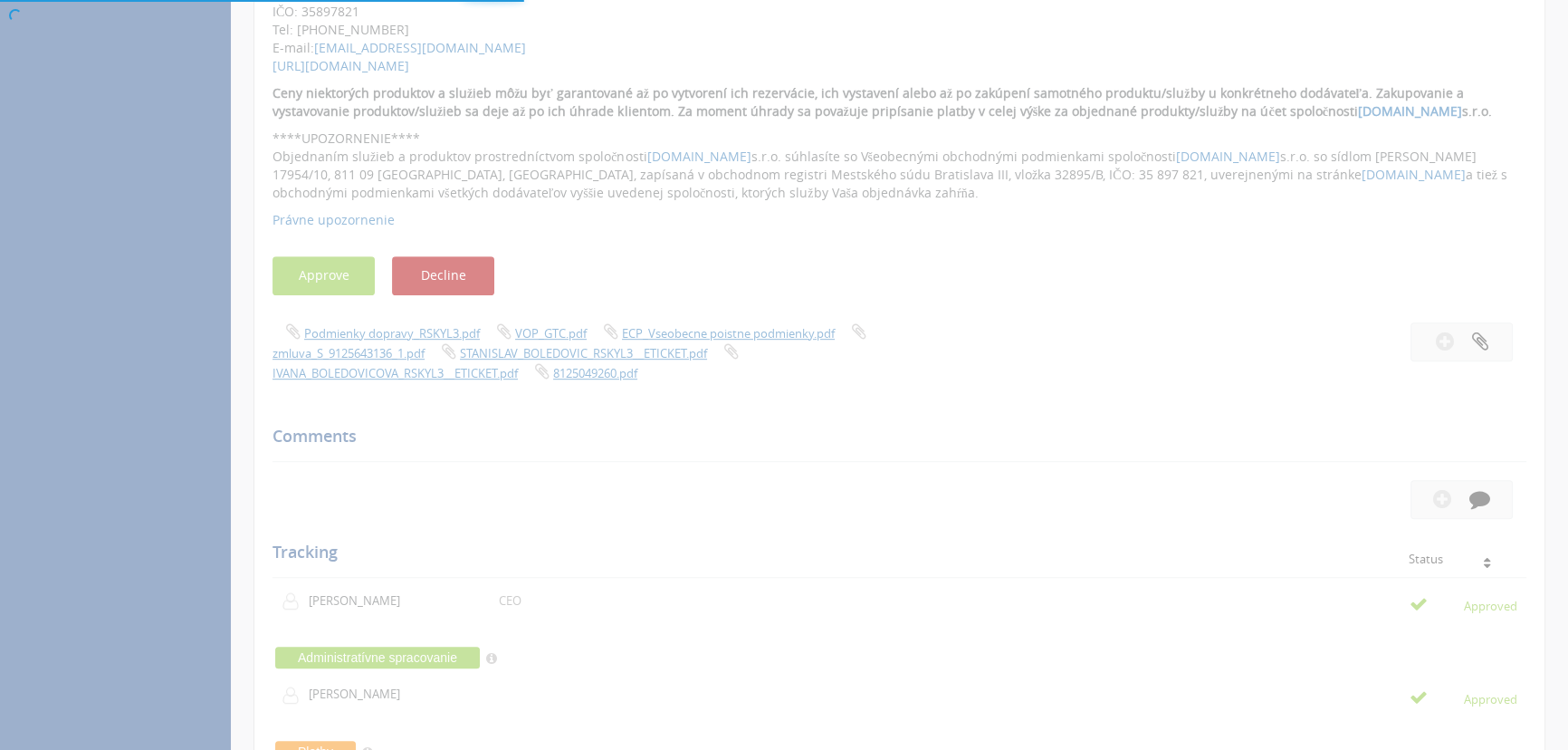
scroll to position [73, 0]
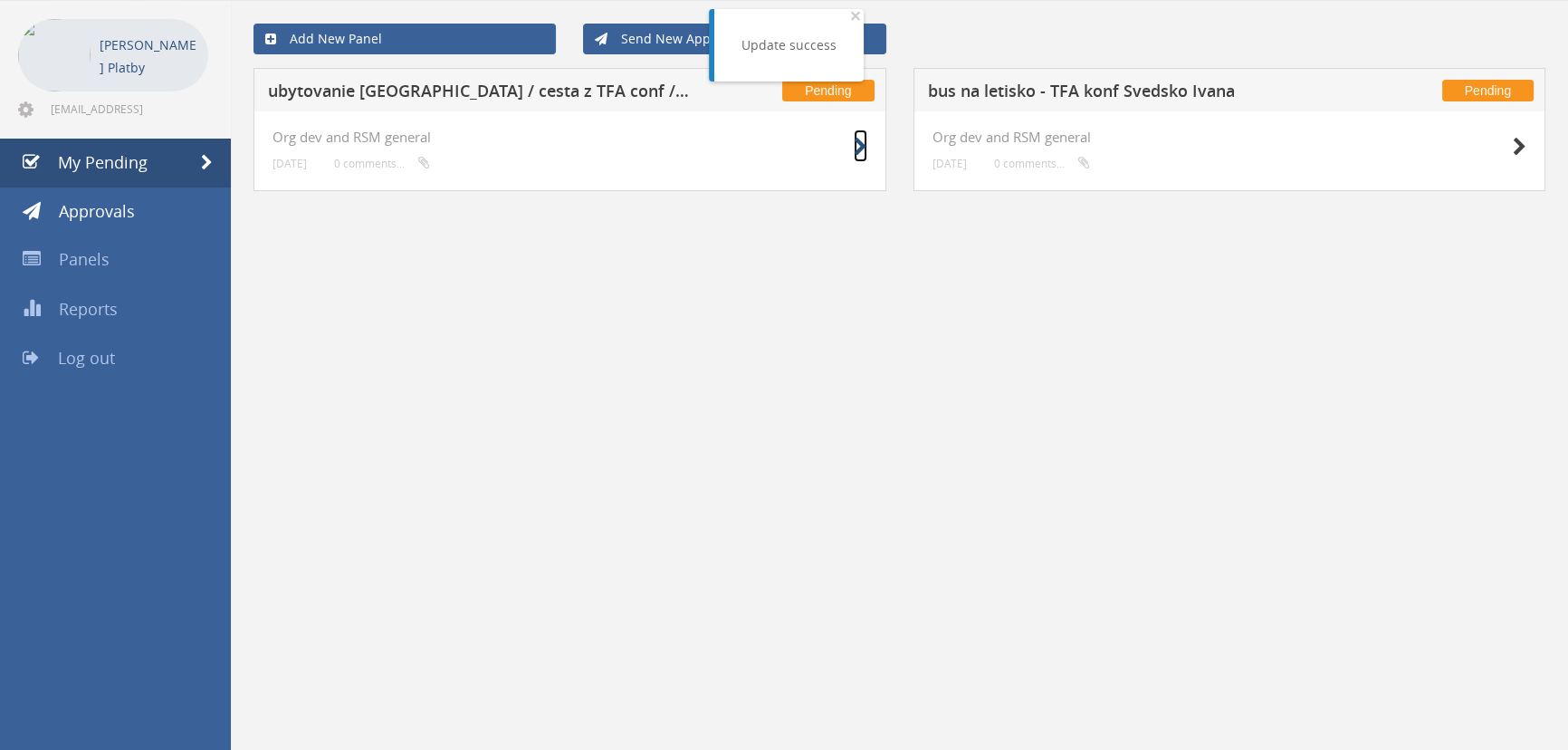
click at [770, 148] on icon at bounding box center [861, 146] width 14 height 19
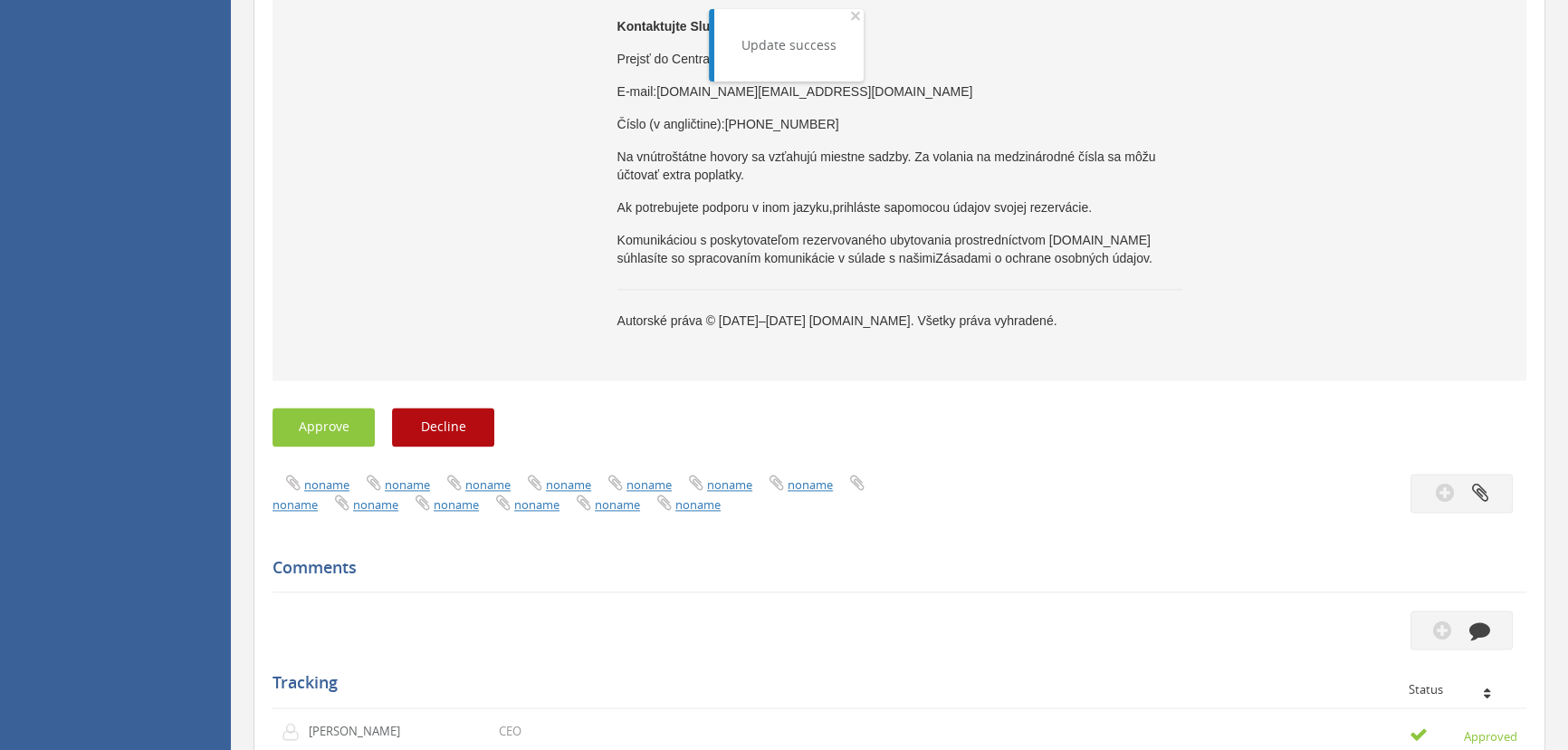
scroll to position [2994, 0]
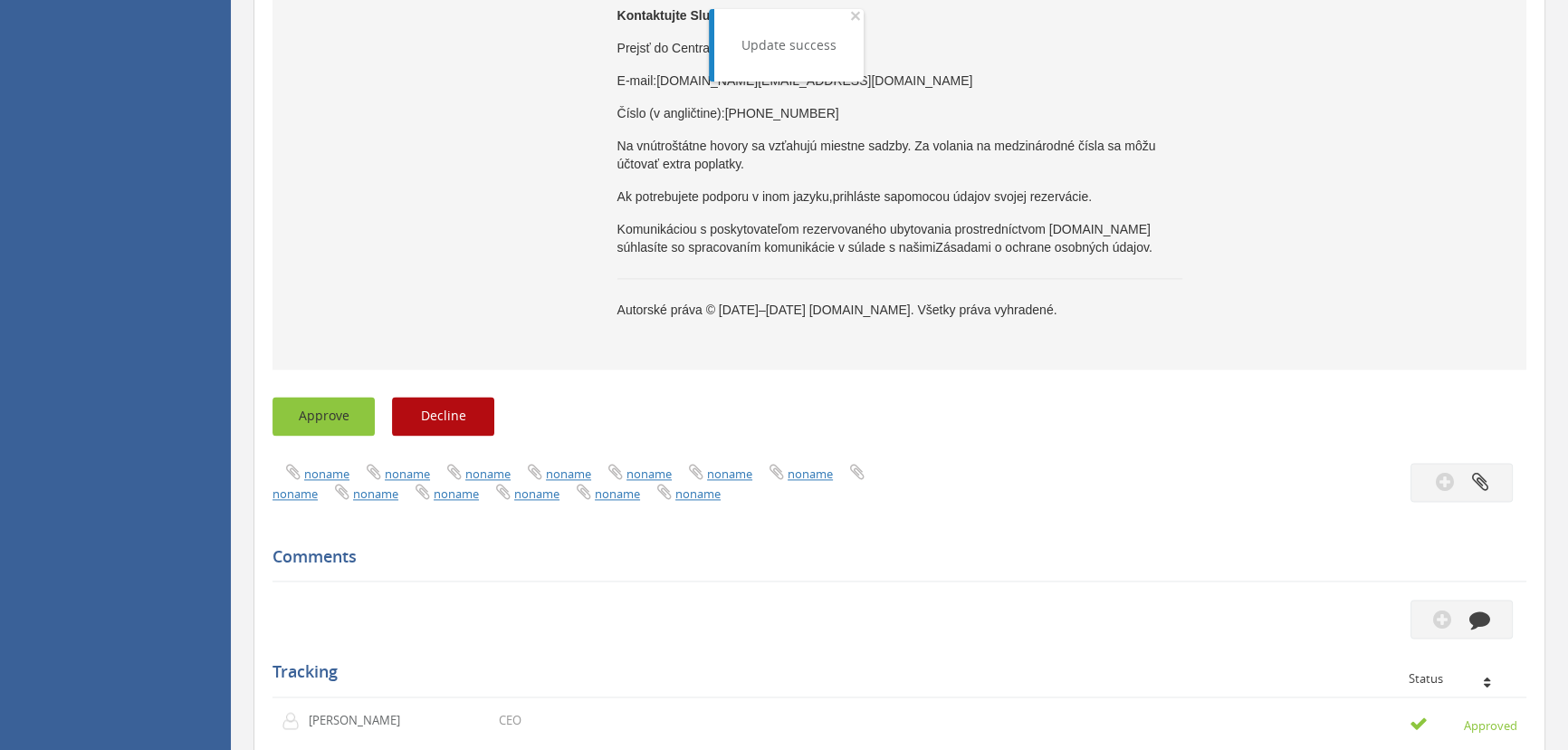
click at [314, 324] on button "Approve" at bounding box center [323, 417] width 102 height 39
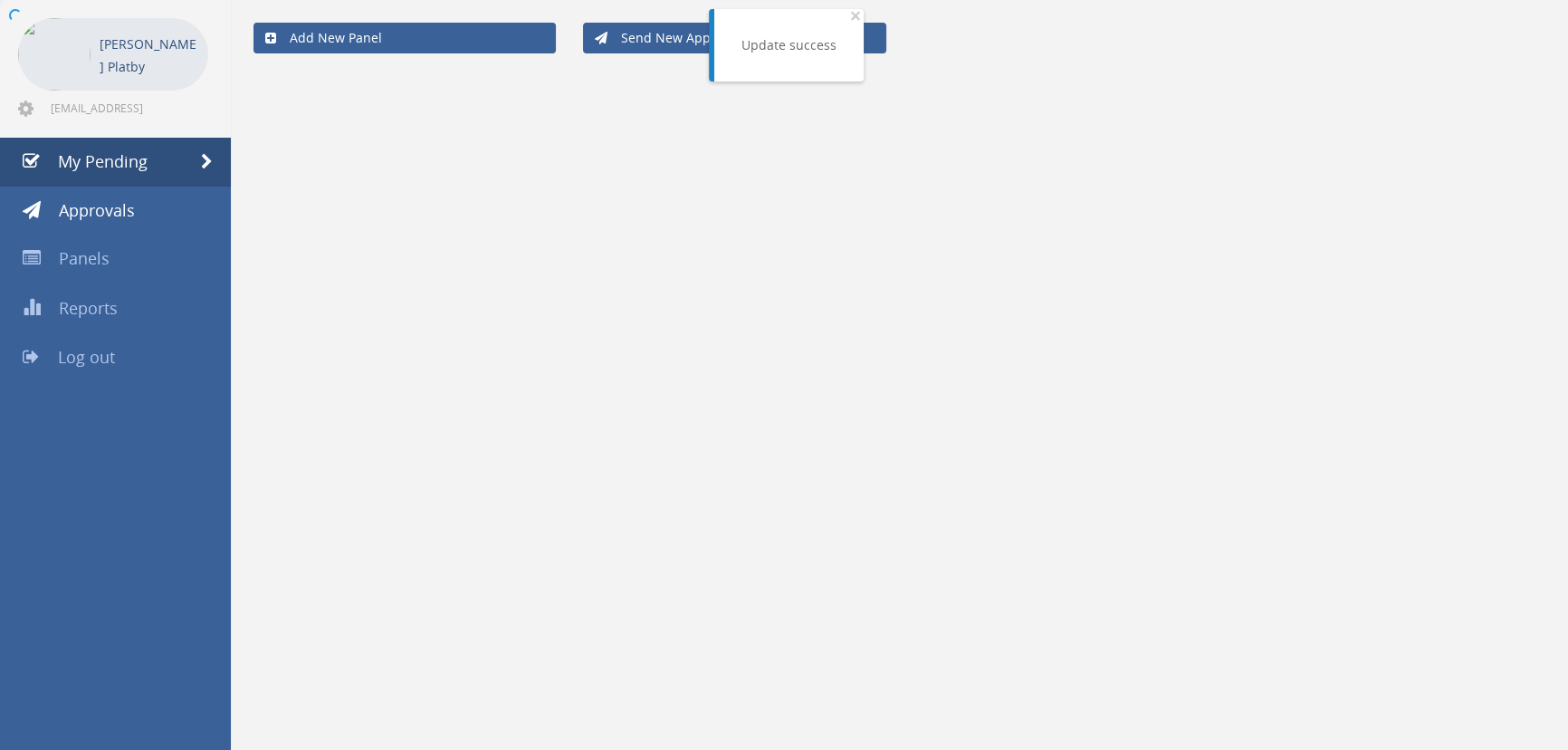
scroll to position [73, 0]
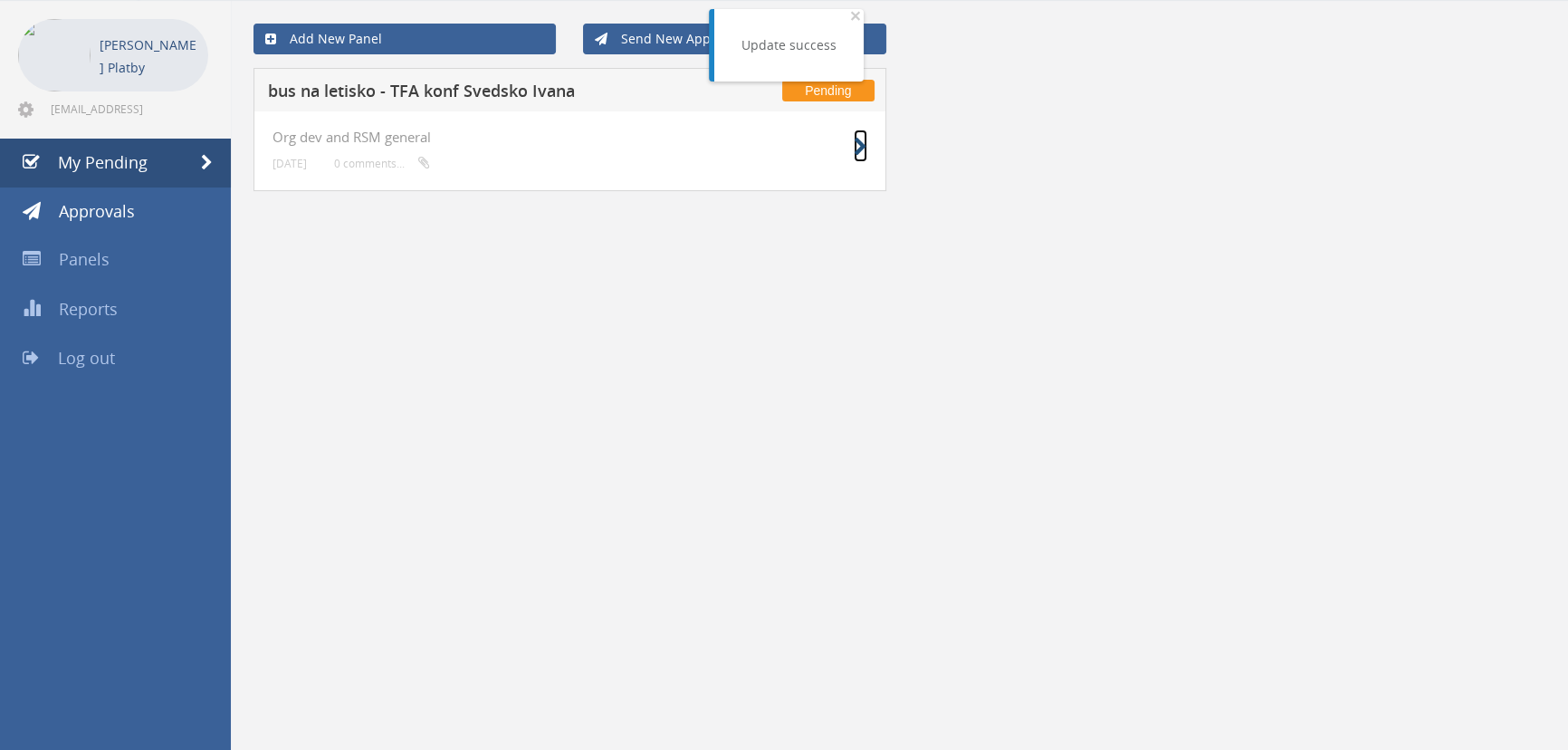
click at [770, 155] on icon at bounding box center [861, 146] width 14 height 19
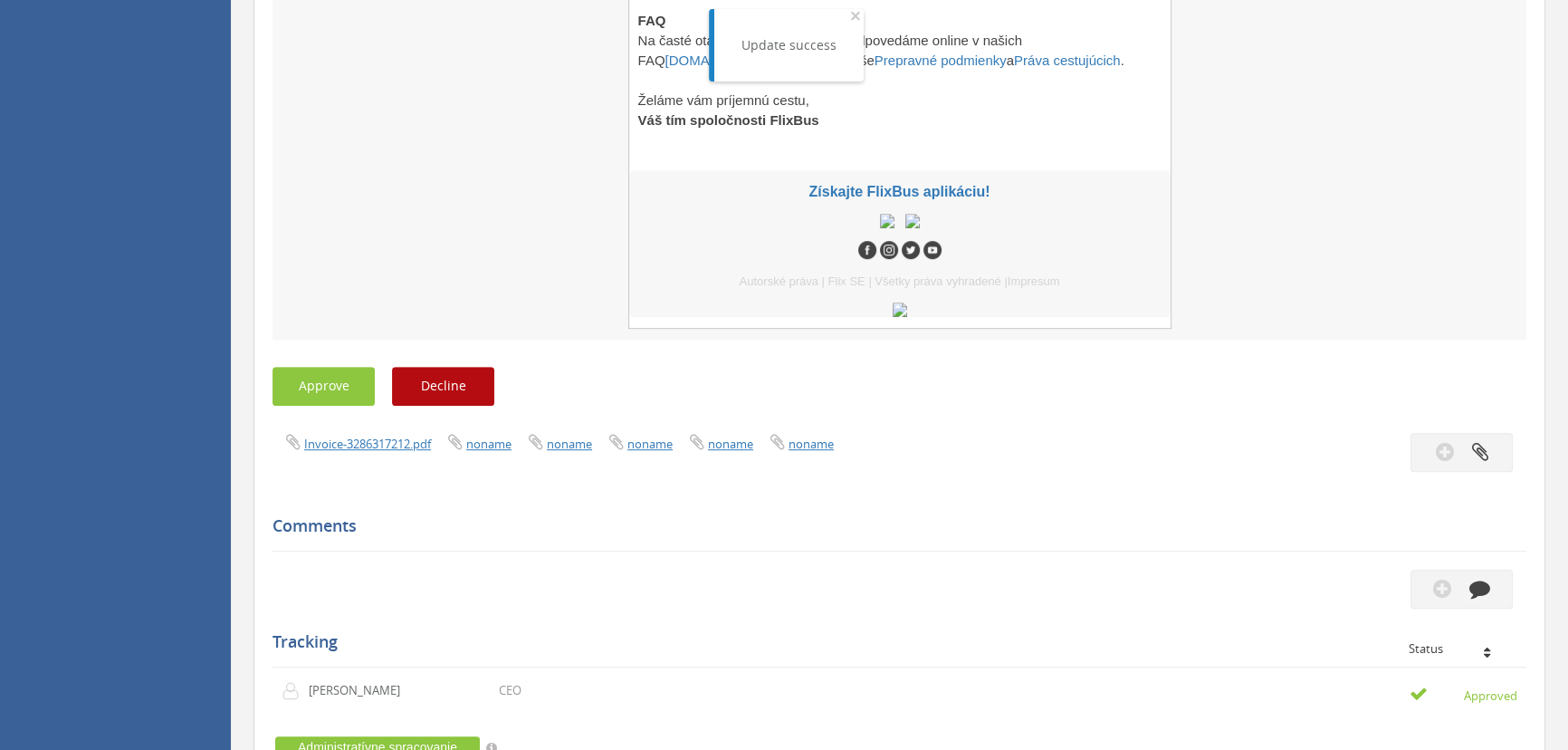
scroll to position [1221, 0]
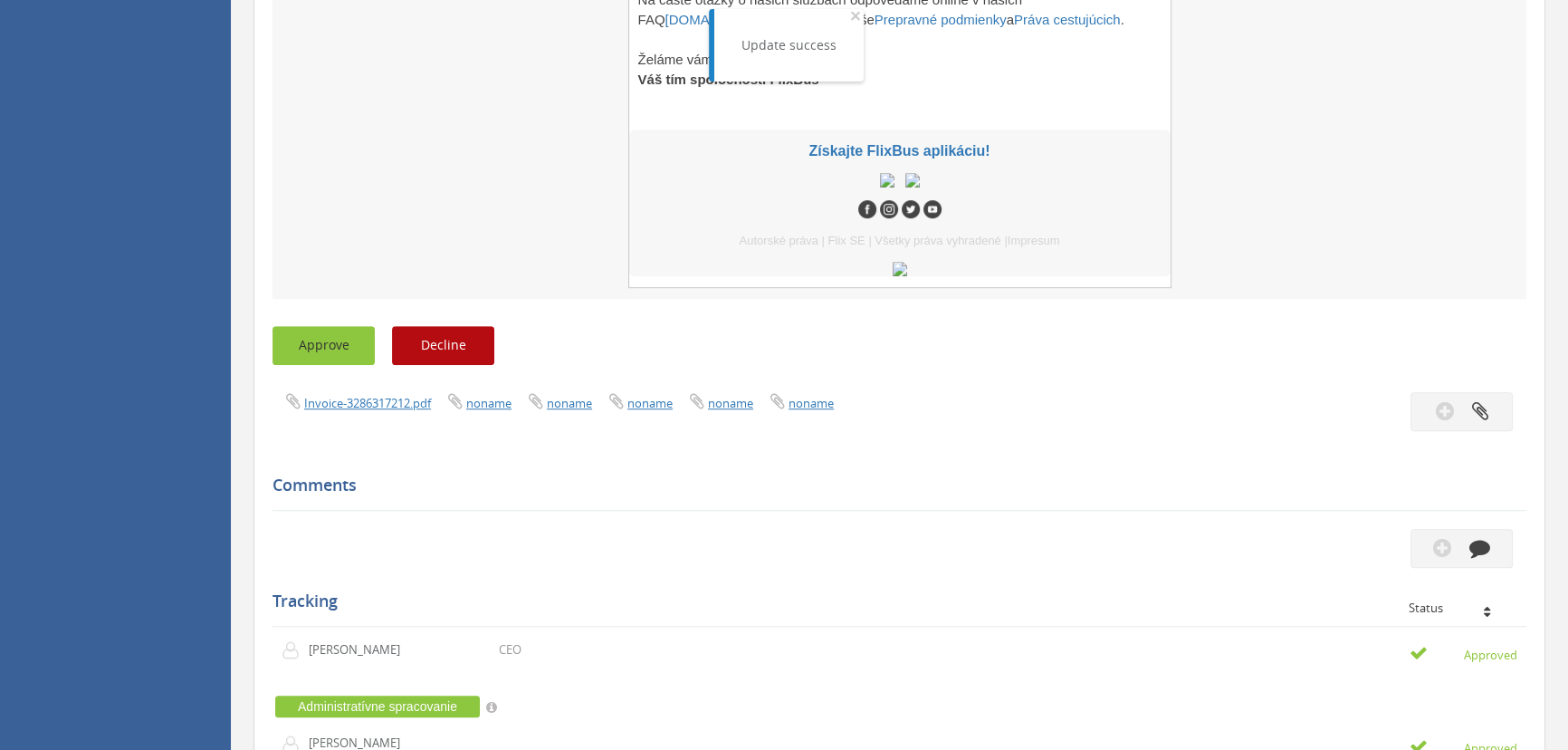
click at [336, 324] on button "Approve" at bounding box center [323, 346] width 102 height 39
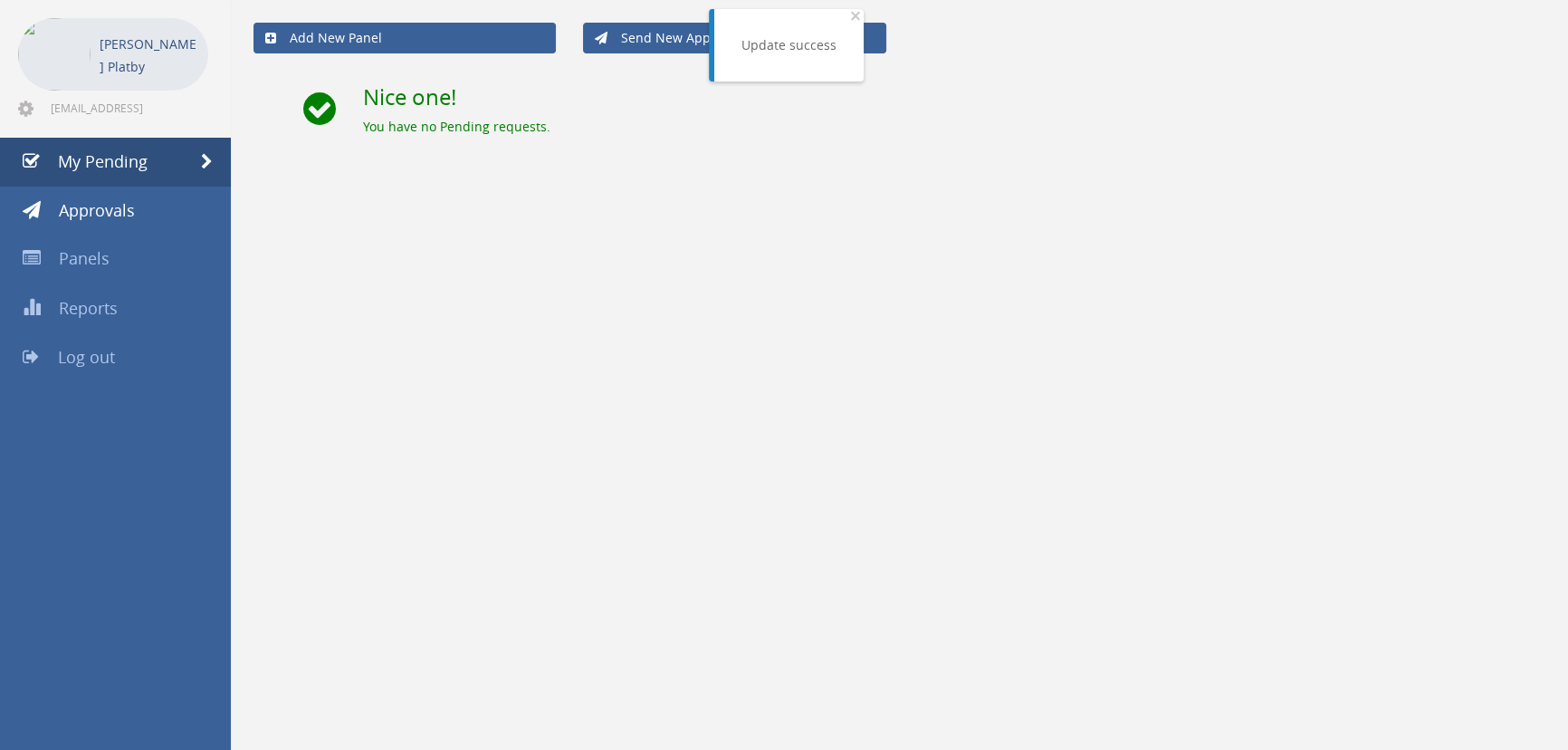
scroll to position [73, 0]
